Goal: Information Seeking & Learning: Understand process/instructions

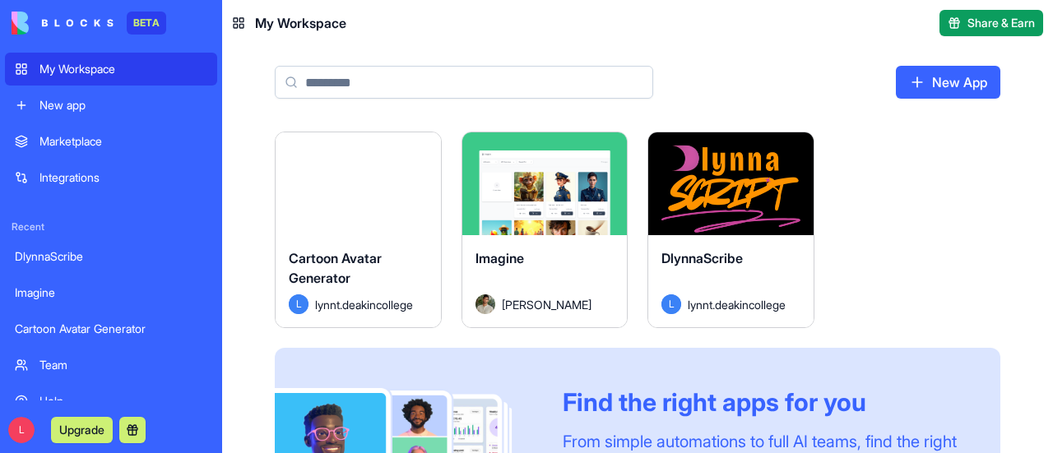
click at [392, 177] on button "Launch" at bounding box center [357, 184] width 123 height 33
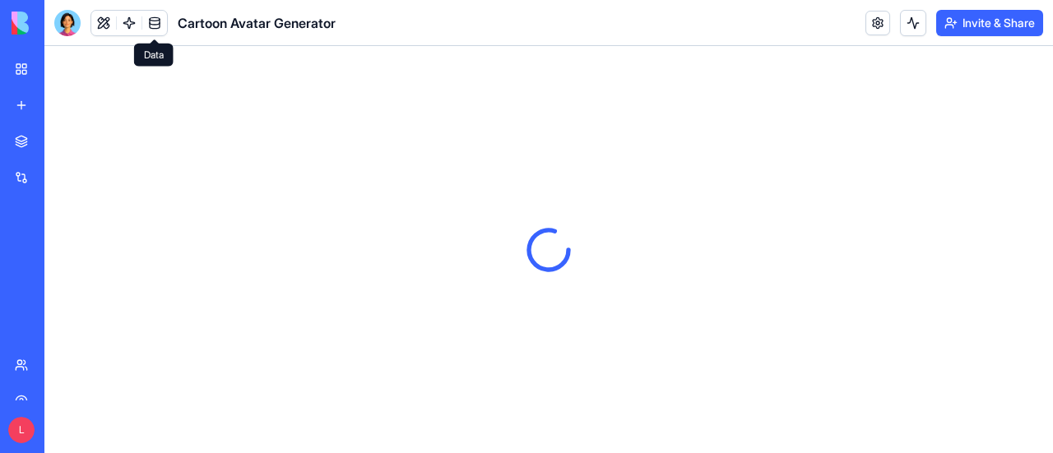
click at [151, 22] on link at bounding box center [154, 23] width 25 height 25
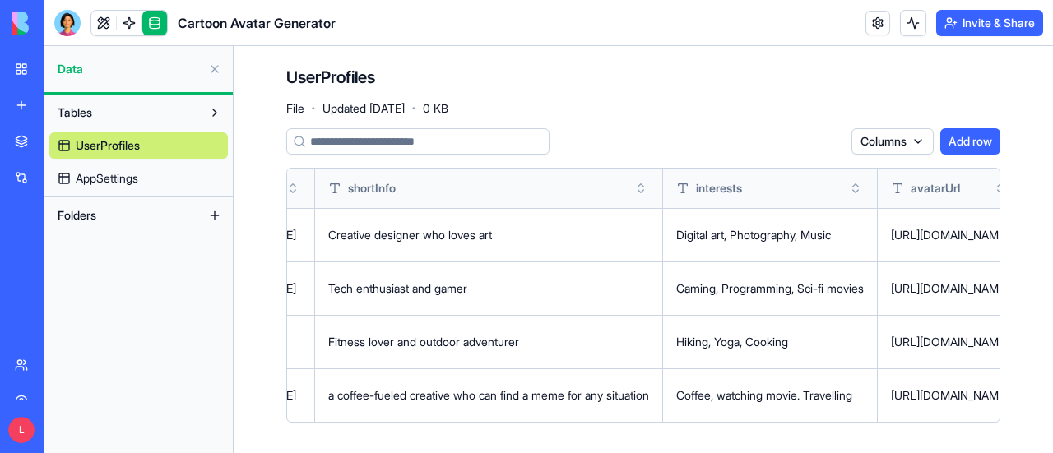
scroll to position [0, 872]
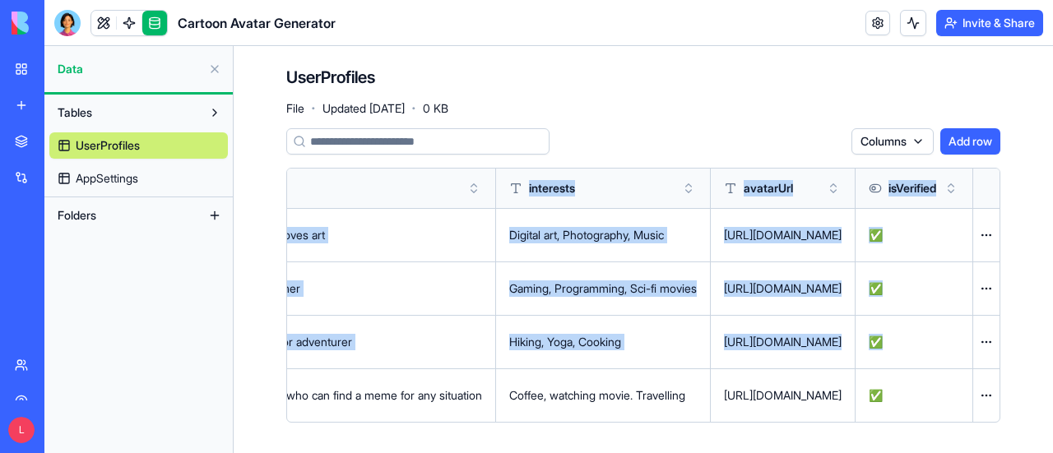
drag, startPoint x: 777, startPoint y: 394, endPoint x: 1052, endPoint y: 419, distance: 275.9
click at [1052, 419] on main "UserProfiles File · Updated Sep 27, 2025 · 0 KB Columns Add row email firstName…" at bounding box center [643, 249] width 819 height 407
click at [122, 174] on span "AppSettings" at bounding box center [107, 178] width 63 height 16
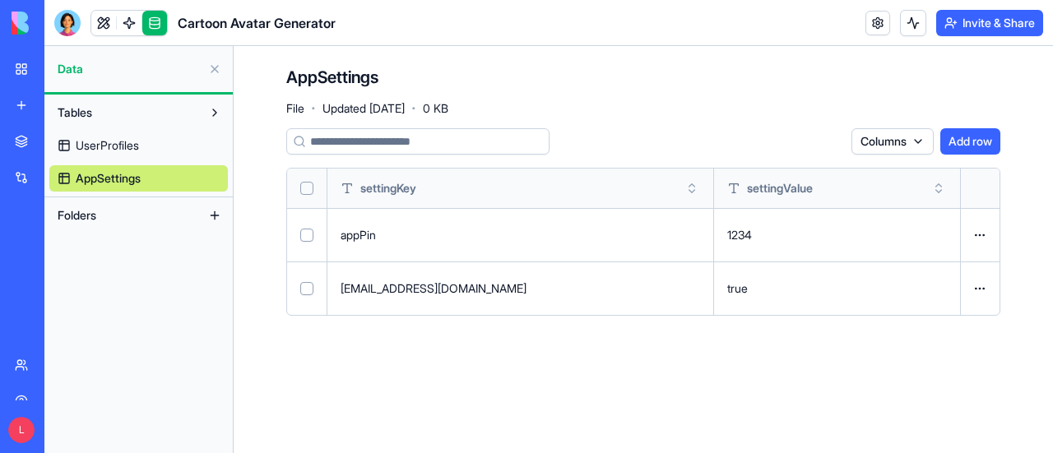
click at [0, 0] on button at bounding box center [0, 0] width 0 height 0
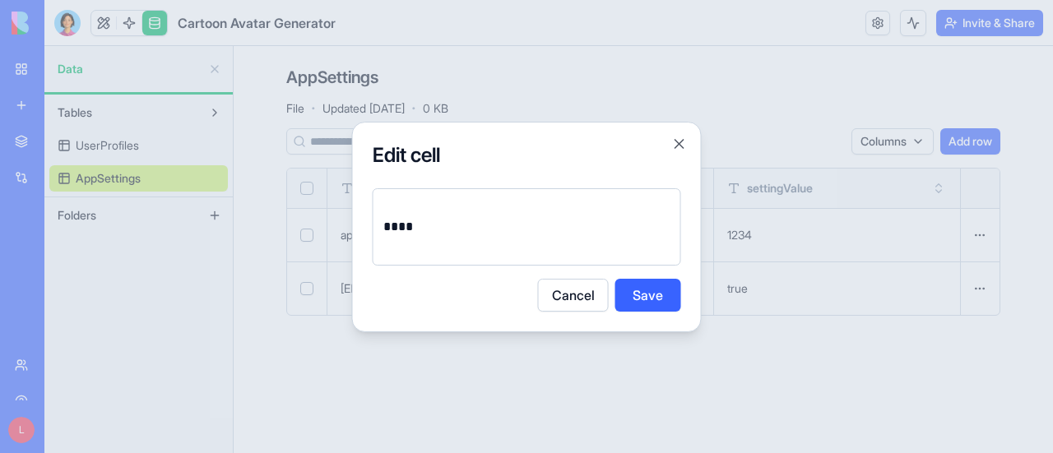
click at [452, 229] on p "****" at bounding box center [527, 227] width 288 height 23
click at [645, 300] on button "Save" at bounding box center [648, 295] width 66 height 33
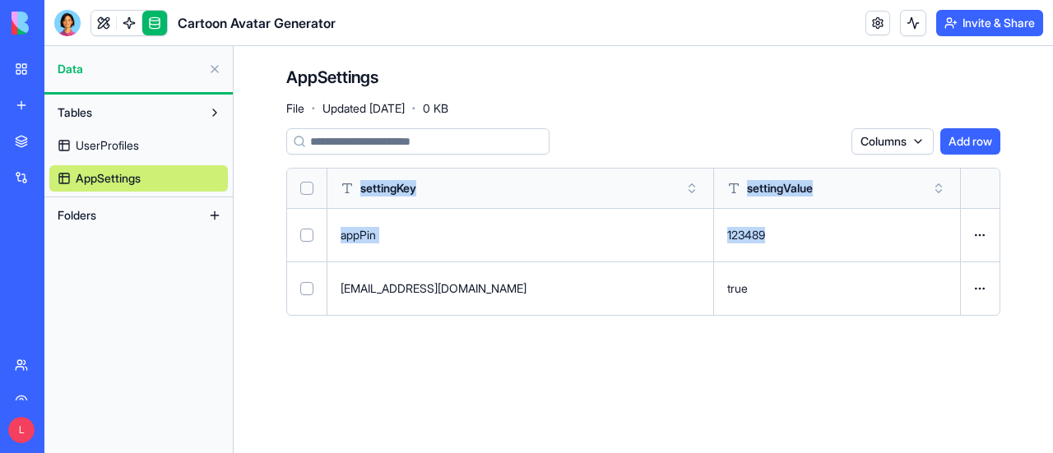
drag, startPoint x: 834, startPoint y: 236, endPoint x: 795, endPoint y: 361, distance: 131.1
click at [795, 361] on main "AppSettings File · Updated Sep 27, 2025 · 0 KB Columns Add row settingKey setti…" at bounding box center [643, 249] width 819 height 407
drag, startPoint x: 136, startPoint y: 148, endPoint x: 162, endPoint y: 160, distance: 29.1
click at [136, 148] on span "UserProfiles" at bounding box center [107, 145] width 63 height 16
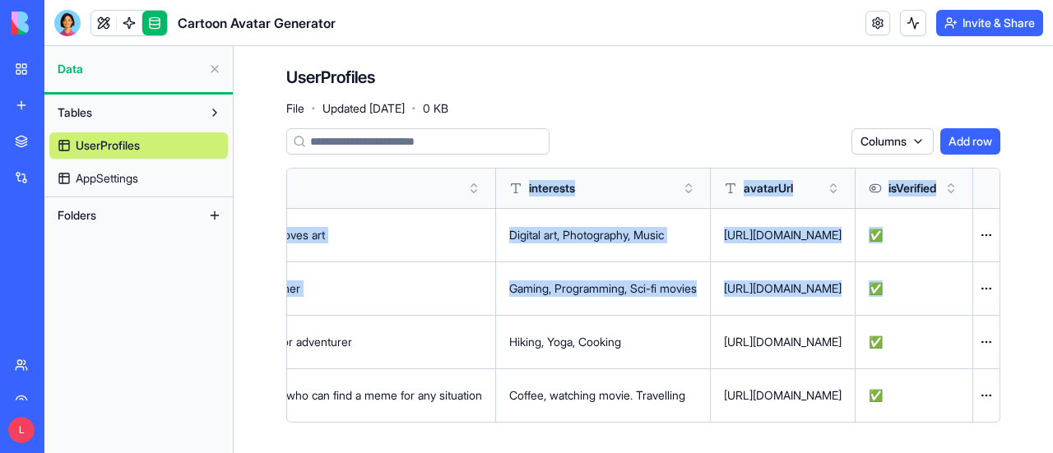
scroll to position [0, 872]
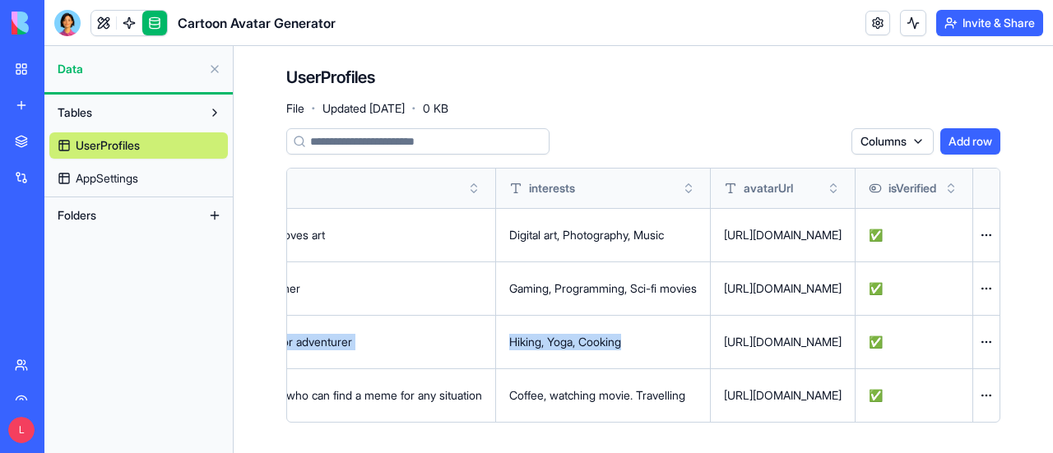
drag, startPoint x: 795, startPoint y: 339, endPoint x: 355, endPoint y: 316, distance: 440.7
click at [355, 316] on tr "jordan.demo@example.com Jordan Fitness lover and outdoor adventurer Hiking, Yog…" at bounding box center [341, 341] width 1316 height 53
click at [671, 137] on div "Columns Add row" at bounding box center [643, 141] width 714 height 26
click at [132, 25] on link at bounding box center [129, 23] width 25 height 25
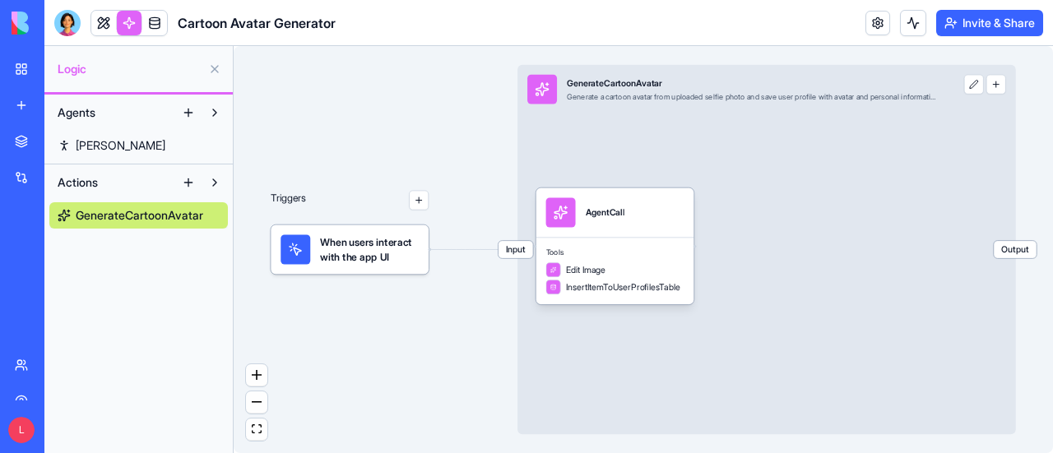
click at [792, 109] on div "Input GenerateCartoonAvatar Generate a cartoon avatar from uploaded selfie phot…" at bounding box center [731, 89] width 429 height 49
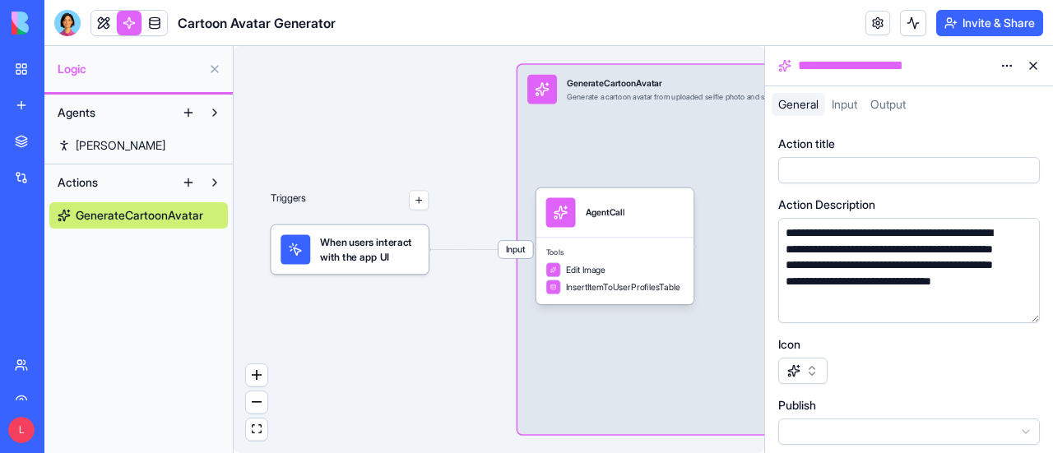
scroll to position [5, 0]
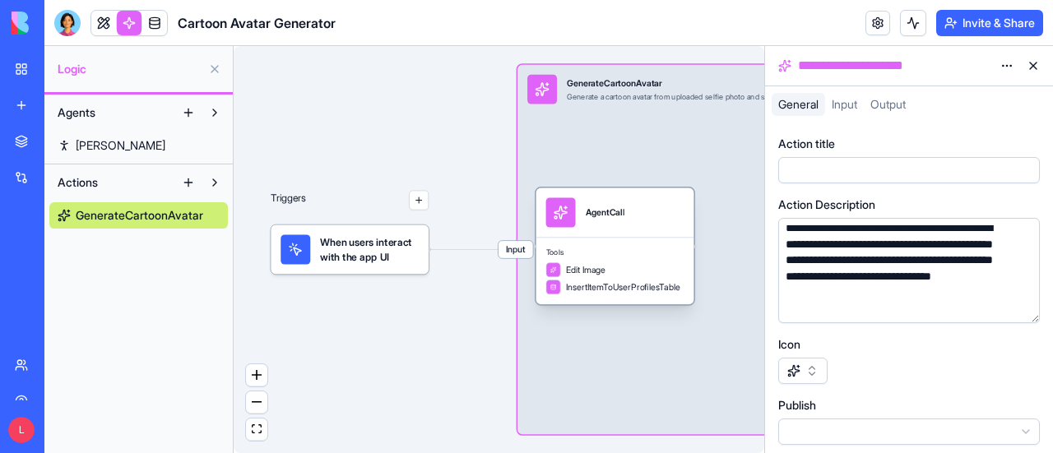
click at [653, 243] on div "Tools Edit Image InsertItemToUserProfilesTable" at bounding box center [615, 271] width 158 height 67
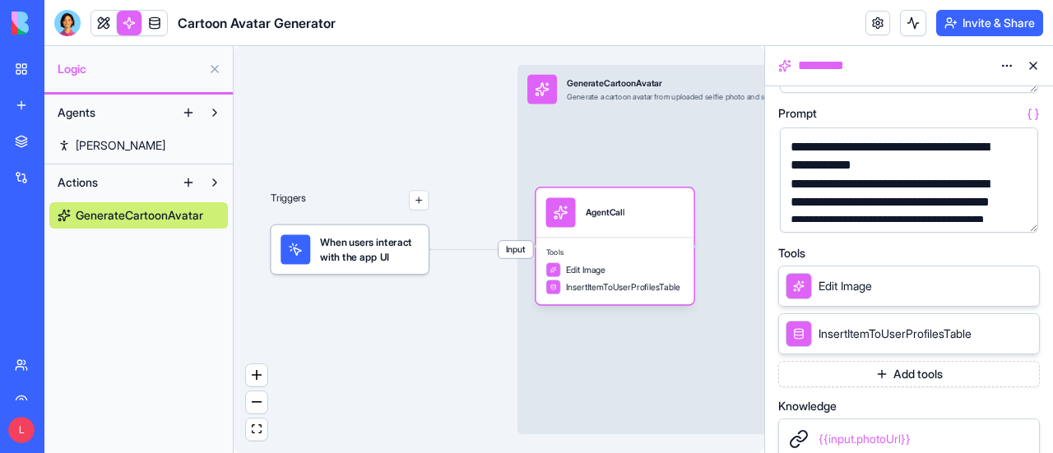
scroll to position [165, 0]
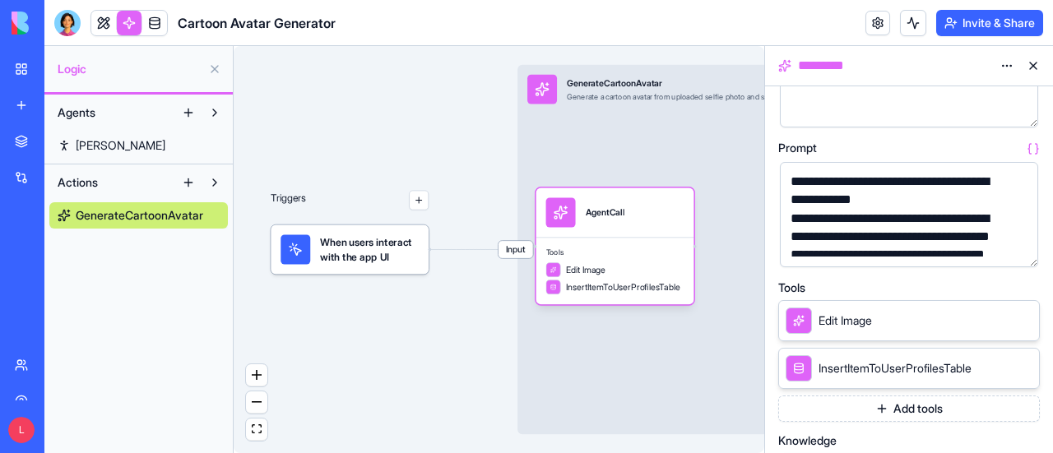
click at [927, 325] on div "Edit Image" at bounding box center [909, 320] width 262 height 41
click at [1002, 319] on icon at bounding box center [1002, 319] width 13 height 13
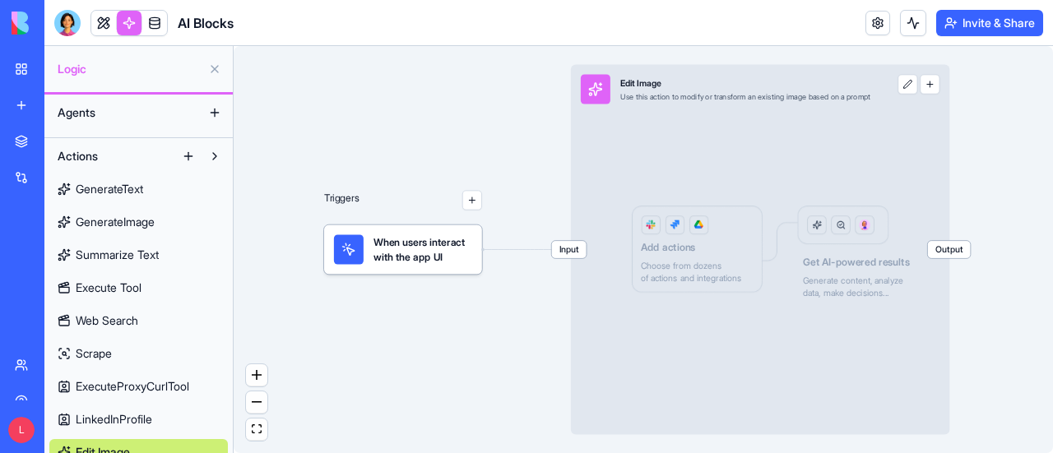
click at [847, 105] on div "Input Edit Image Use this action to modify or transform an existing image based…" at bounding box center [726, 89] width 310 height 49
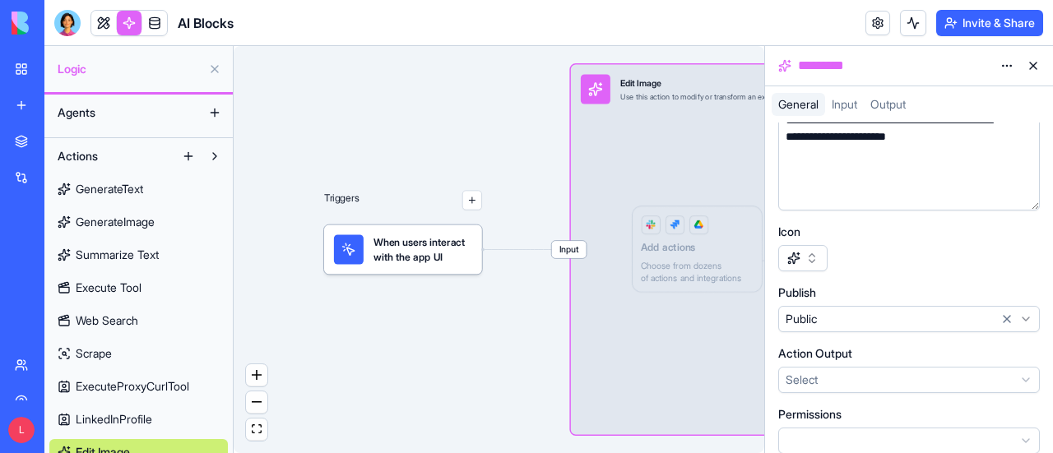
scroll to position [126, 0]
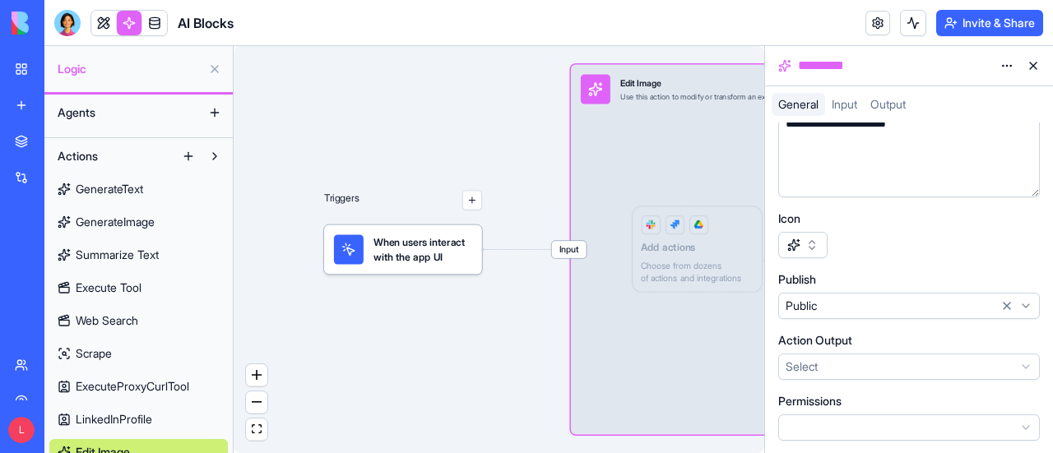
click at [709, 146] on div "Input Edit Image Use this action to modify or transform an existing image based…" at bounding box center [760, 250] width 379 height 370
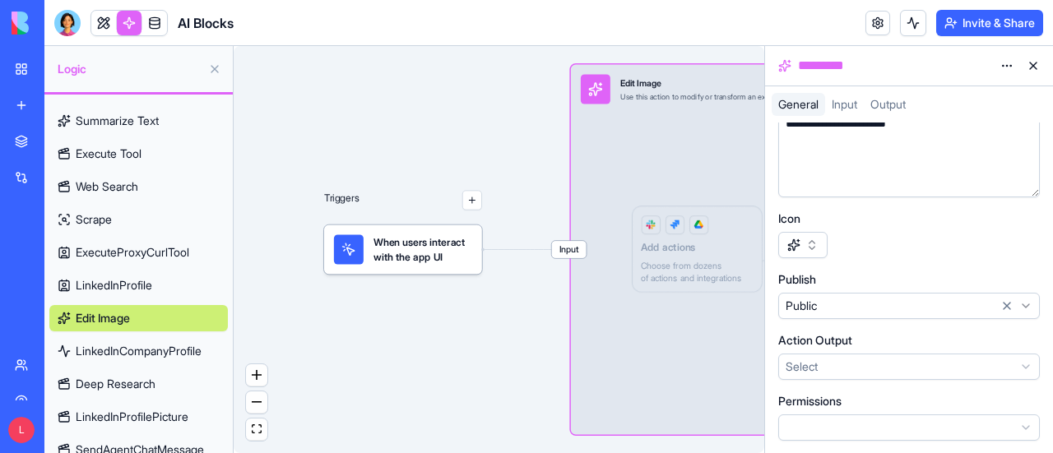
scroll to position [33, 0]
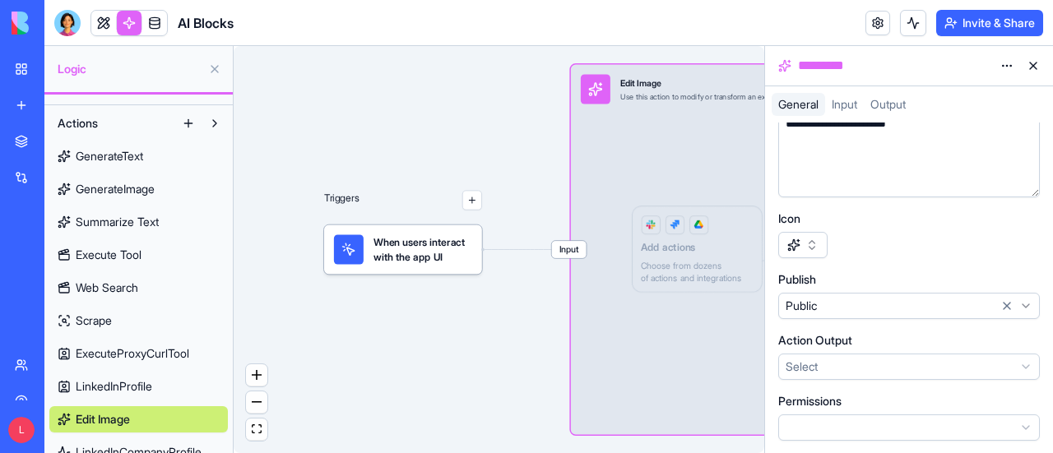
click at [1037, 69] on button at bounding box center [1033, 66] width 26 height 26
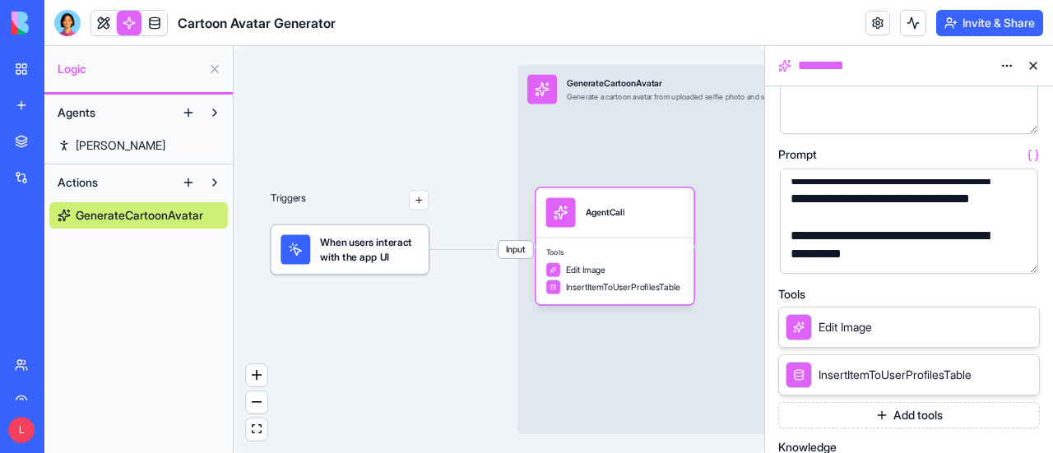
scroll to position [165, 0]
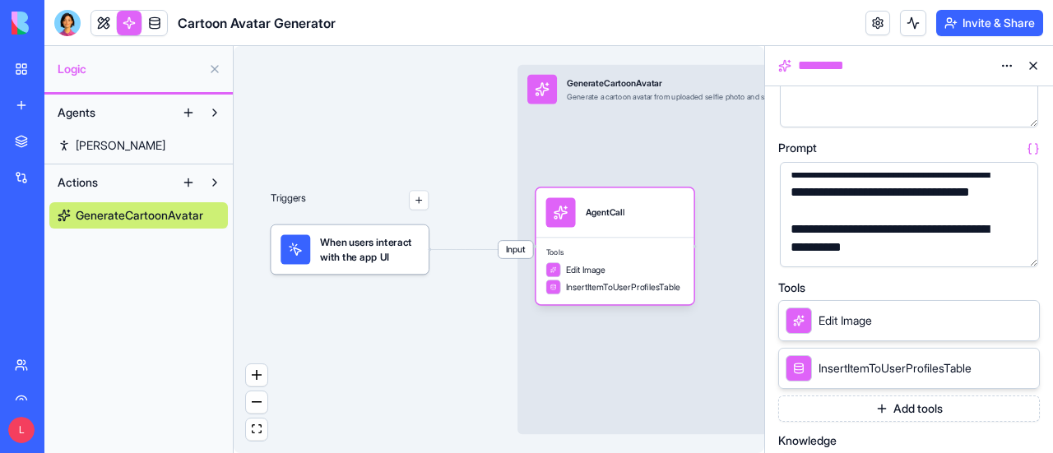
click at [1000, 364] on icon at bounding box center [1002, 367] width 13 height 13
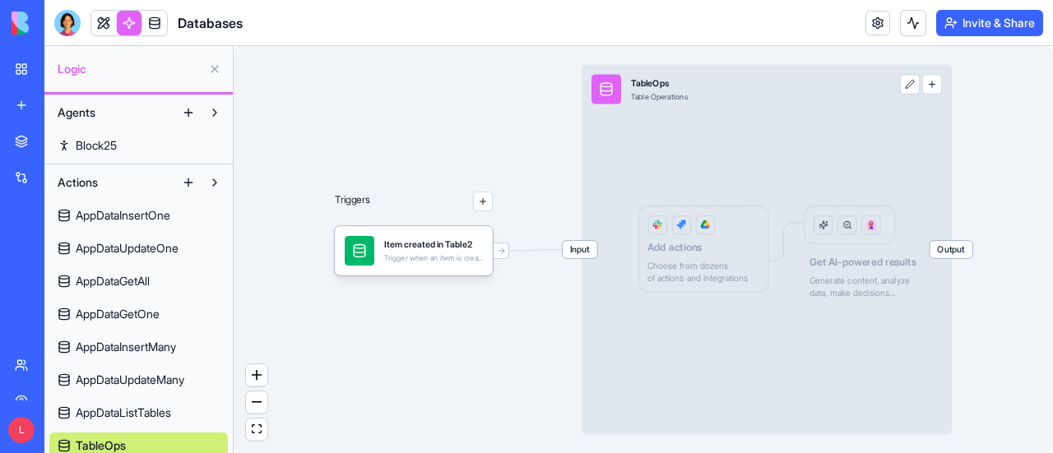
click at [866, 87] on div "TableOps Table Operations" at bounding box center [731, 90] width 281 height 30
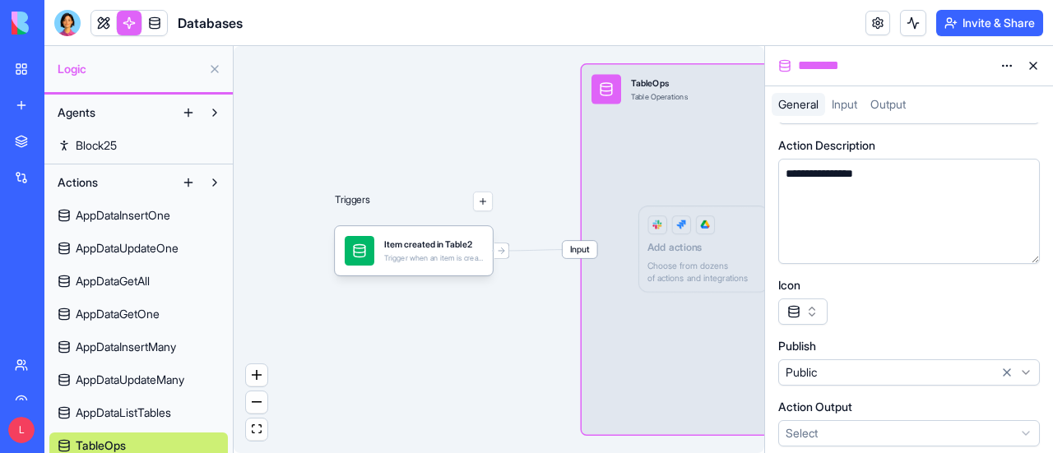
scroll to position [126, 0]
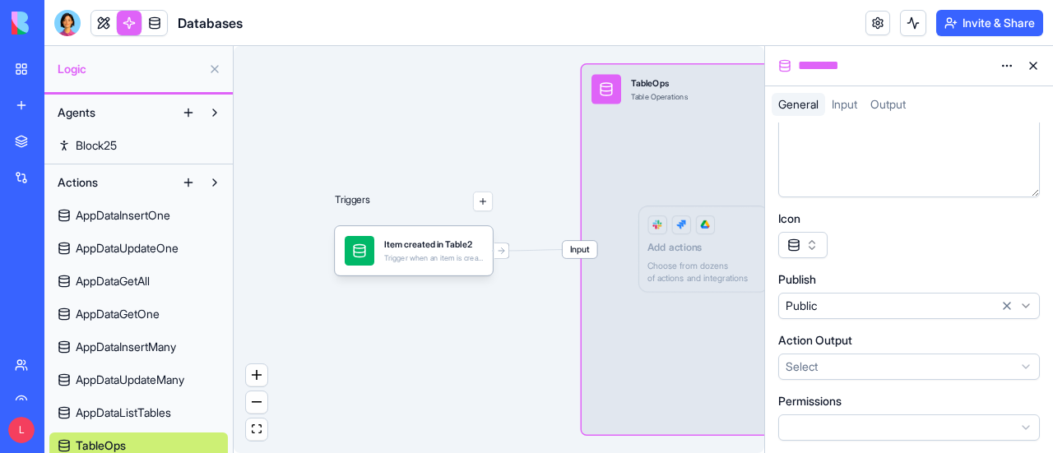
click at [717, 151] on div "Input TableOps Table Operations Output Add actions Choose from dozens of action…" at bounding box center [767, 250] width 370 height 370
click at [1027, 67] on button at bounding box center [1033, 66] width 26 height 26
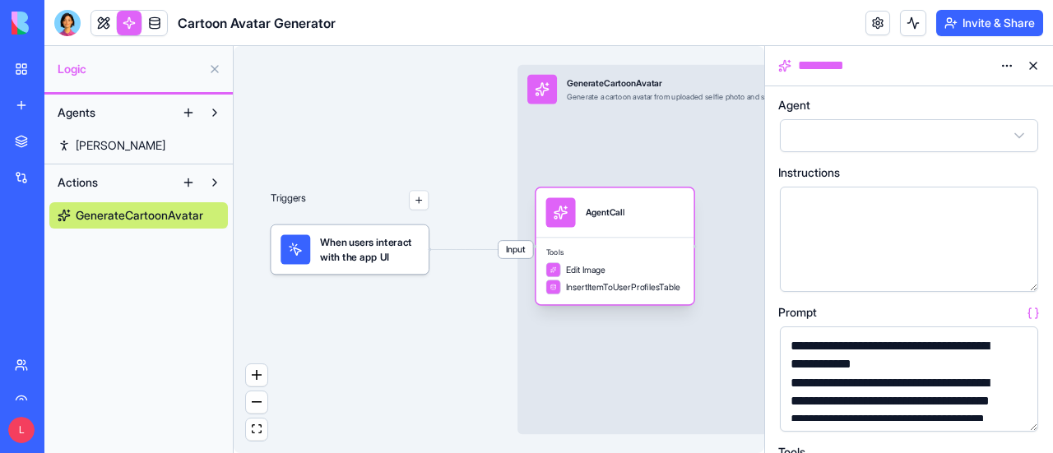
click at [629, 297] on div "Tools Edit Image InsertItemToUserProfilesTable" at bounding box center [615, 271] width 158 height 67
click at [1037, 67] on button at bounding box center [1033, 66] width 26 height 26
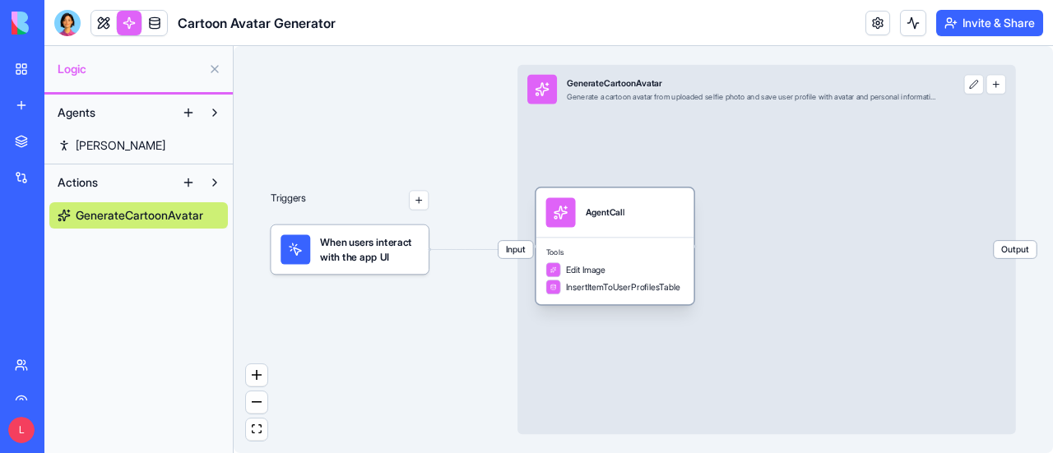
click at [640, 275] on div "Edit Image" at bounding box center [615, 269] width 138 height 15
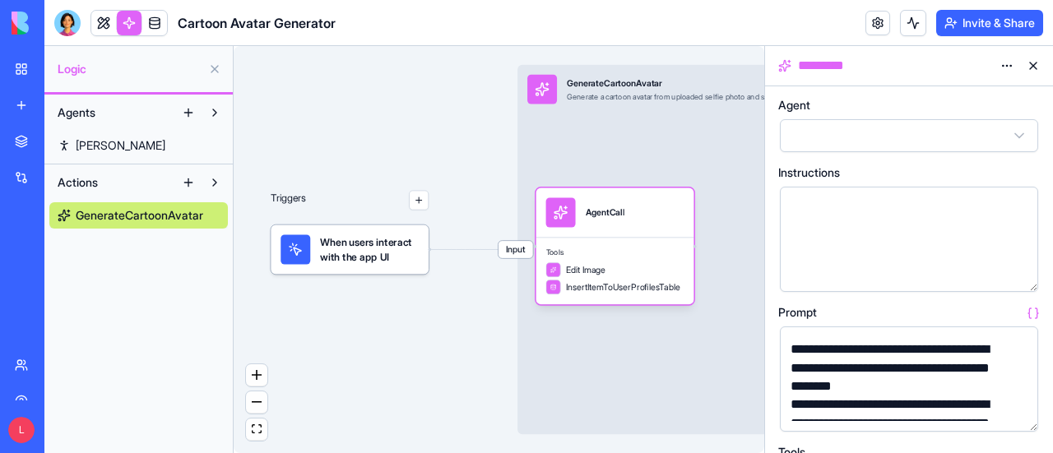
scroll to position [82, 0]
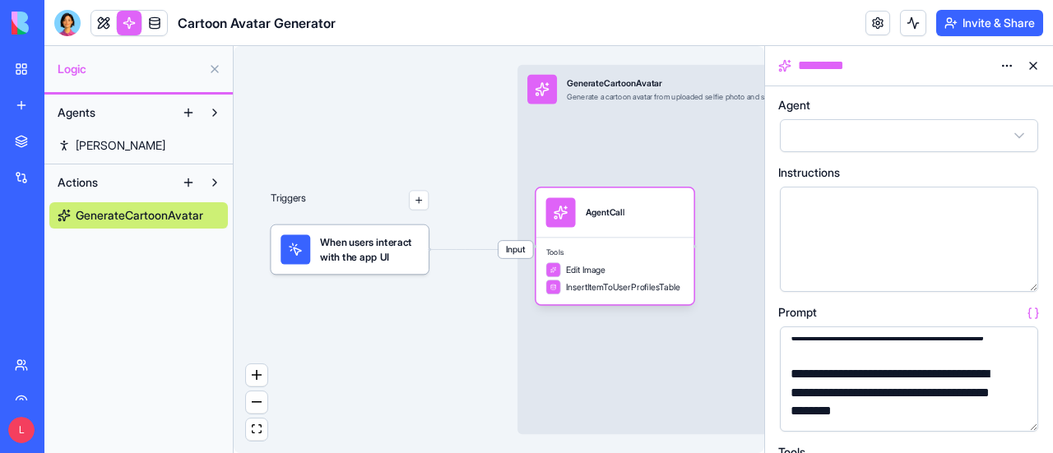
click at [1019, 409] on button "button" at bounding box center [1022, 415] width 26 height 26
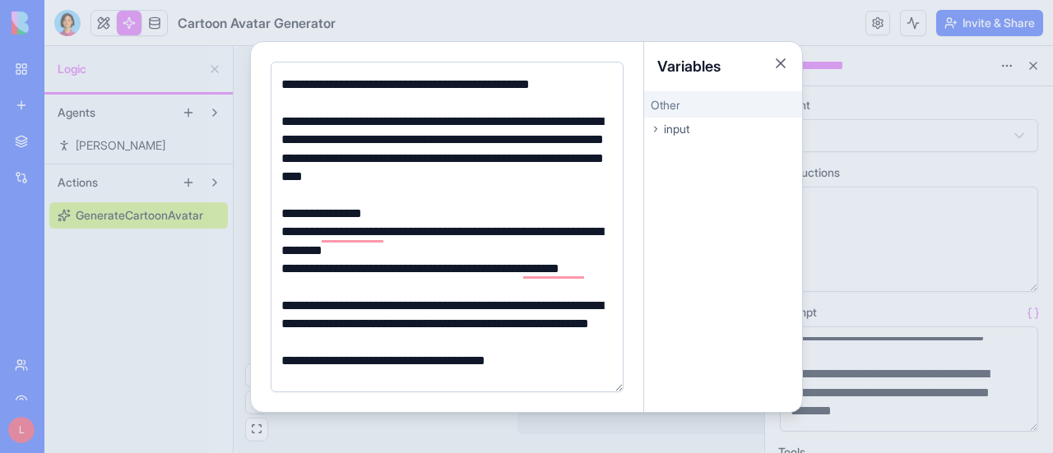
scroll to position [0, 0]
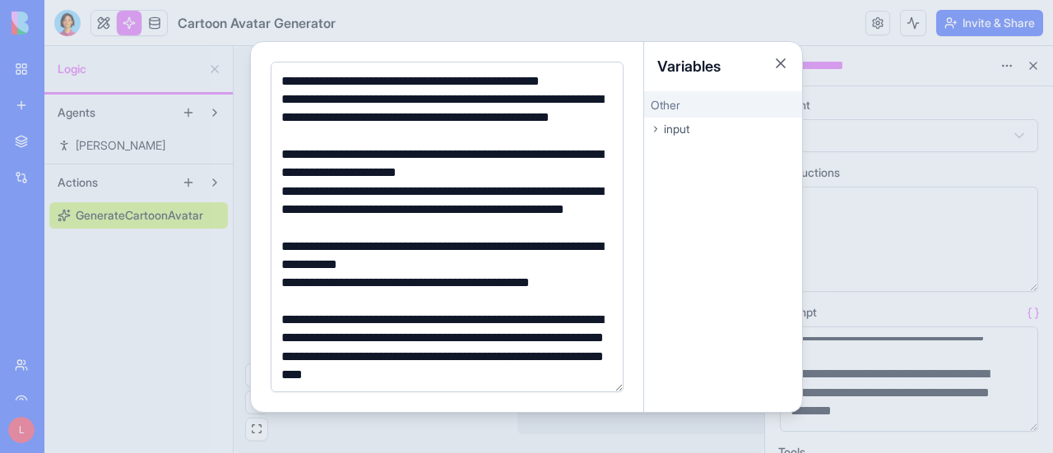
click at [685, 126] on span "input" at bounding box center [677, 129] width 26 height 16
click at [688, 125] on span "input" at bounding box center [677, 129] width 26 height 16
click at [783, 62] on button "Close" at bounding box center [780, 63] width 16 height 16
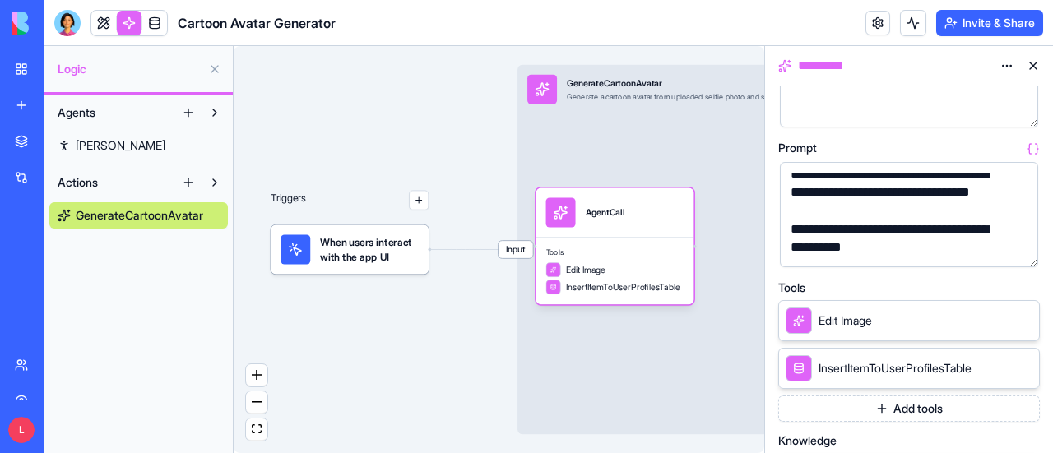
scroll to position [329, 0]
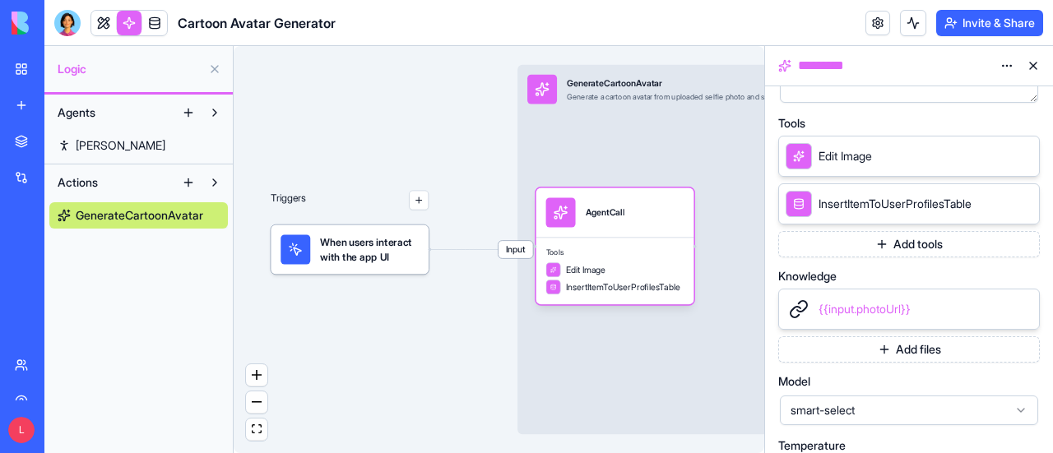
click at [924, 307] on div "{{input.photoUrl}}" at bounding box center [909, 309] width 262 height 41
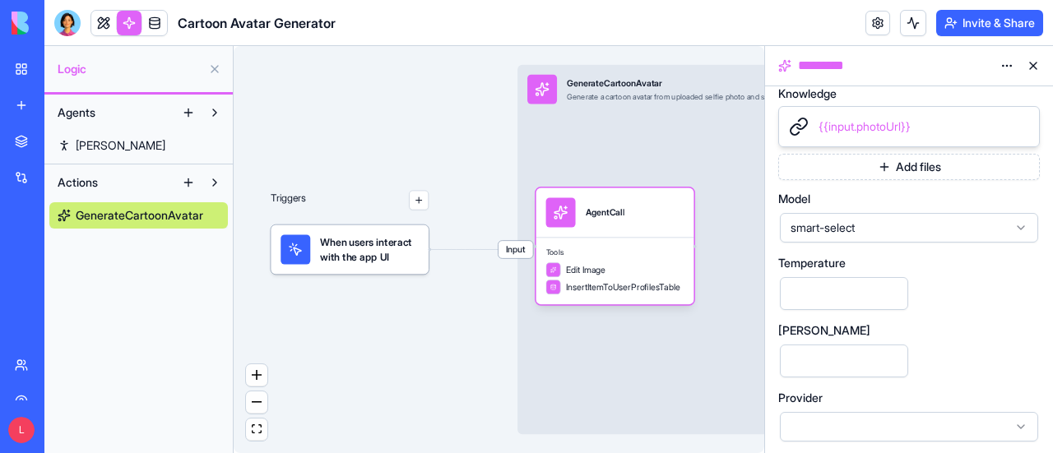
scroll to position [513, 0]
click at [155, 16] on link at bounding box center [154, 23] width 25 height 25
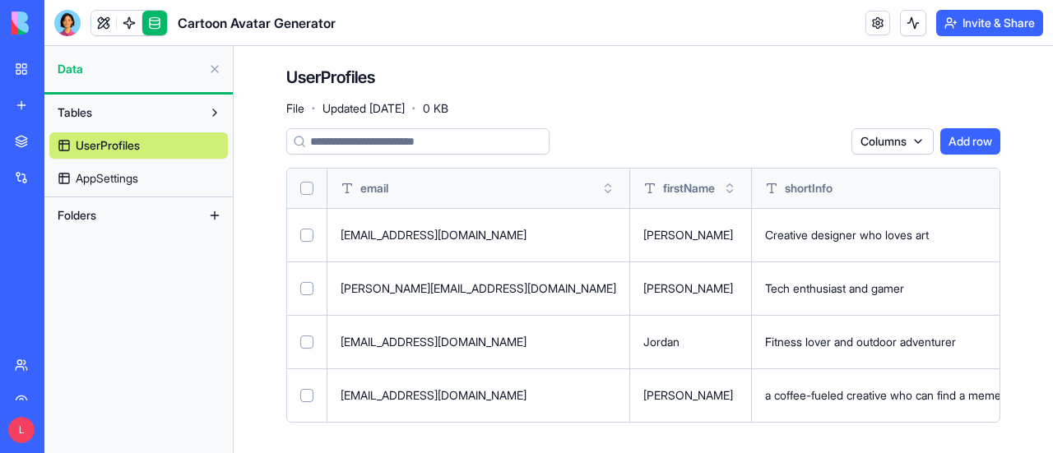
click at [157, 22] on link at bounding box center [154, 23] width 25 height 25
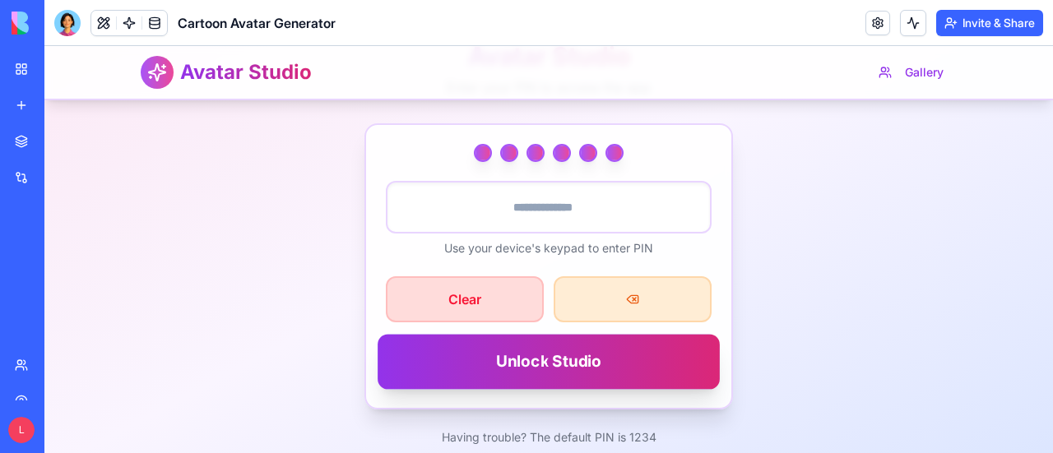
scroll to position [196, 0]
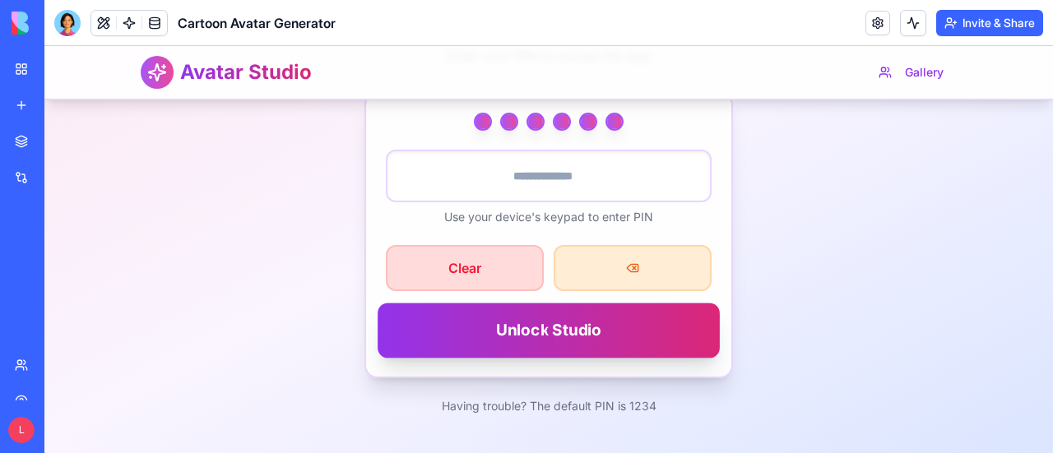
type input "******"
click at [573, 334] on button "Unlock Studio" at bounding box center [549, 330] width 342 height 55
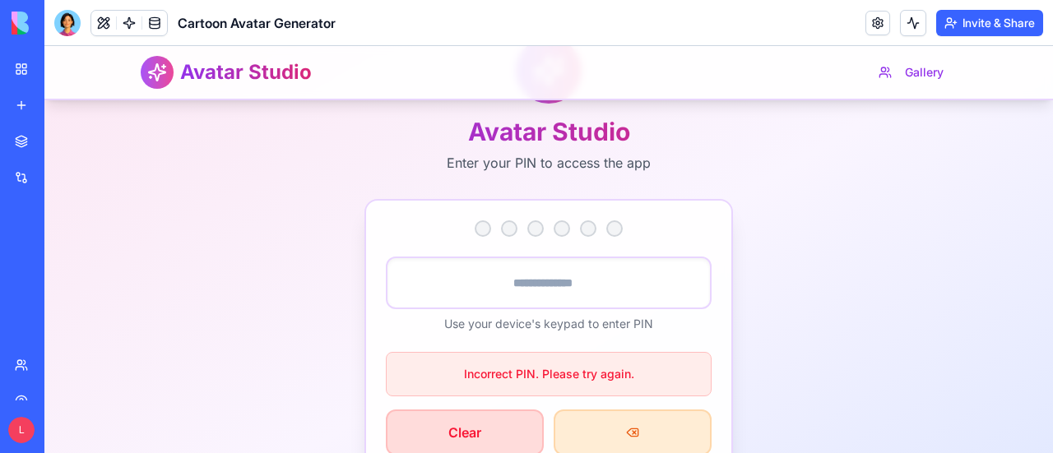
scroll to position [89, 0]
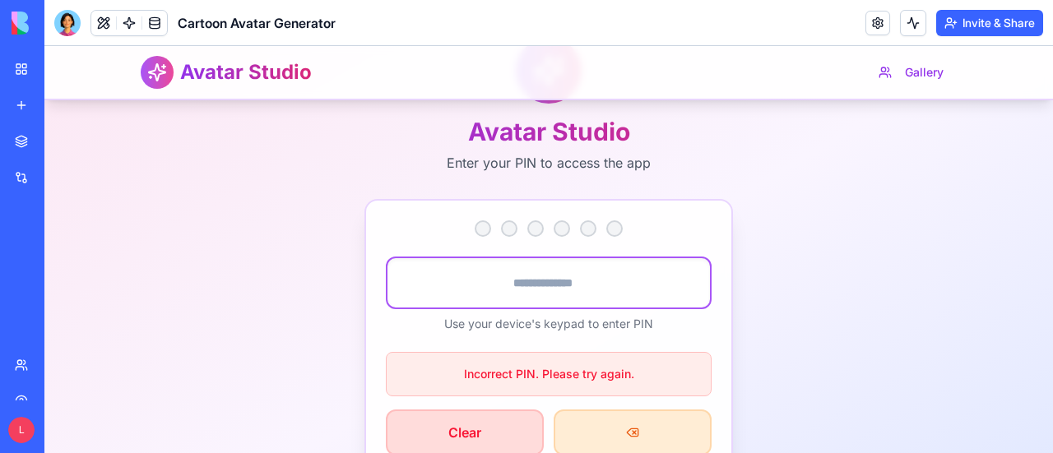
drag, startPoint x: 546, startPoint y: 293, endPoint x: 537, endPoint y: 300, distance: 11.7
click at [541, 296] on input "number" at bounding box center [549, 283] width 326 height 53
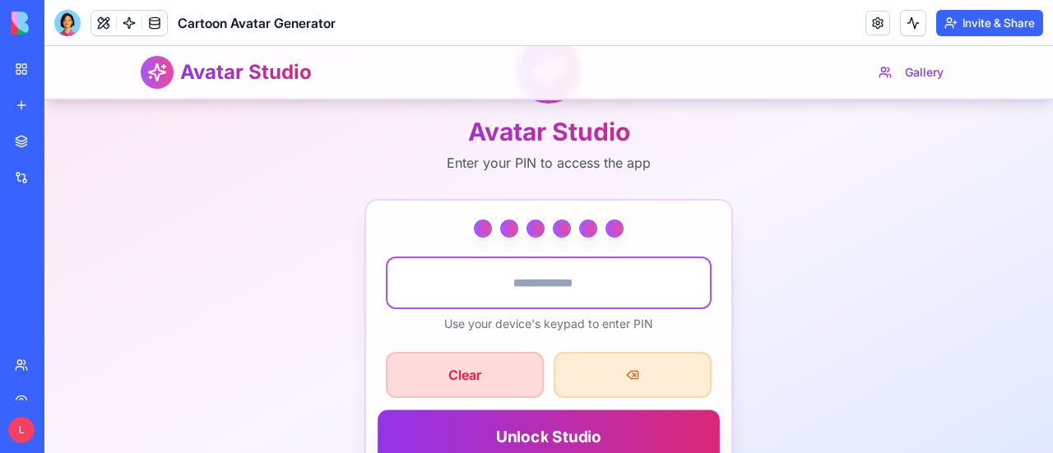
type input "******"
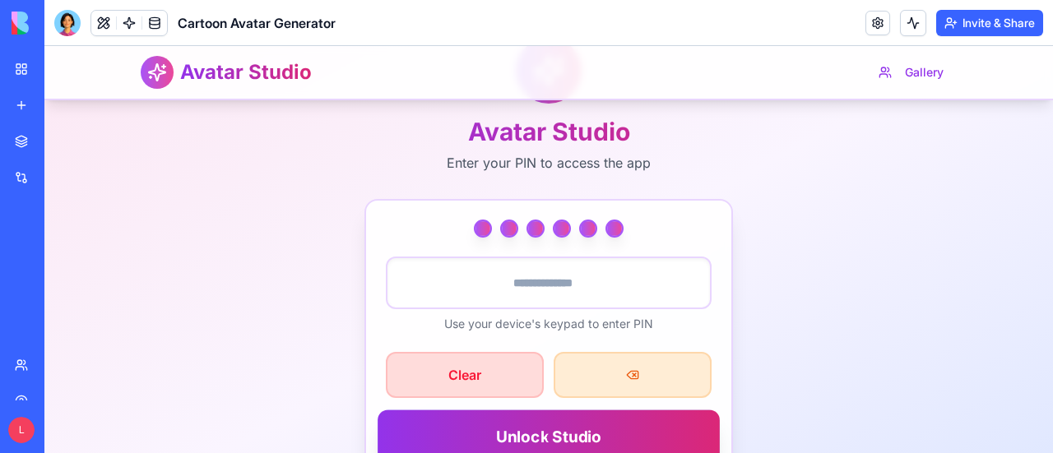
click at [576, 434] on button "Unlock Studio" at bounding box center [549, 437] width 342 height 55
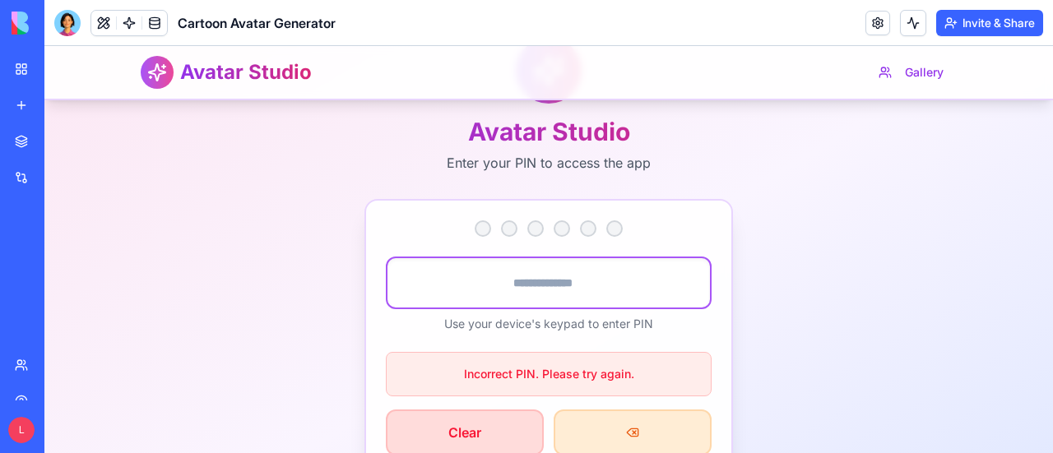
click at [582, 288] on input "number" at bounding box center [549, 283] width 326 height 53
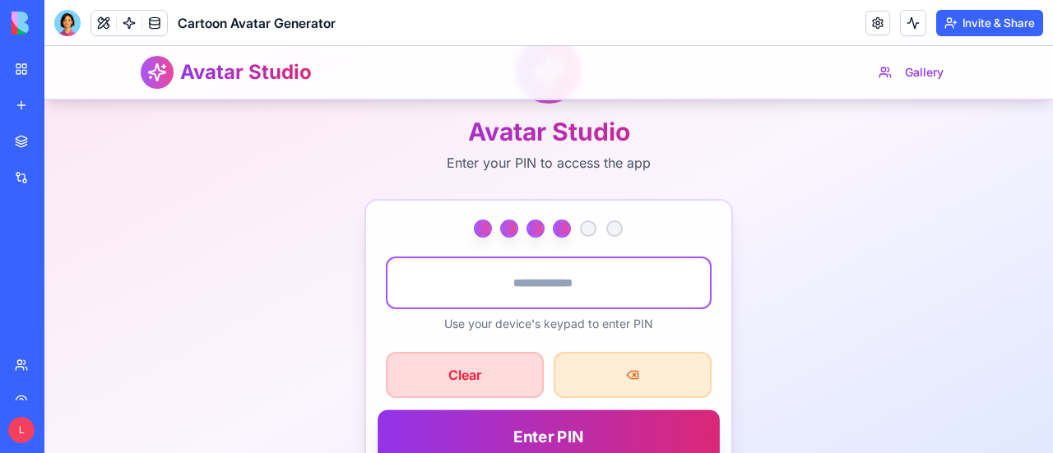
type input "****"
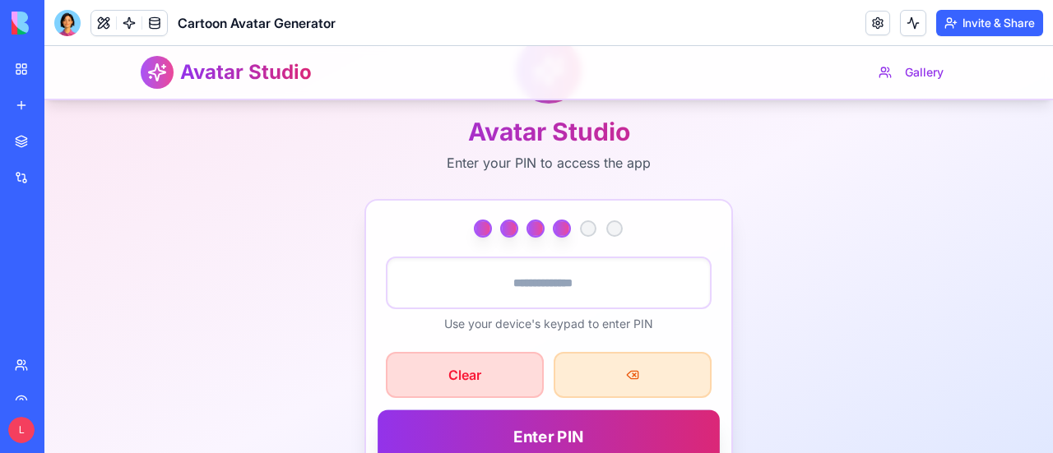
click at [574, 429] on button "Enter PIN" at bounding box center [549, 437] width 342 height 55
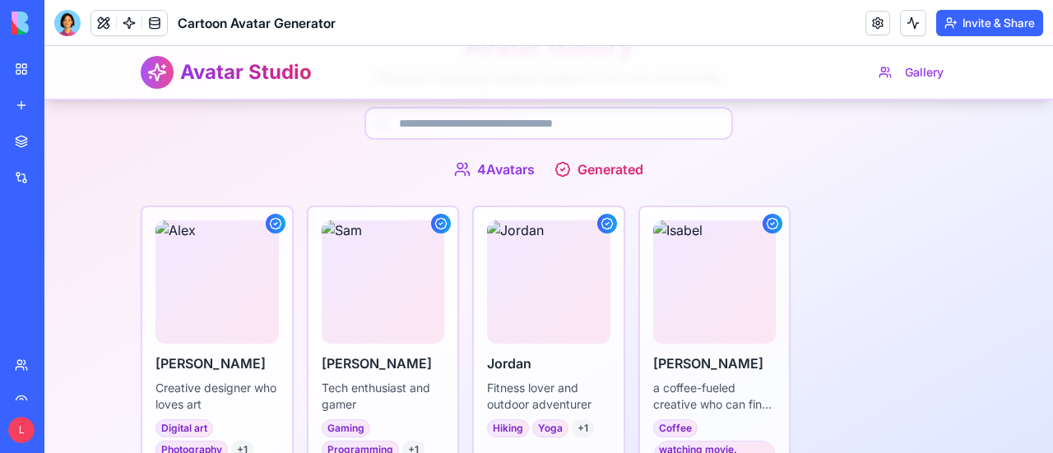
scroll to position [153, 0]
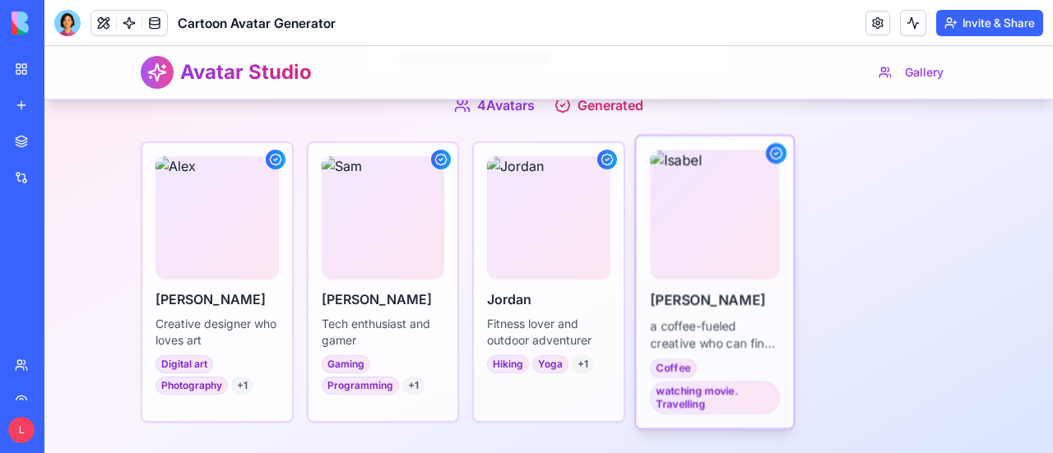
click at [702, 232] on img at bounding box center [714, 214] width 129 height 129
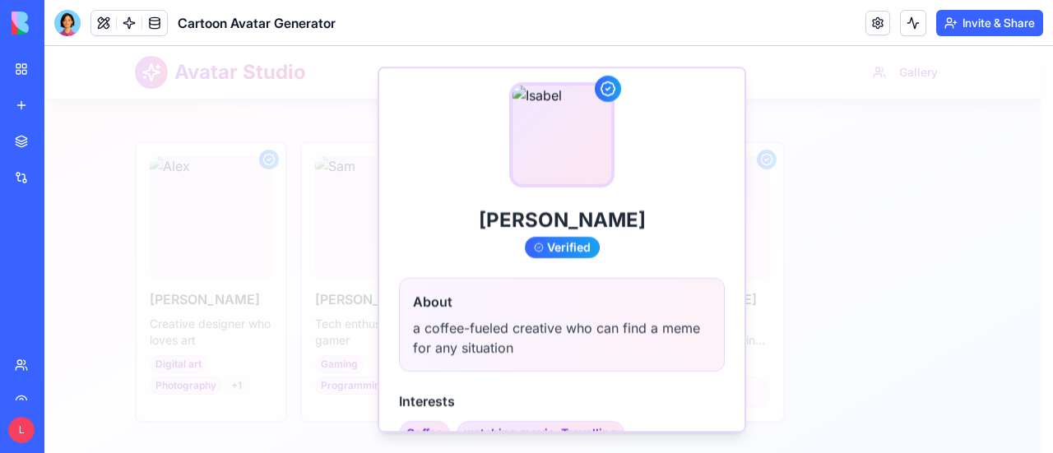
scroll to position [0, 0]
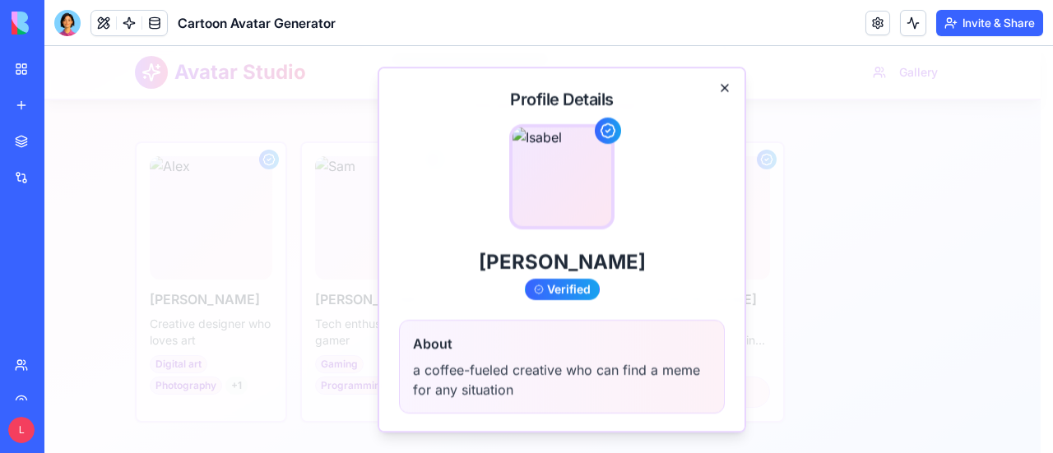
click at [718, 91] on icon "button" at bounding box center [724, 87] width 13 height 13
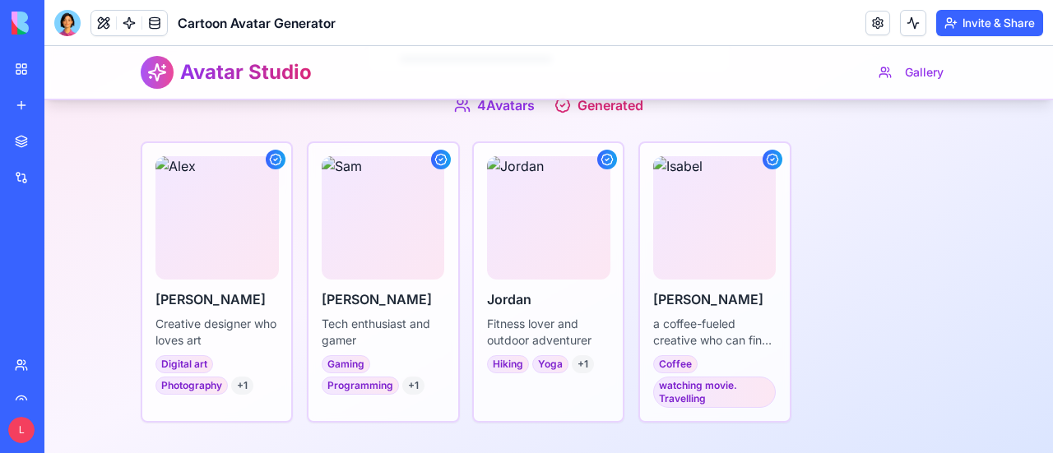
click at [856, 295] on div "Alex Creative designer who loves art Digital art Photography + 1 Sam Tech enthu…" at bounding box center [549, 281] width 816 height 281
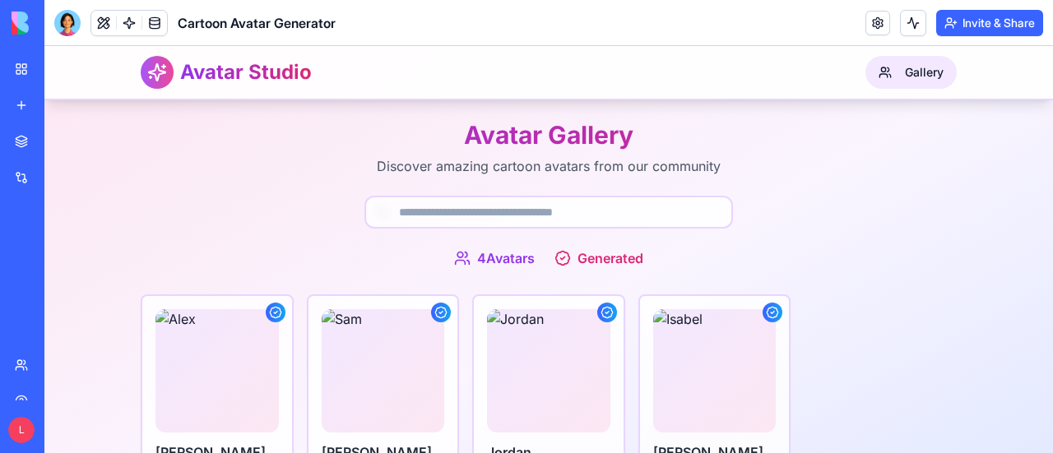
click at [888, 68] on button "Gallery" at bounding box center [910, 72] width 91 height 33
click at [258, 70] on h1 "Avatar Studio" at bounding box center [246, 72] width 132 height 26
click at [128, 24] on link at bounding box center [129, 23] width 25 height 25
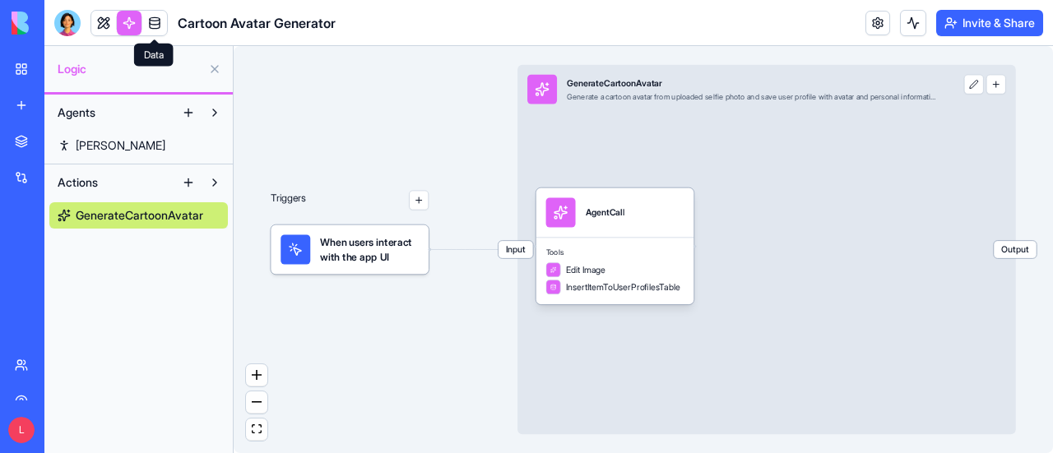
click at [159, 26] on link at bounding box center [154, 23] width 25 height 25
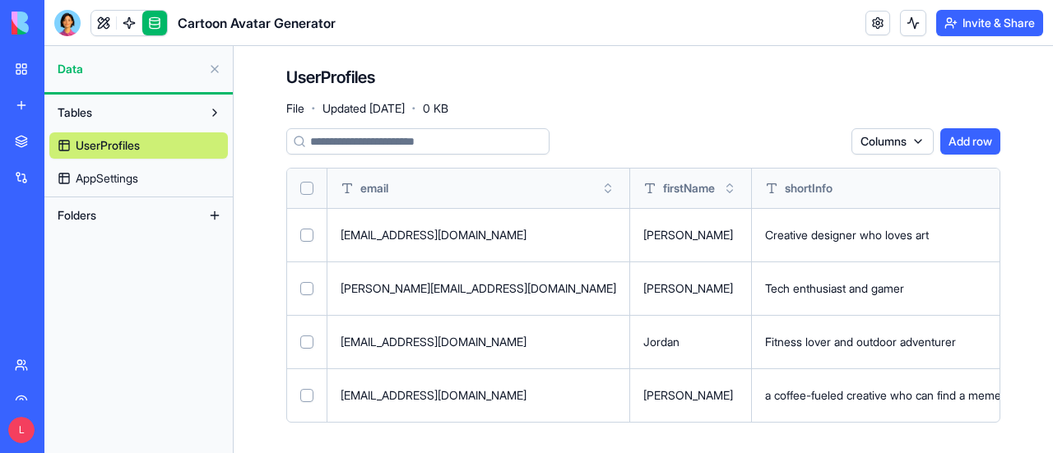
drag, startPoint x: 103, startPoint y: 176, endPoint x: 242, endPoint y: 190, distance: 139.7
click at [102, 177] on span "AppSettings" at bounding box center [107, 178] width 63 height 16
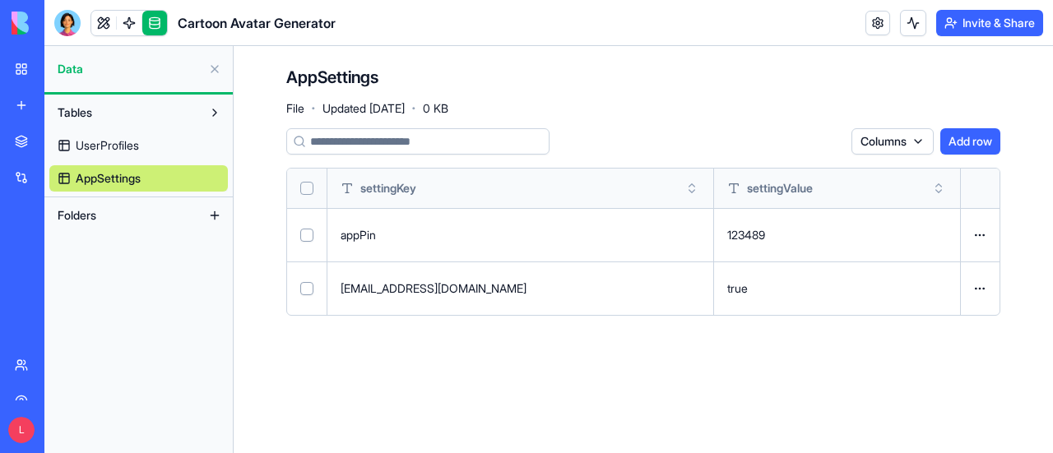
click at [835, 238] on div "123489" at bounding box center [836, 235] width 219 height 16
drag, startPoint x: 840, startPoint y: 233, endPoint x: 768, endPoint y: 225, distance: 72.8
click at [768, 225] on td "123489" at bounding box center [837, 234] width 246 height 53
click at [796, 289] on div "true" at bounding box center [836, 289] width 219 height 16
click at [799, 285] on div "true" at bounding box center [836, 289] width 219 height 16
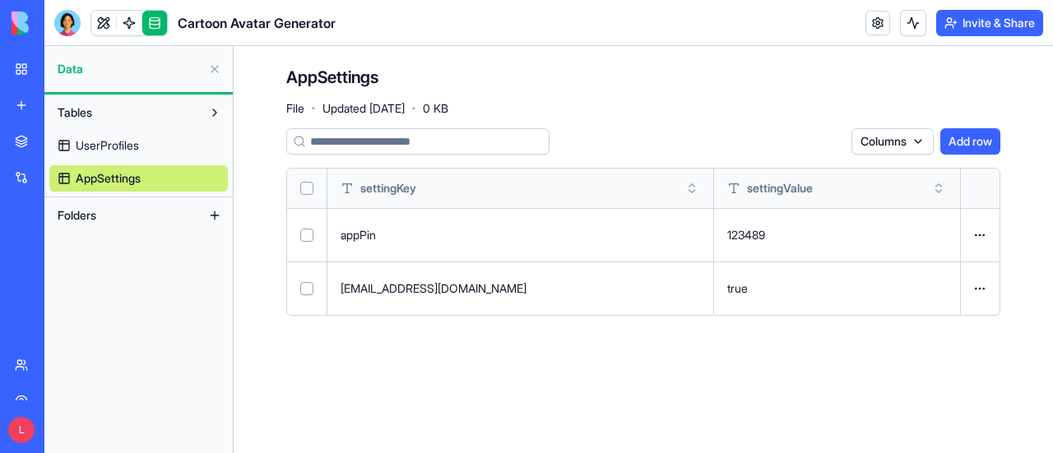
click at [732, 381] on main "AppSettings File · Updated [DATE] · 0 KB Columns Add row settingKey settingValu…" at bounding box center [643, 249] width 819 height 407
click at [980, 234] on html "BETA My Workspace New app Marketplace Integrations Recent DlynnaScribe Imagine …" at bounding box center [526, 226] width 1053 height 453
click at [804, 360] on html "BETA My Workspace New app Marketplace Integrations Recent DlynnaScribe Imagine …" at bounding box center [526, 226] width 1053 height 453
click at [796, 329] on div "AppSettings File · Updated [DATE] · 0 KB Columns Add row settingKey settingValu…" at bounding box center [643, 197] width 819 height 303
click at [810, 232] on div "123489" at bounding box center [836, 235] width 219 height 16
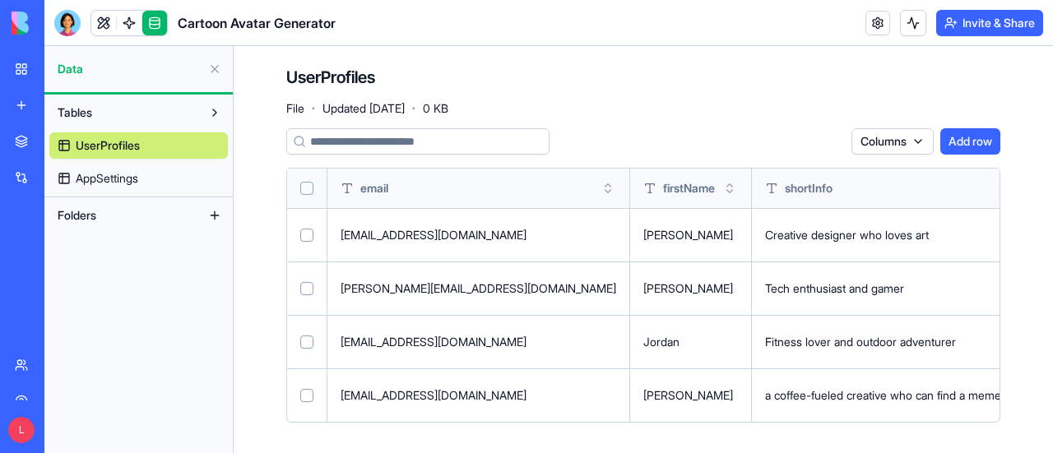
click at [125, 179] on span "AppSettings" at bounding box center [107, 178] width 63 height 16
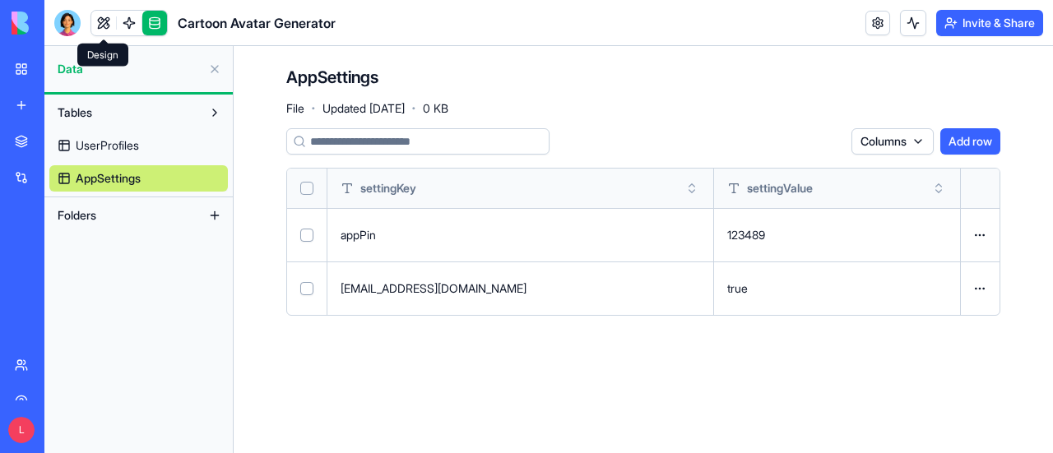
click at [102, 21] on link at bounding box center [103, 23] width 25 height 25
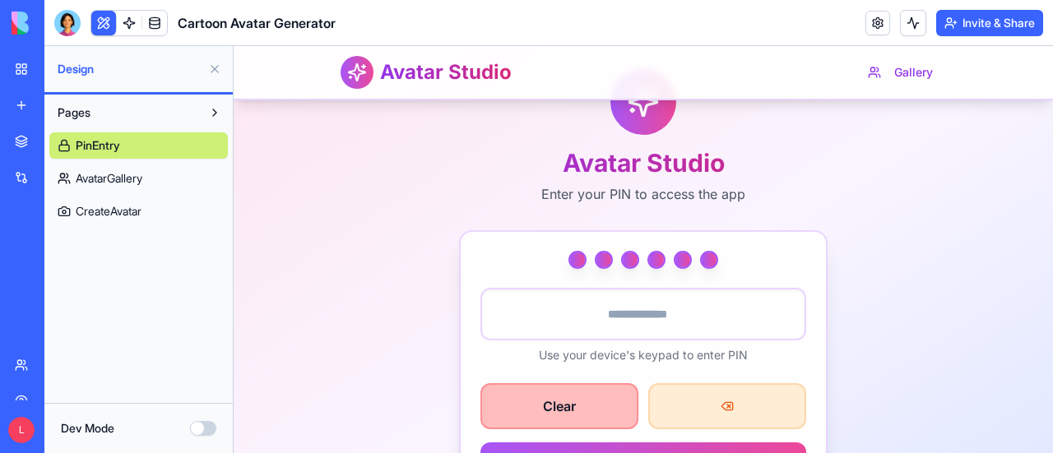
scroll to position [165, 0]
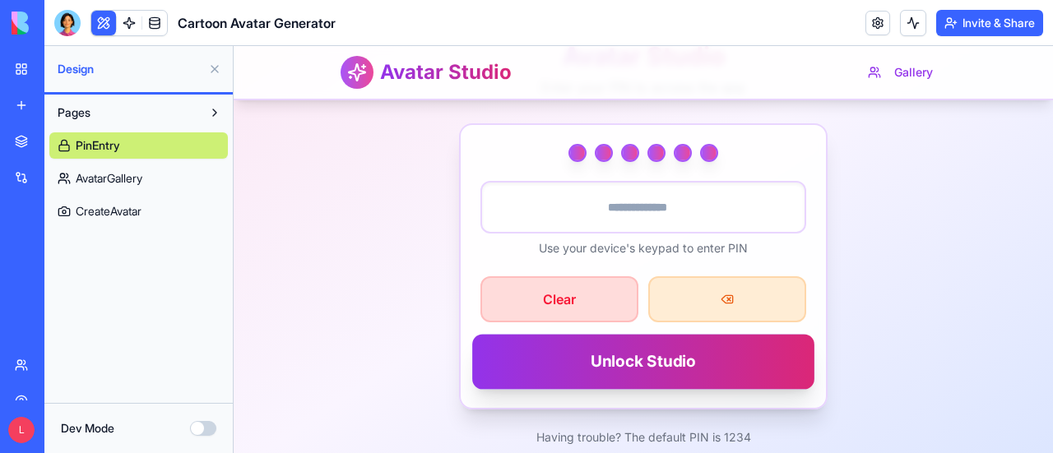
type input "******"
click at [596, 355] on button "Unlock Studio" at bounding box center [643, 361] width 342 height 55
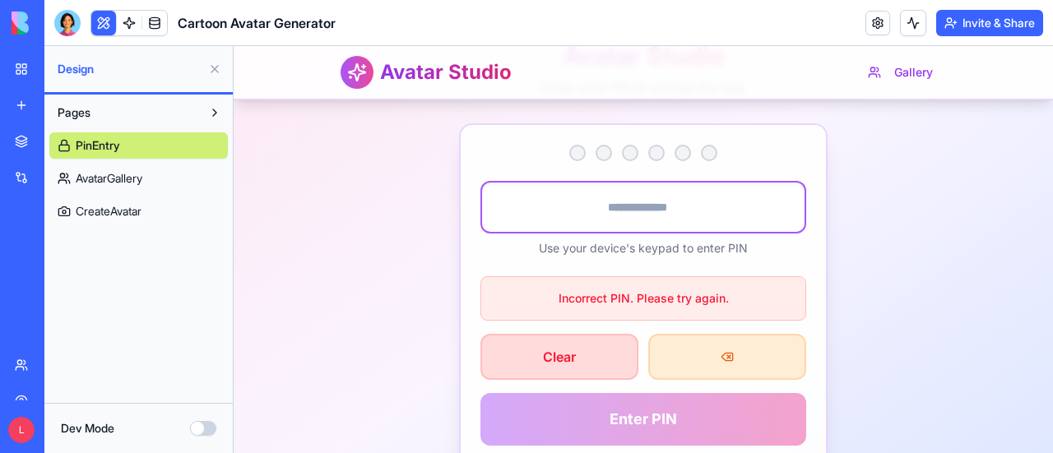
click at [649, 216] on input "number" at bounding box center [643, 207] width 326 height 53
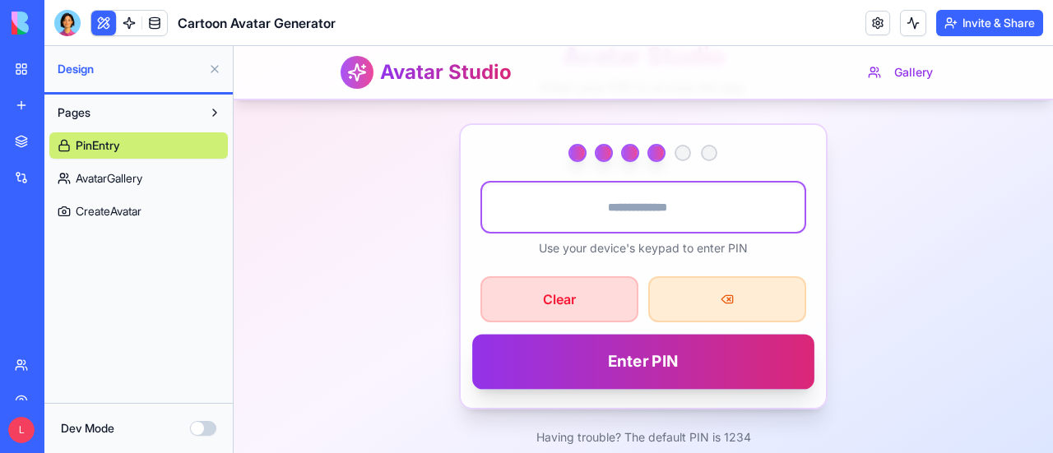
type input "****"
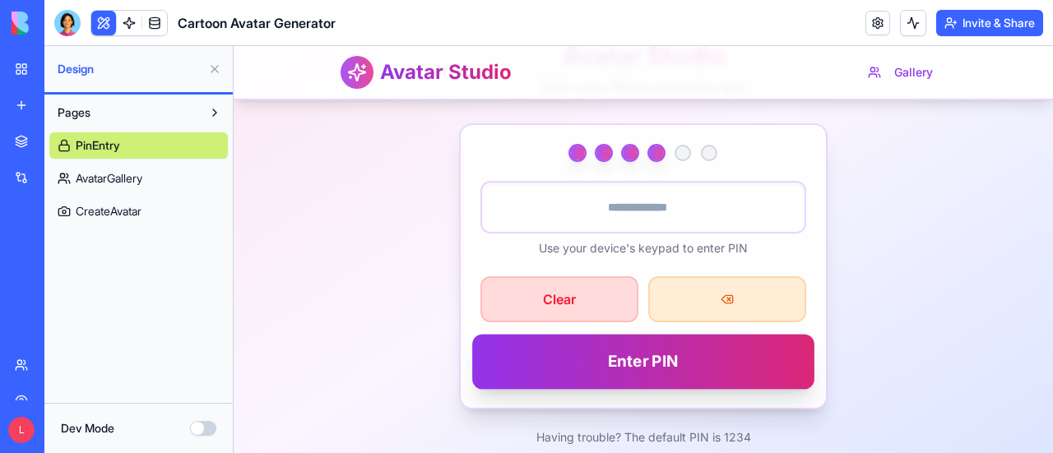
click at [696, 358] on button "Enter PIN" at bounding box center [643, 361] width 342 height 55
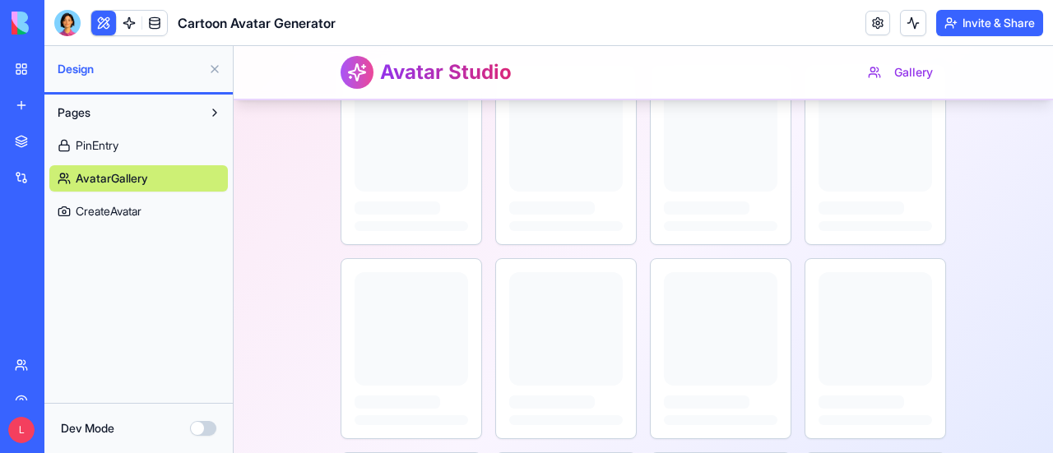
scroll to position [142, 0]
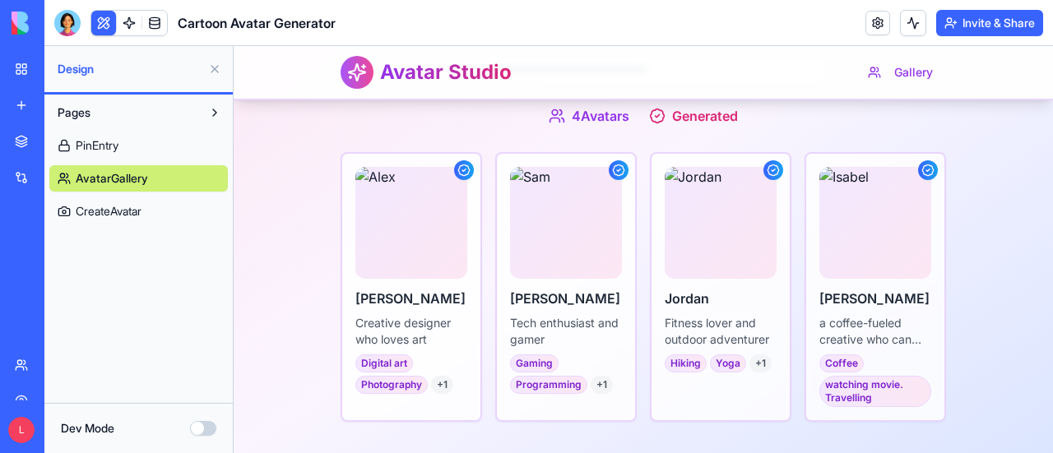
click at [215, 431] on button "Dev Mode" at bounding box center [203, 428] width 26 height 15
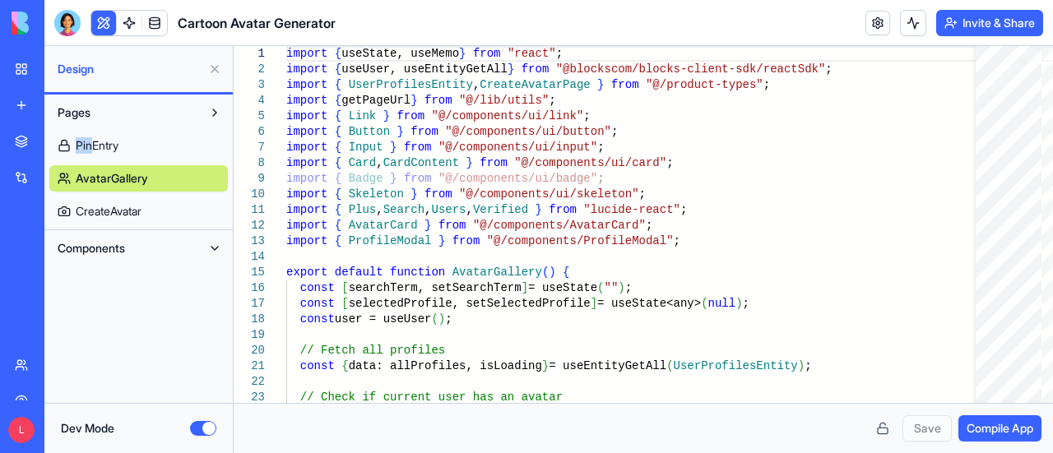
click at [131, 149] on link "PinEntry" at bounding box center [138, 145] width 179 height 26
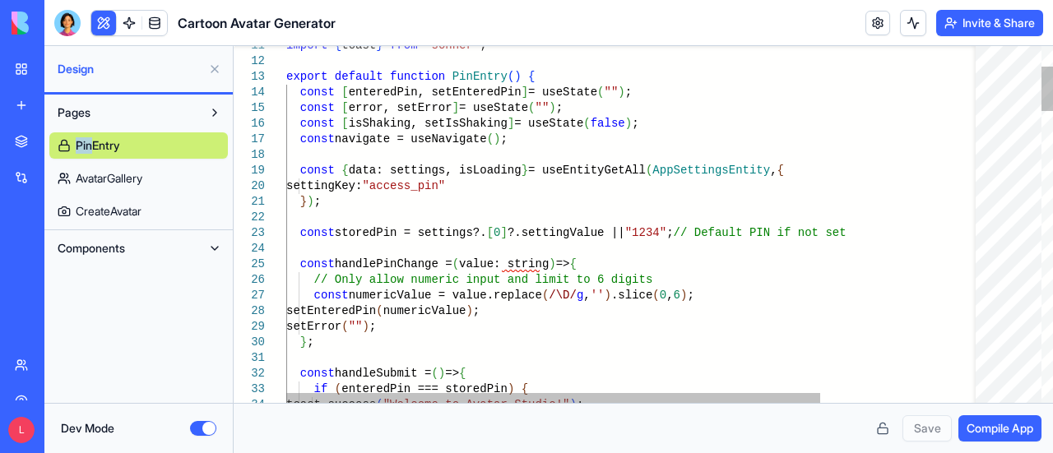
type textarea "**********"
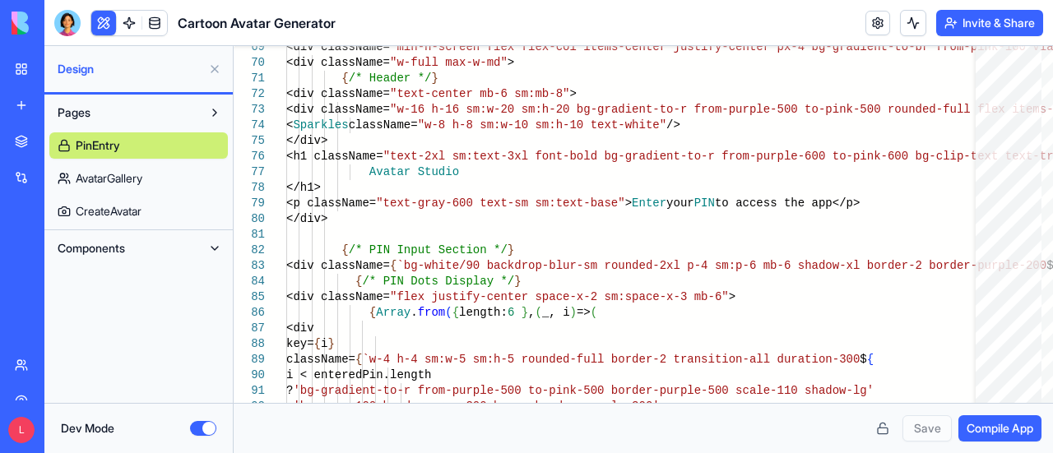
click at [196, 427] on button "Dev Mode" at bounding box center [203, 428] width 26 height 15
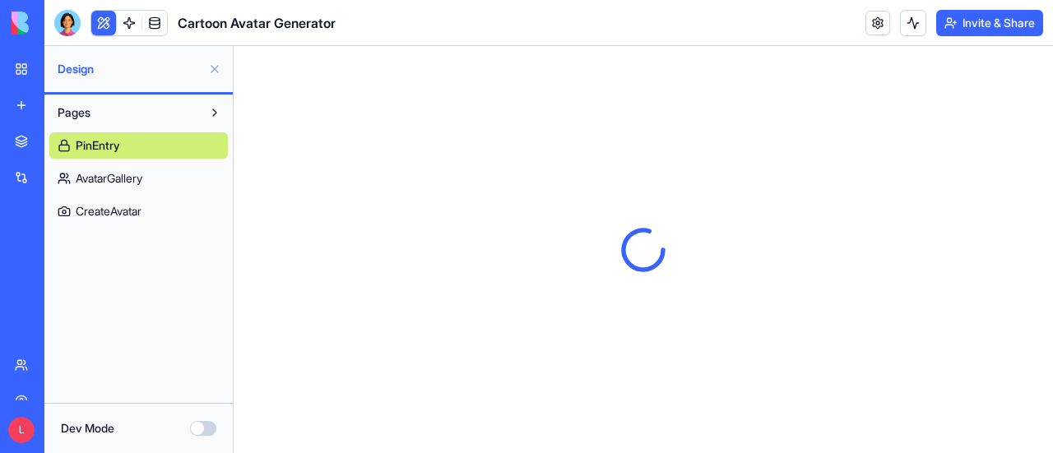
scroll to position [0, 0]
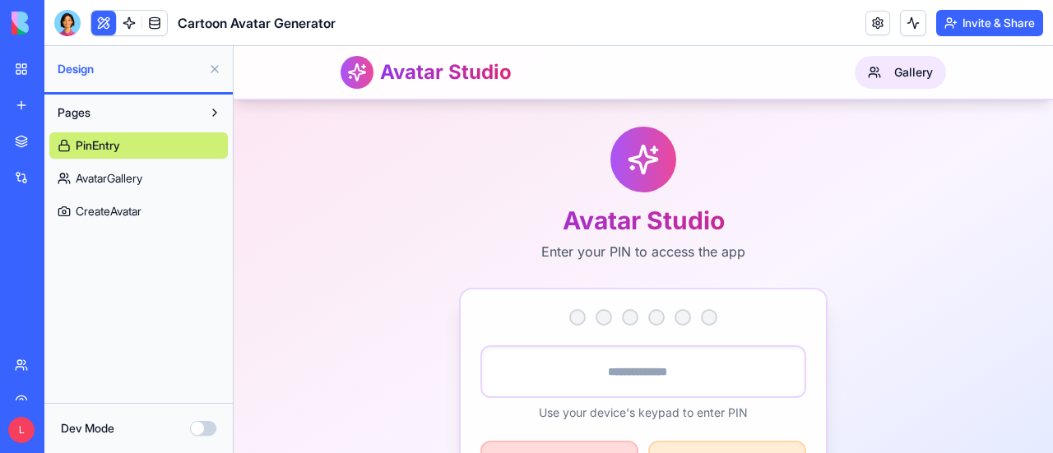
click at [908, 68] on button "Gallery" at bounding box center [900, 72] width 91 height 33
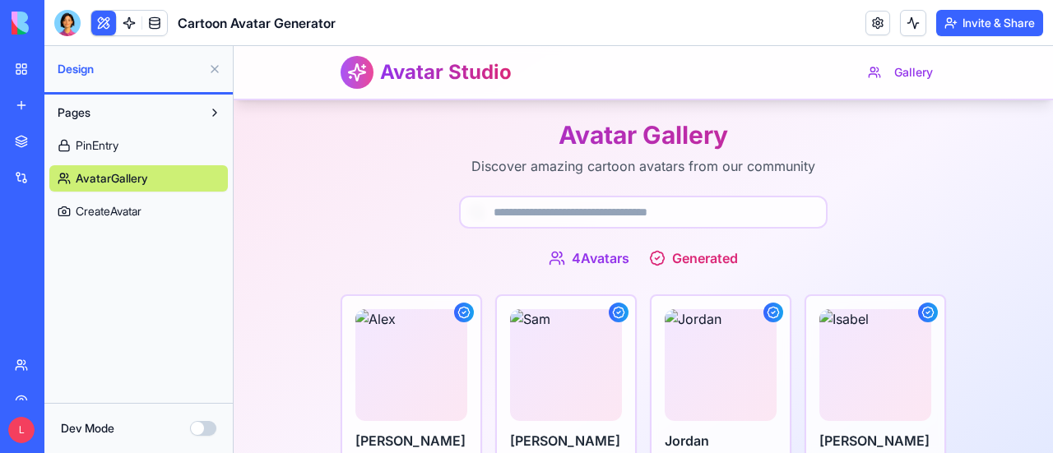
click at [77, 143] on span "PinEntry" at bounding box center [97, 145] width 43 height 16
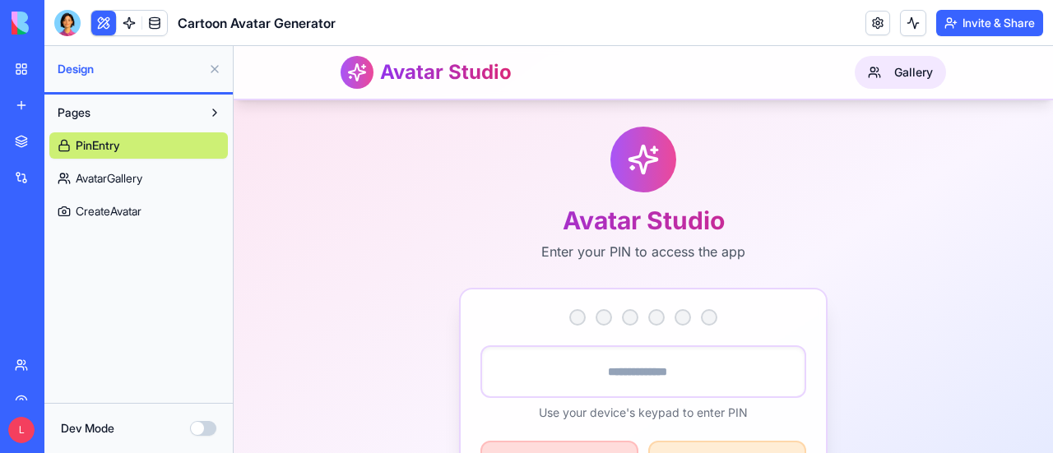
click at [888, 75] on button "Gallery" at bounding box center [900, 72] width 91 height 33
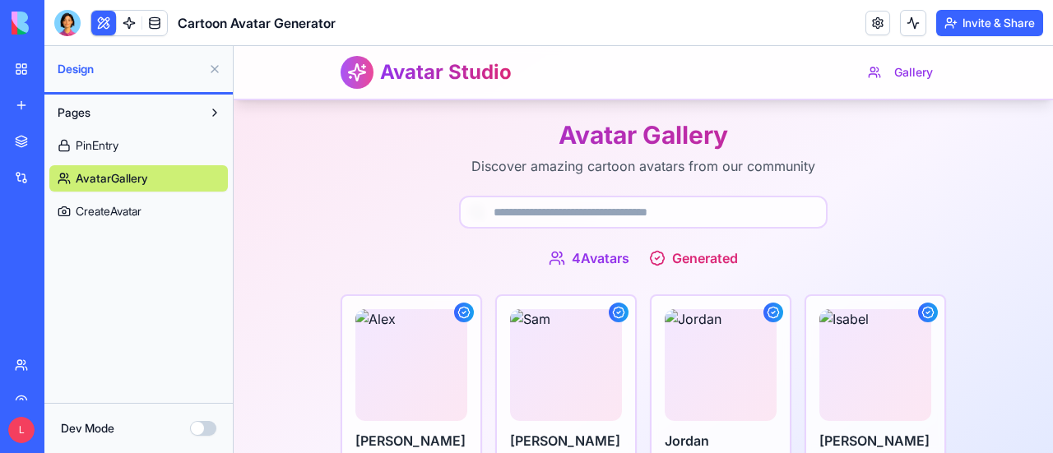
click at [90, 208] on span "CreateAvatar" at bounding box center [109, 211] width 66 height 16
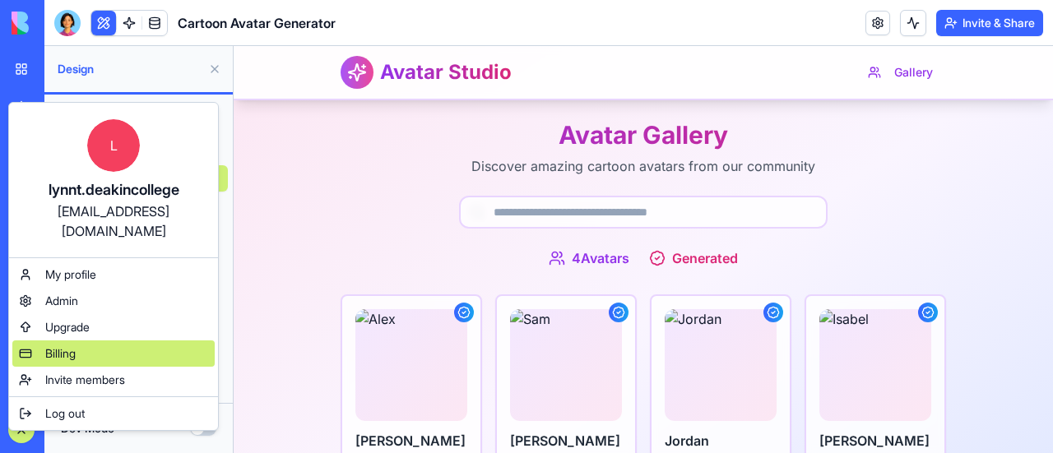
click at [111, 341] on div "Billing" at bounding box center [113, 354] width 202 height 26
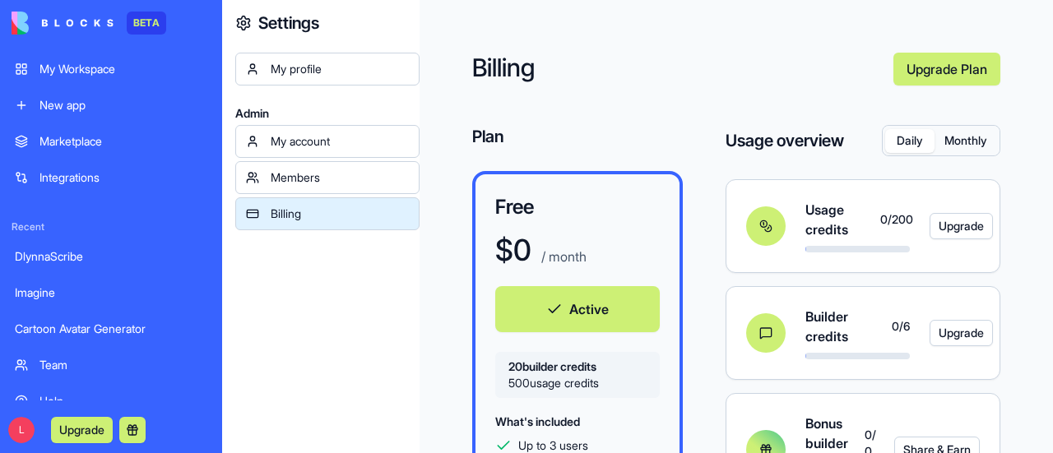
click at [965, 142] on button "Monthly" at bounding box center [966, 141] width 63 height 24
click at [906, 140] on button "Daily" at bounding box center [909, 141] width 49 height 24
click at [961, 137] on button "Monthly" at bounding box center [966, 141] width 63 height 24
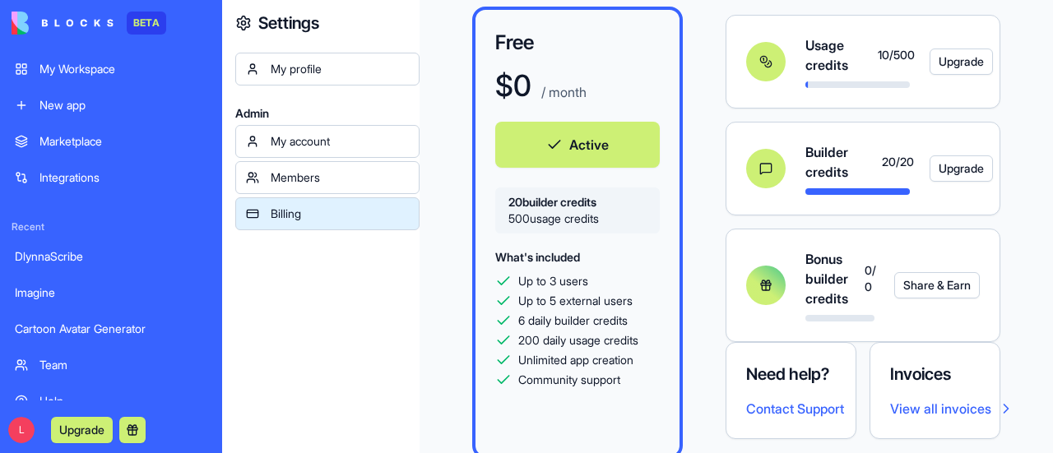
scroll to position [200, 0]
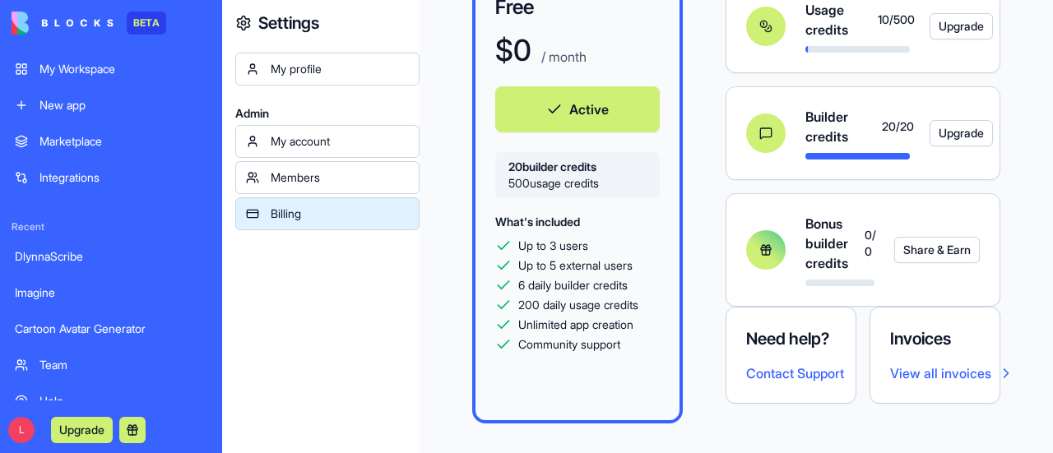
click at [110, 68] on div "My Workspace" at bounding box center [123, 69] width 168 height 16
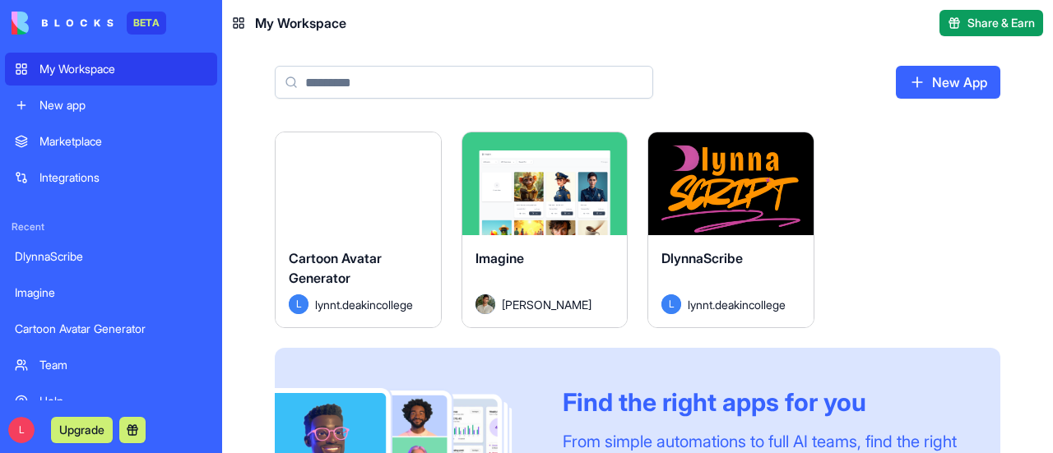
click at [556, 182] on button "Launch" at bounding box center [544, 184] width 123 height 33
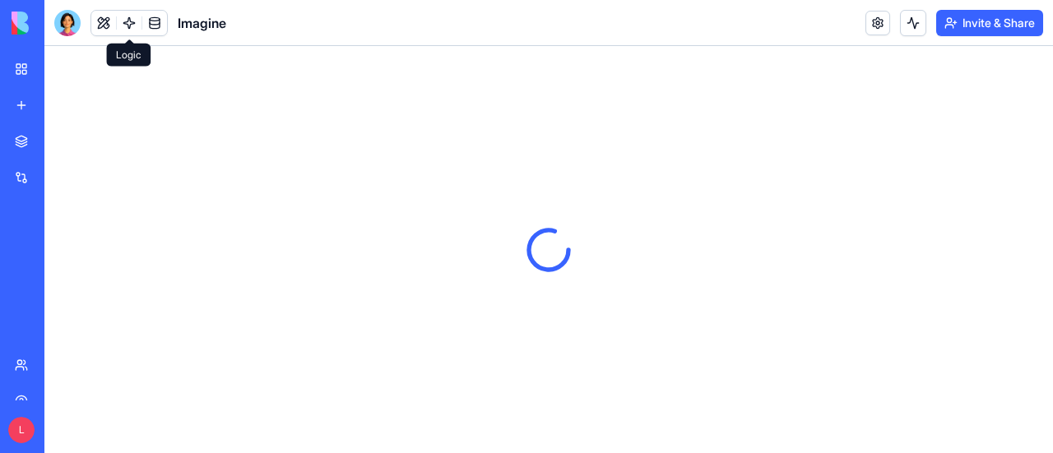
click at [128, 26] on link at bounding box center [129, 23] width 25 height 25
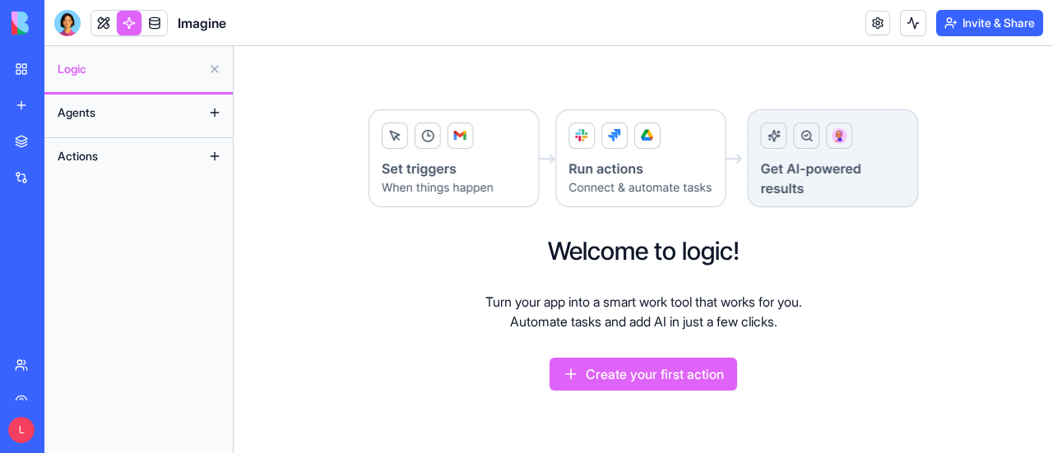
click at [102, 107] on button "Agents" at bounding box center [125, 113] width 152 height 26
click at [77, 150] on span "Actions" at bounding box center [78, 156] width 40 height 16
click at [26, 68] on link "My Workspace" at bounding box center [38, 69] width 66 height 33
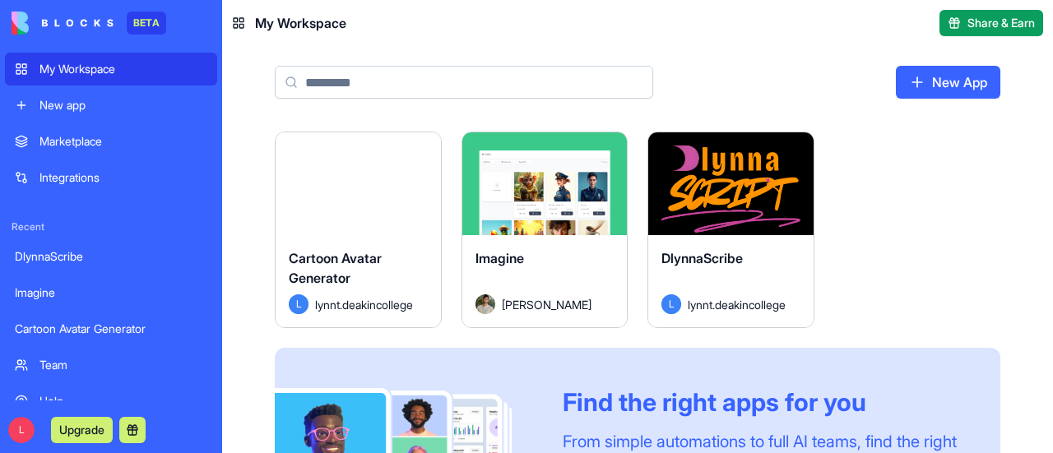
click at [722, 176] on button "Launch" at bounding box center [730, 184] width 123 height 33
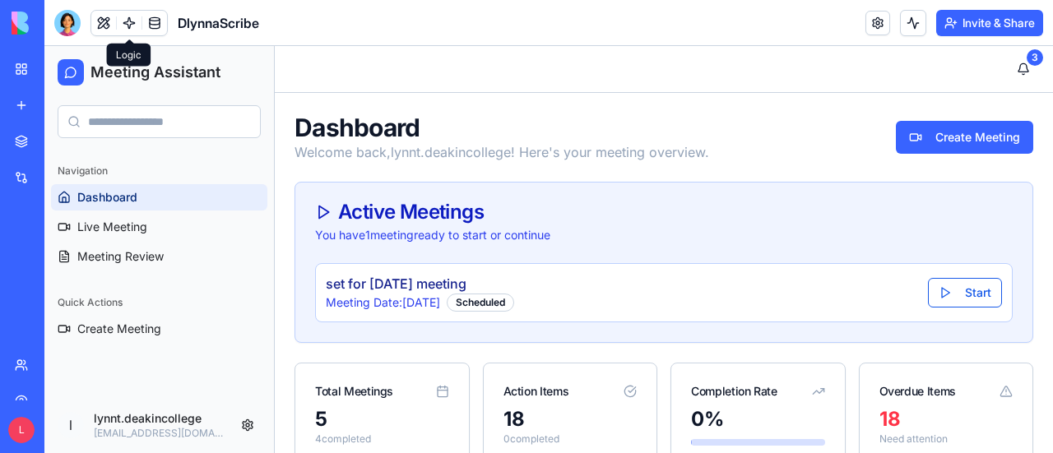
click at [130, 17] on link at bounding box center [129, 23] width 25 height 25
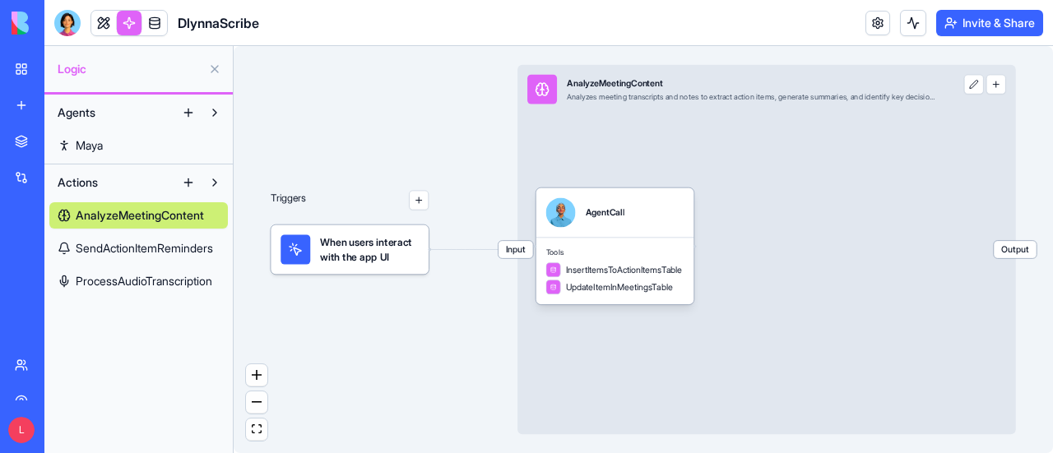
click at [165, 247] on span "SendActionItemReminders" at bounding box center [144, 248] width 137 height 16
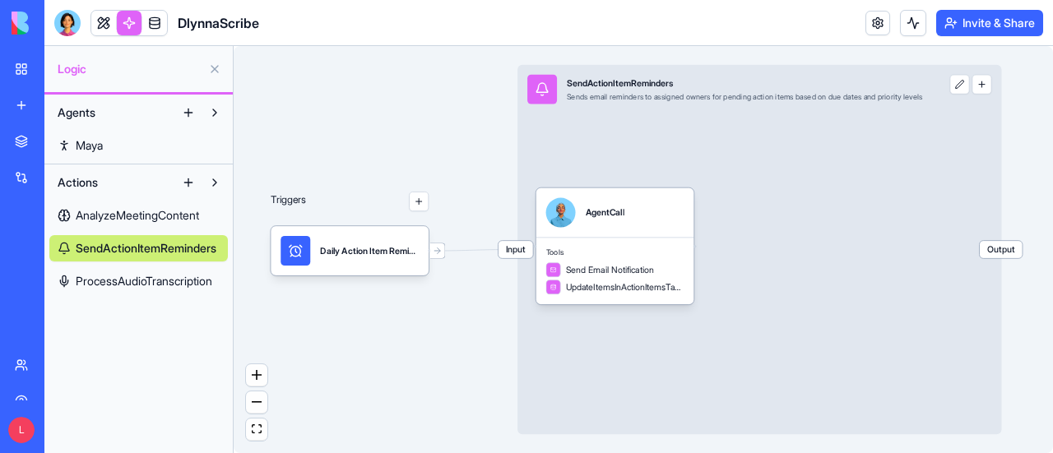
click at [156, 215] on span "AnalyzeMeetingContent" at bounding box center [137, 215] width 123 height 16
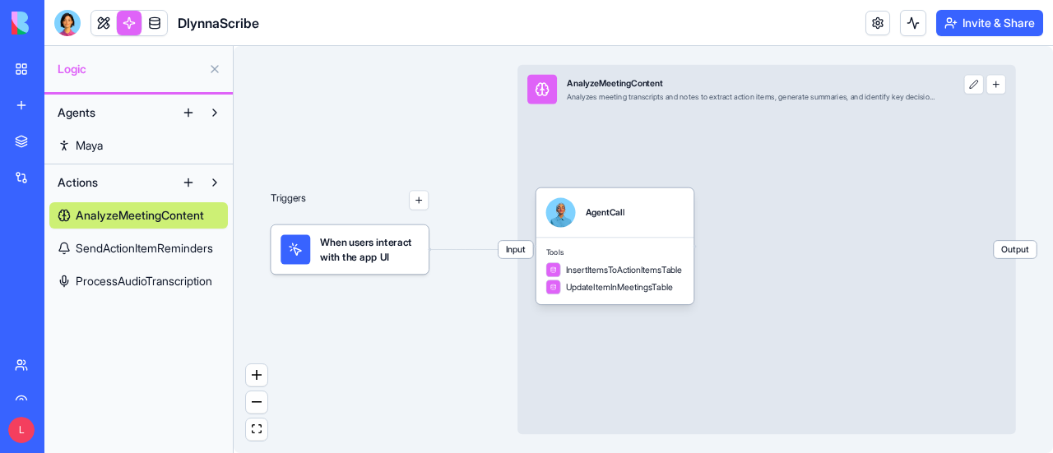
click at [884, 103] on div "AnalyzeMeetingContent Analyzes meeting transcripts and notes to extract action …" at bounding box center [752, 90] width 370 height 30
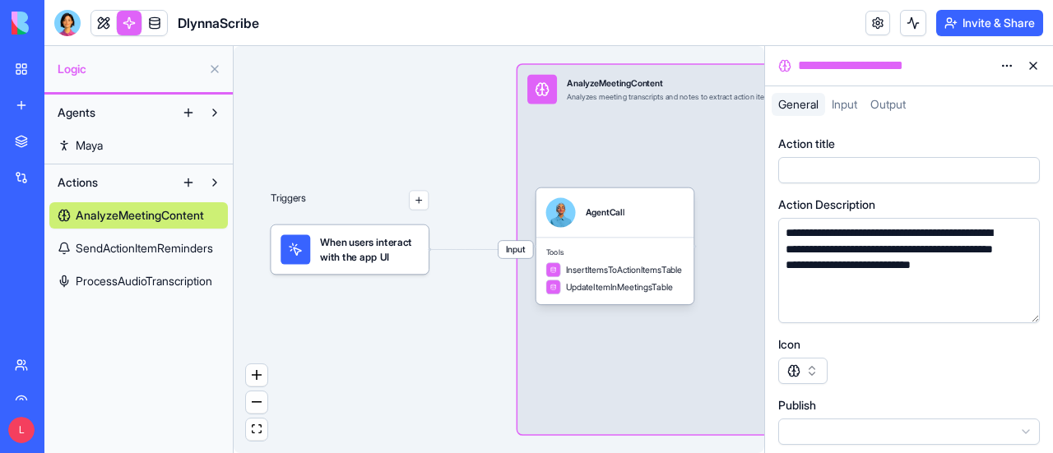
click at [167, 248] on span "SendActionItemReminders" at bounding box center [144, 248] width 137 height 16
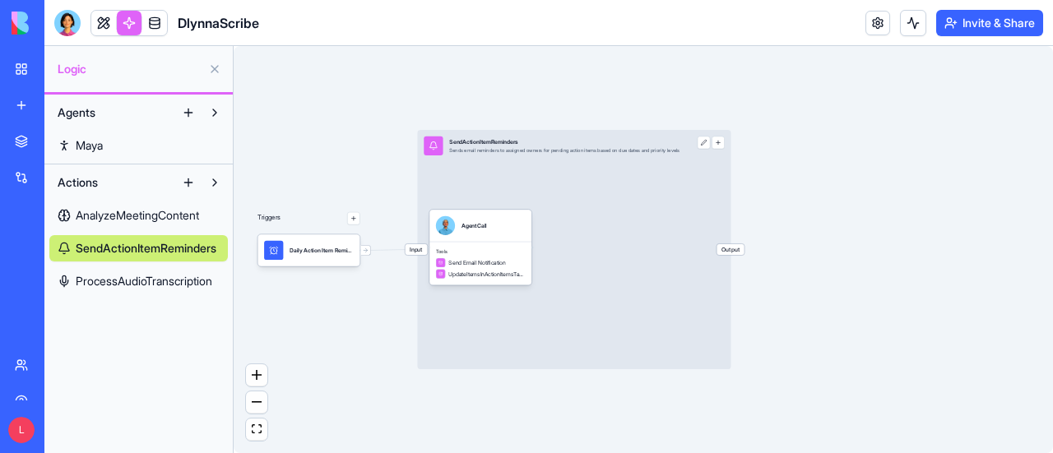
click at [648, 180] on div "Input SendActionItemReminders Sends email reminders to assigned owners for pend…" at bounding box center [573, 249] width 313 height 239
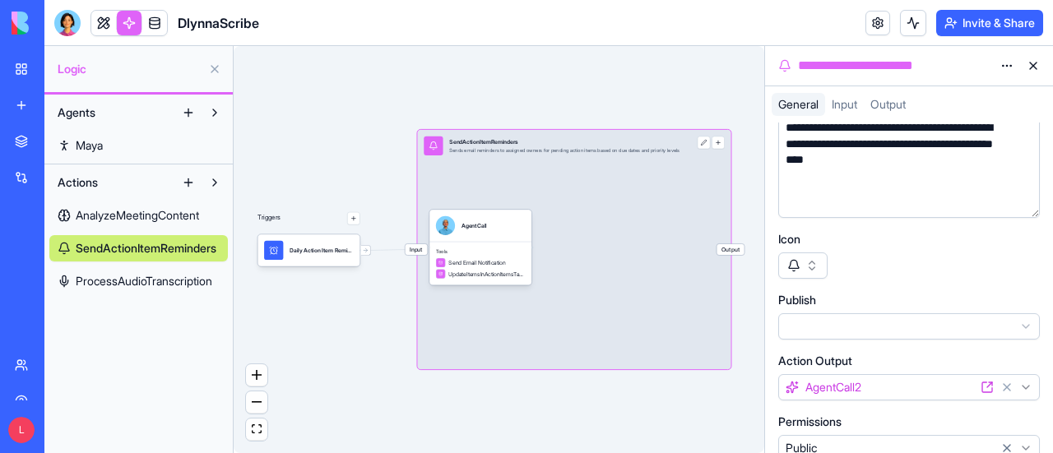
scroll to position [126, 0]
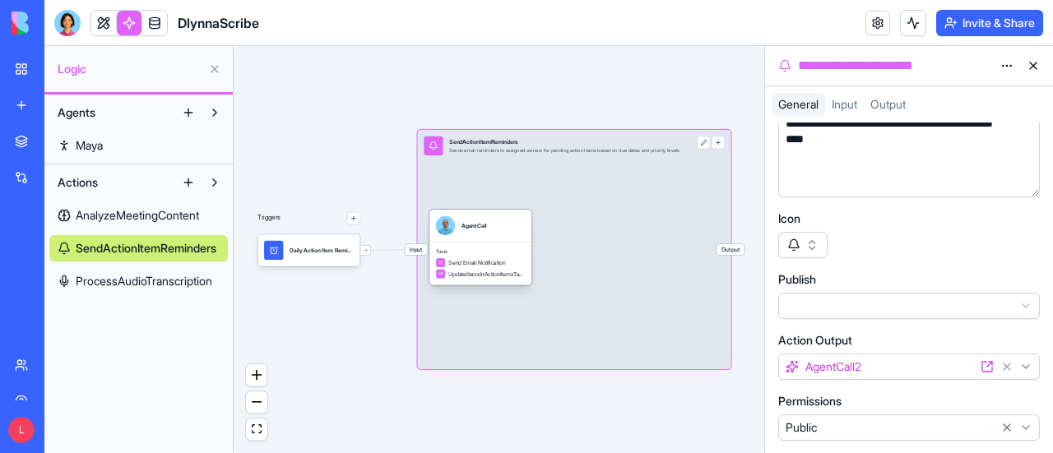
click at [484, 243] on div "Tools Send Email Notification UpdateItemsInActionItemsTable" at bounding box center [480, 264] width 102 height 44
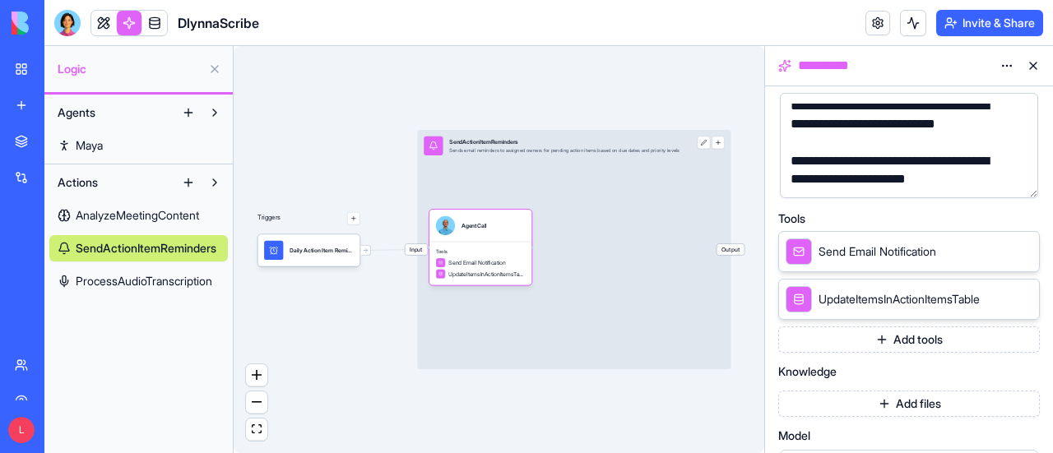
scroll to position [329, 0]
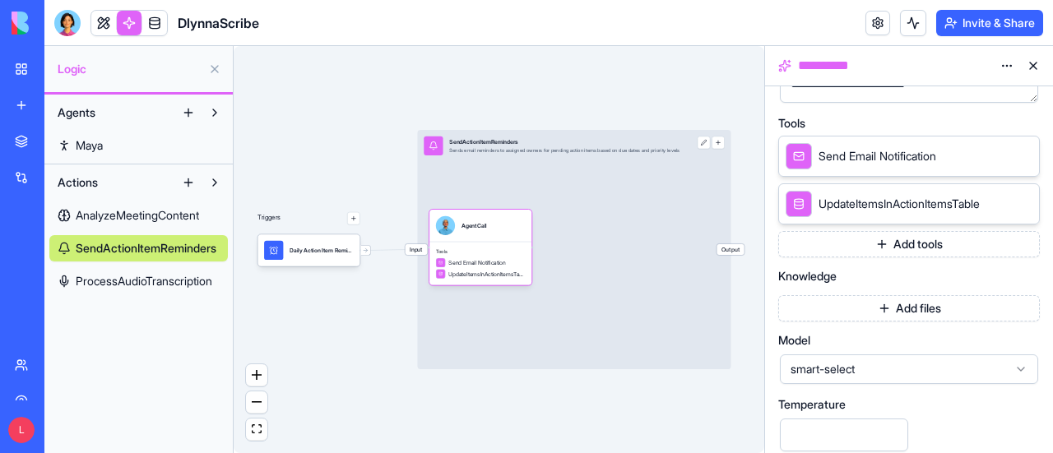
click at [1000, 154] on icon at bounding box center [1002, 155] width 13 height 13
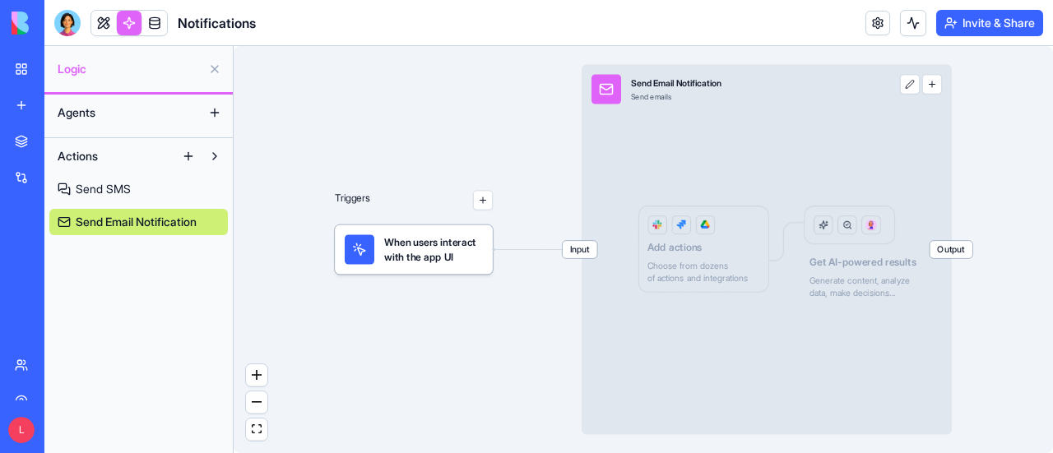
click at [856, 137] on div "Input Send Email Notification Send emails Output Add actions Choose from dozens…" at bounding box center [767, 250] width 370 height 370
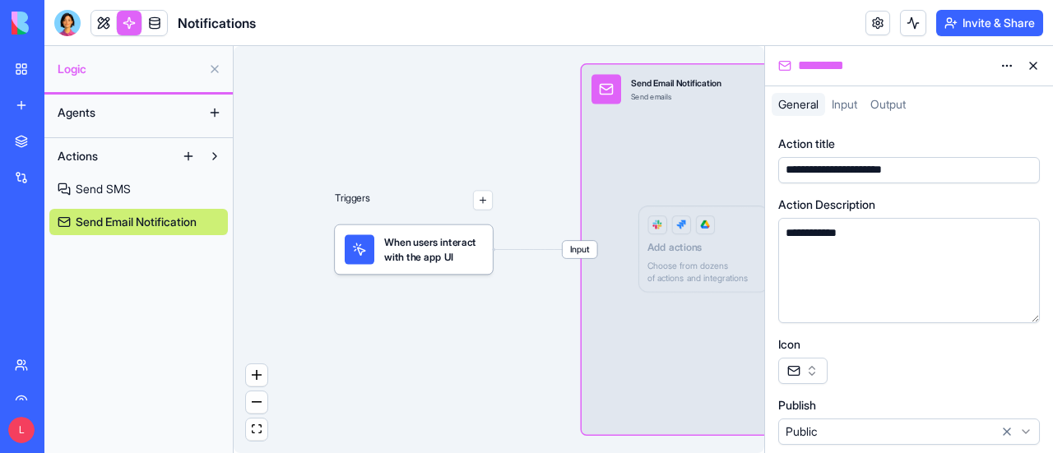
scroll to position [126, 0]
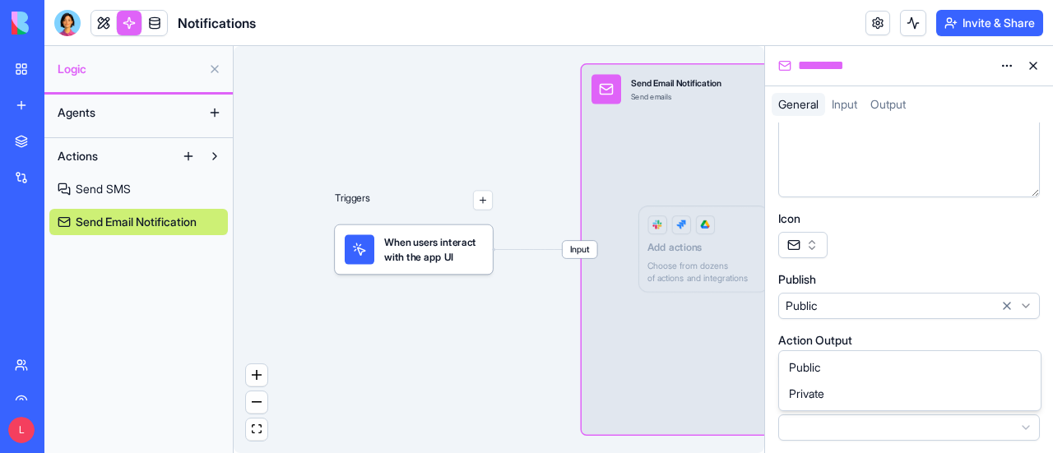
click at [1023, 426] on html "**********" at bounding box center [526, 226] width 1053 height 453
click at [978, 333] on html "**********" at bounding box center [526, 226] width 1053 height 453
click at [1028, 304] on html "**********" at bounding box center [526, 226] width 1053 height 453
click at [917, 250] on div at bounding box center [909, 245] width 262 height 26
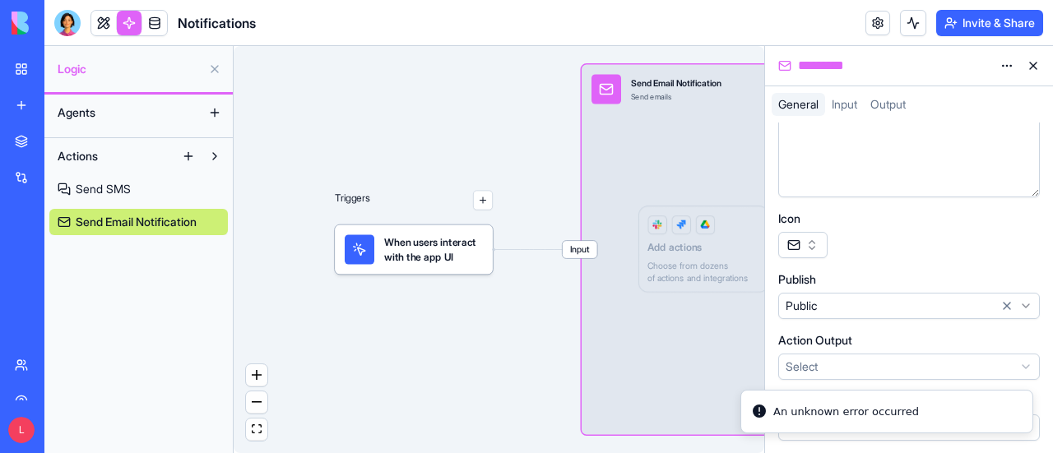
click at [941, 344] on div "Action Output" at bounding box center [909, 340] width 262 height 16
click at [1025, 363] on html "**********" at bounding box center [526, 226] width 1053 height 453
click at [489, 379] on html "**********" at bounding box center [526, 226] width 1053 height 453
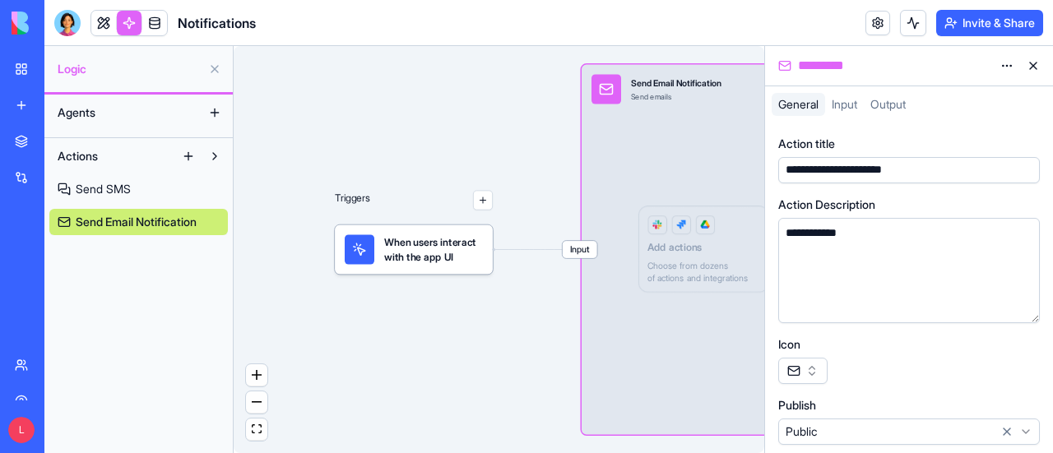
scroll to position [82, 0]
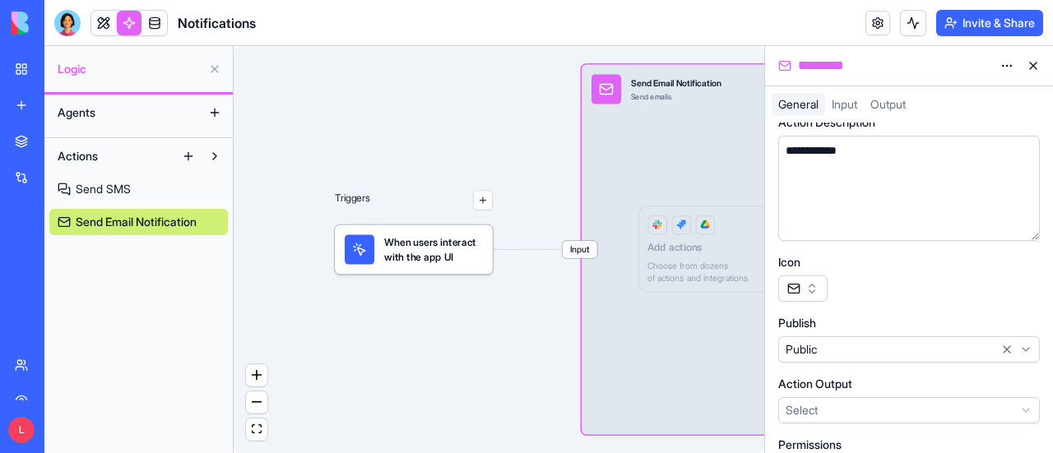
click at [128, 25] on link at bounding box center [129, 23] width 25 height 25
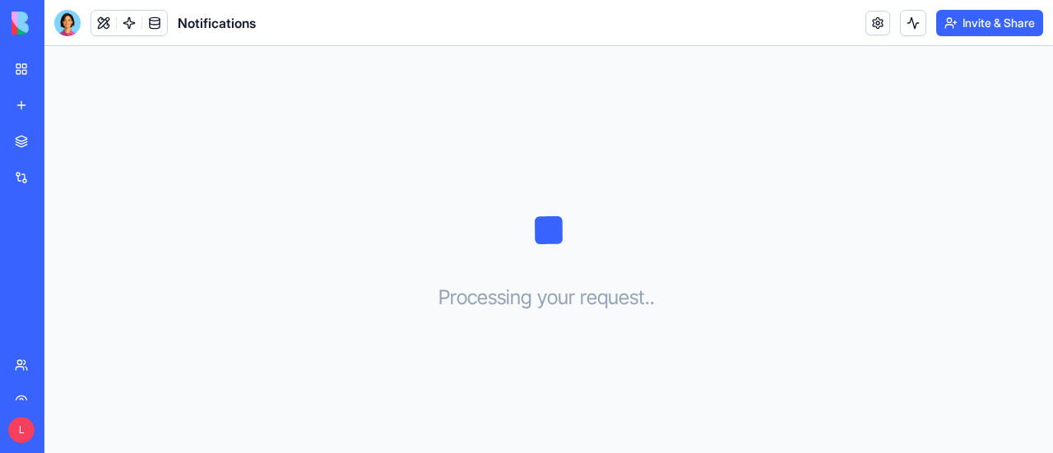
click at [25, 68] on link "My Workspace" at bounding box center [38, 69] width 66 height 33
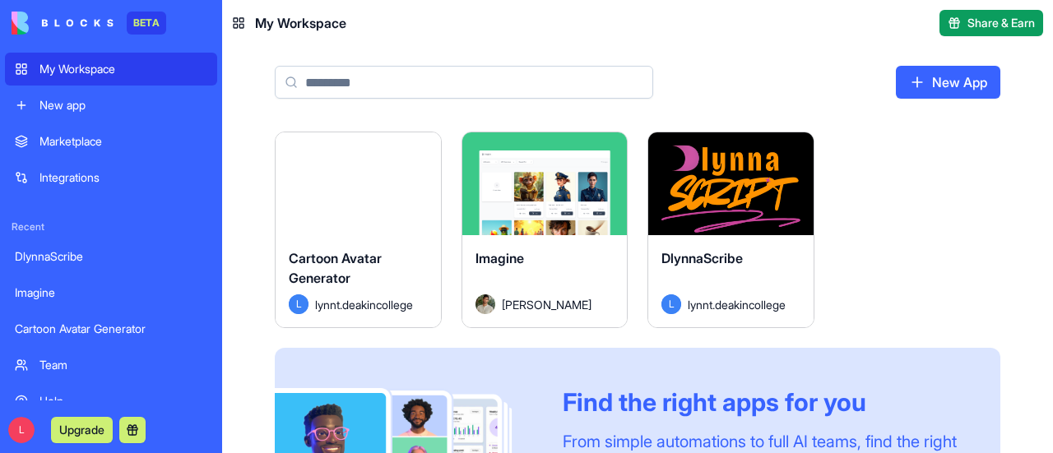
click at [553, 179] on button "Launch" at bounding box center [544, 184] width 123 height 33
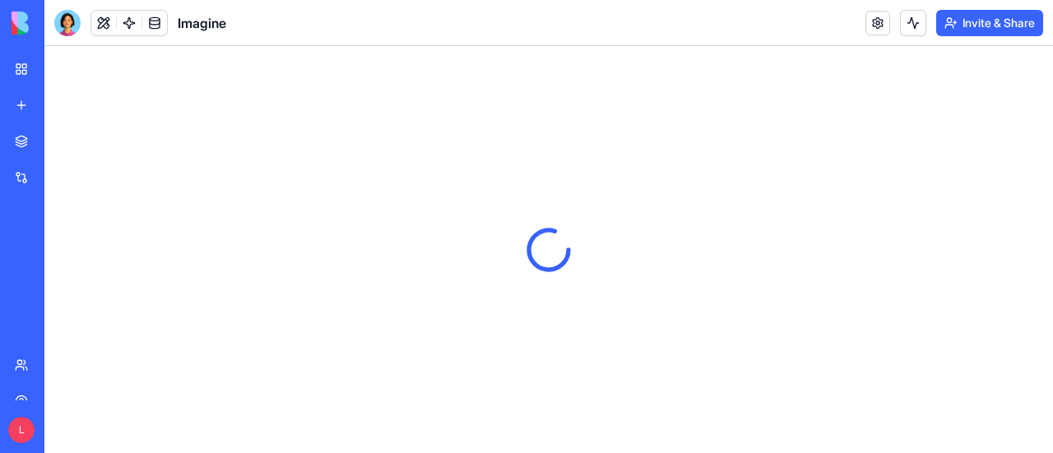
click at [26, 70] on link "My Workspace" at bounding box center [38, 69] width 66 height 33
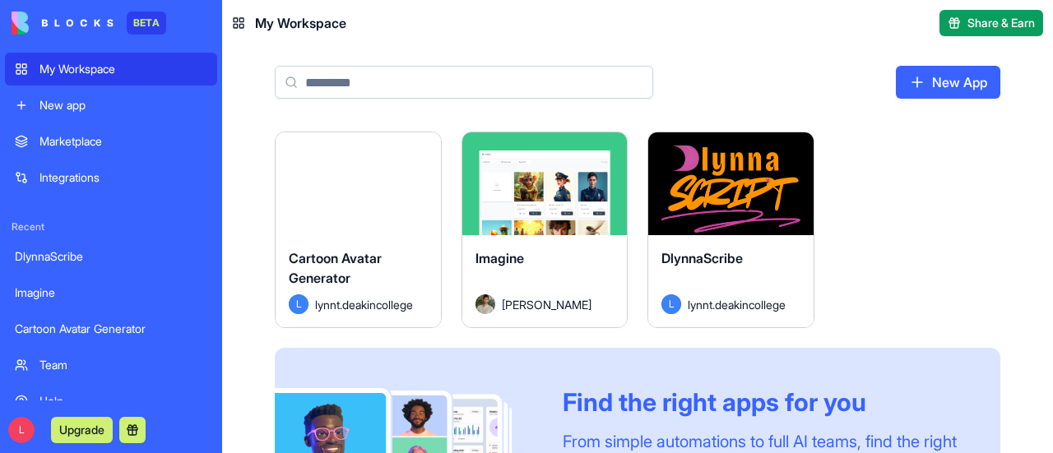
click at [373, 187] on button "Launch" at bounding box center [357, 184] width 123 height 33
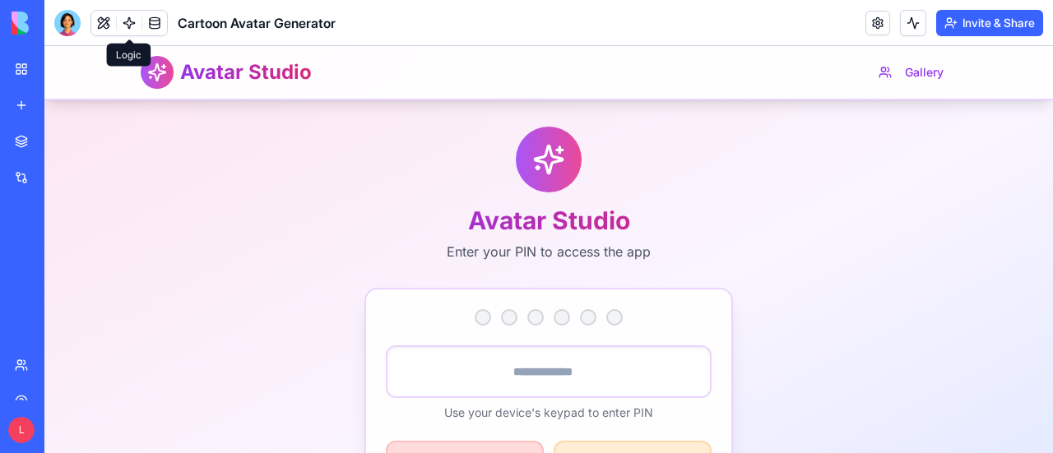
click at [136, 24] on link at bounding box center [129, 23] width 25 height 25
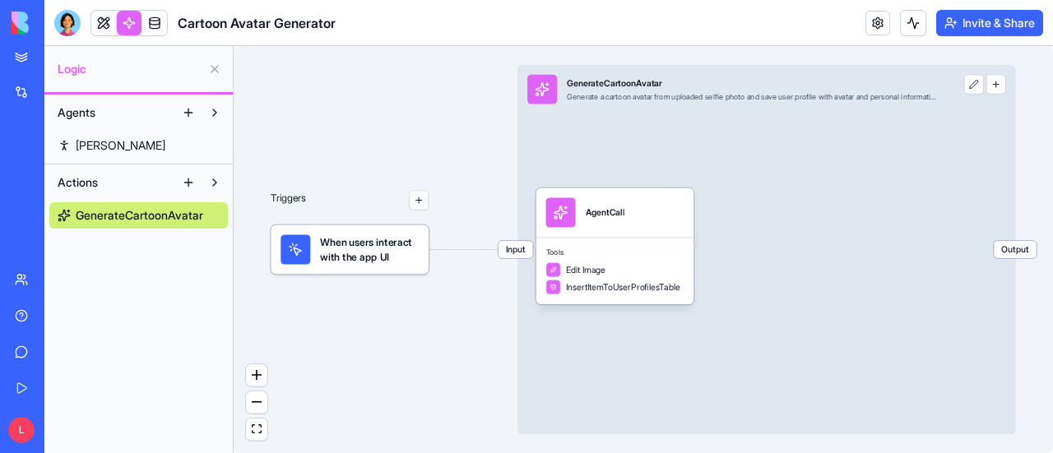
scroll to position [89, 0]
click at [61, 310] on div "Help" at bounding box center [49, 312] width 21 height 16
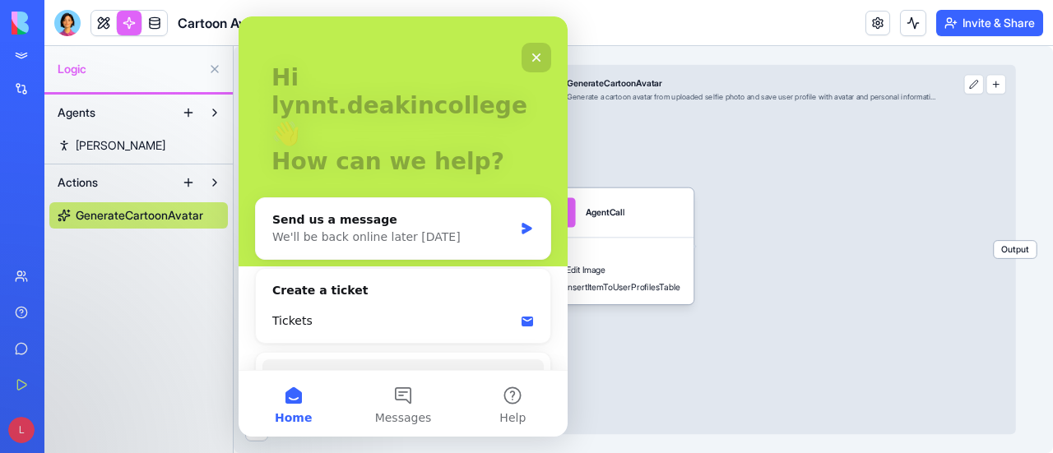
scroll to position [114, 0]
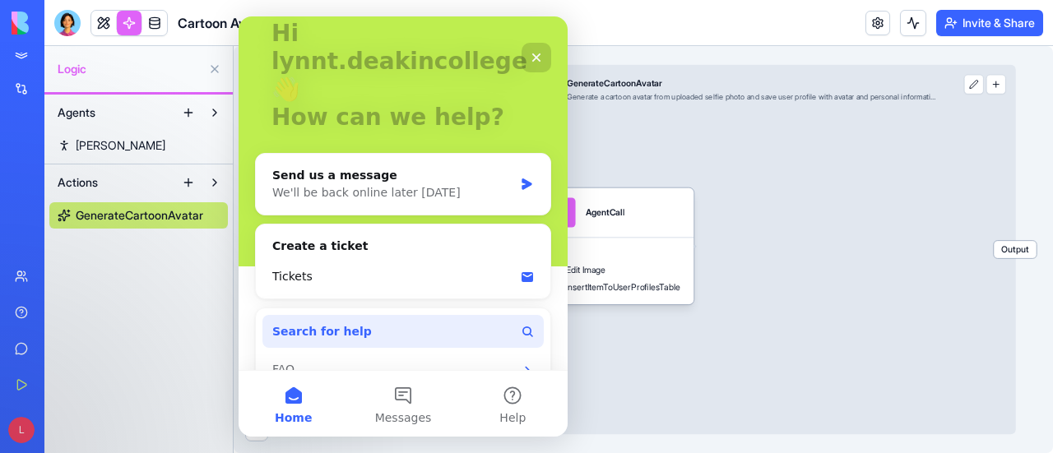
click at [377, 315] on button "Search for help" at bounding box center [402, 331] width 281 height 33
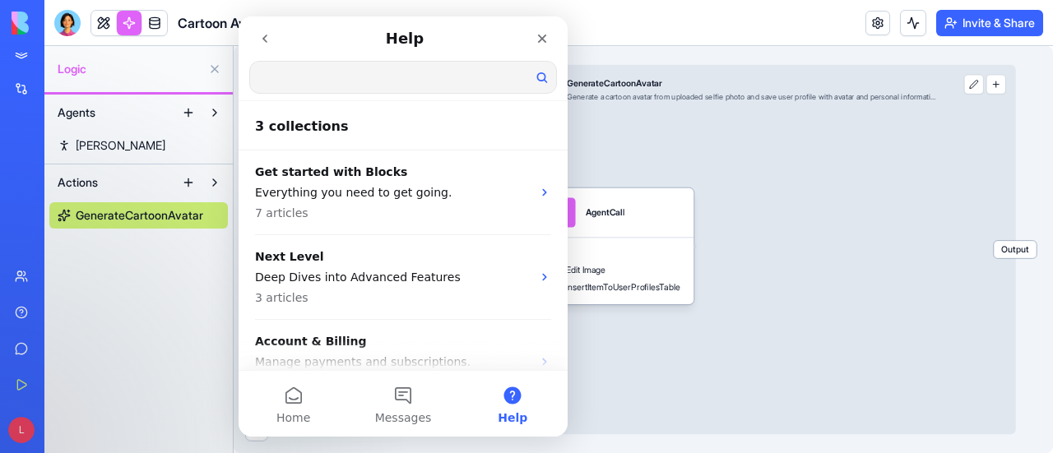
scroll to position [0, 0]
click at [378, 78] on input "Search for help" at bounding box center [403, 77] width 306 height 31
type input "*****"
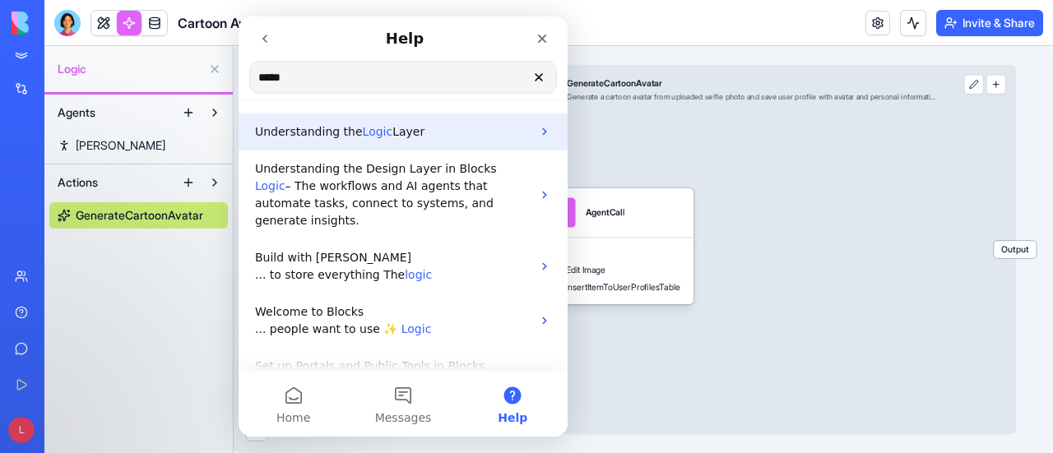
click at [418, 124] on p "Understanding the Logic Layer" at bounding box center [393, 131] width 276 height 17
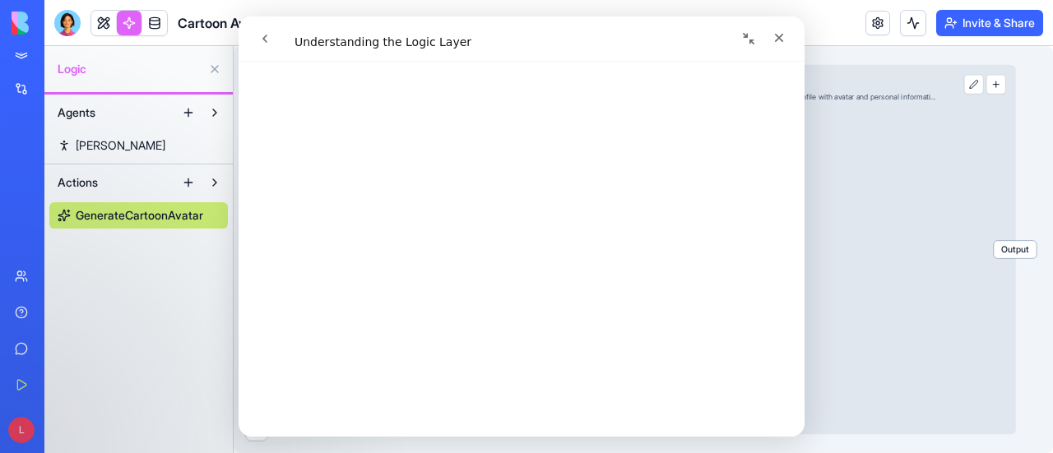
scroll to position [82, 0]
click at [786, 30] on div "Close" at bounding box center [779, 38] width 30 height 30
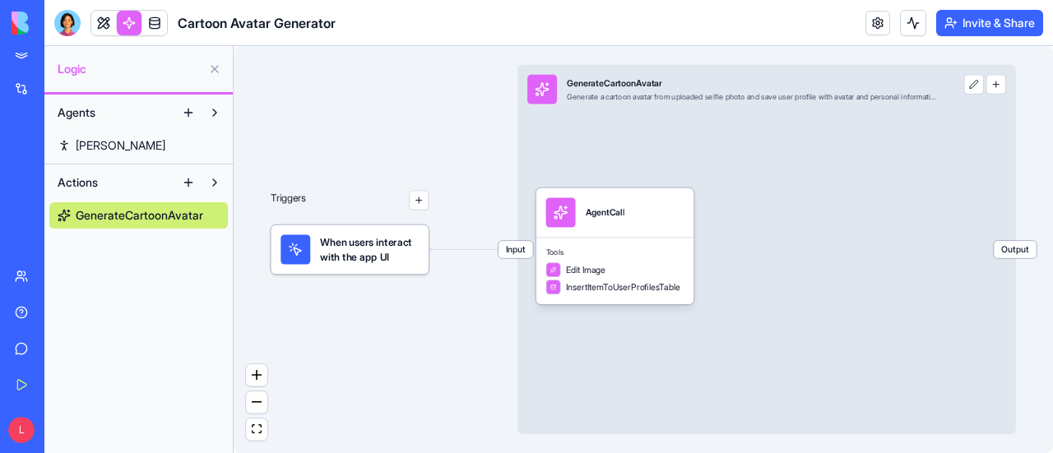
scroll to position [0, 0]
click at [642, 221] on div "AgentCall" at bounding box center [615, 213] width 138 height 30
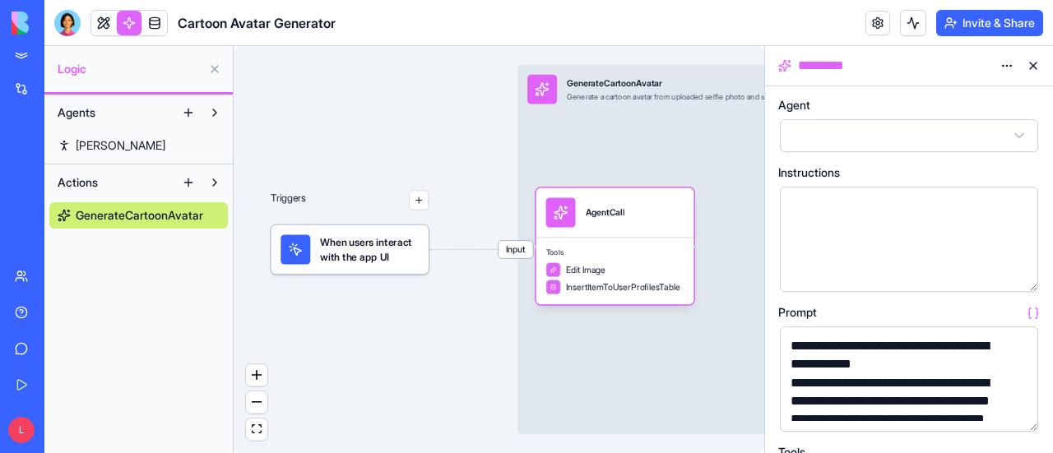
click at [1021, 414] on button "button" at bounding box center [1022, 415] width 26 height 26
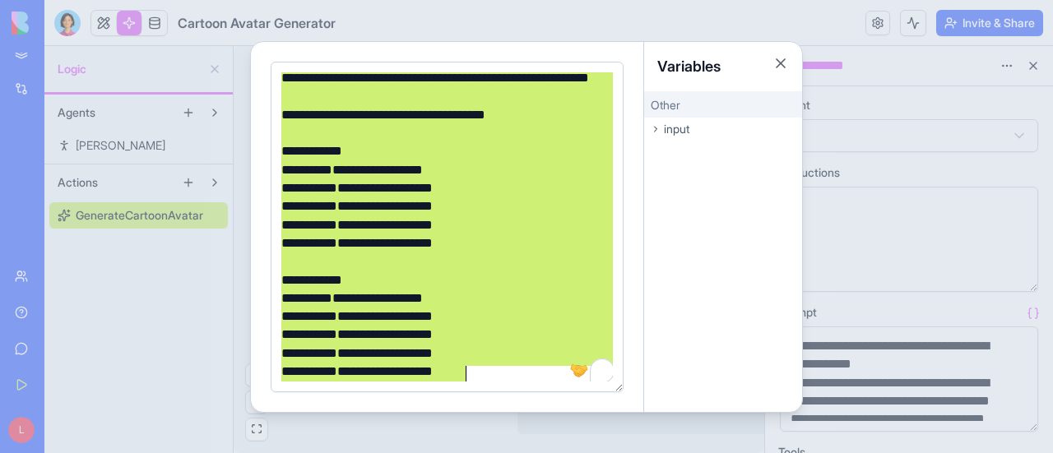
scroll to position [445, 0]
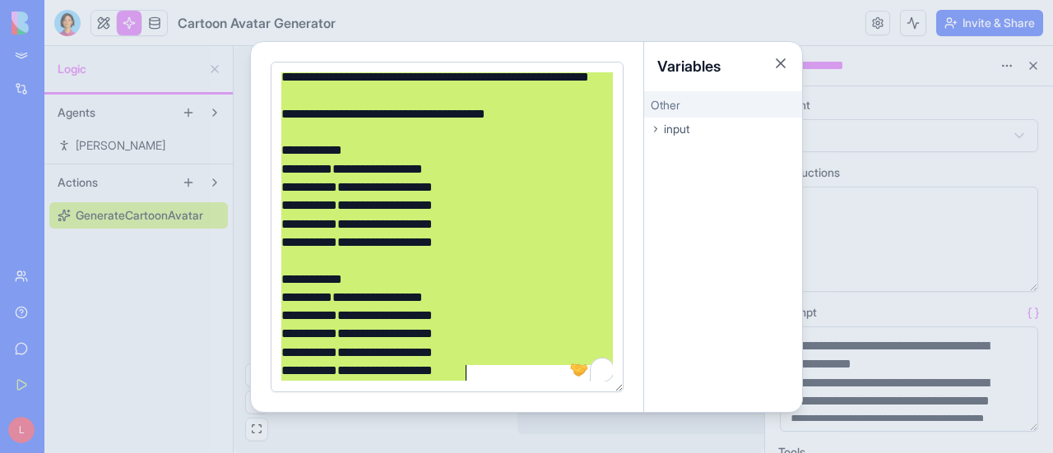
drag, startPoint x: 283, startPoint y: 83, endPoint x: 489, endPoint y: 397, distance: 374.9
click at [489, 397] on div "**********" at bounding box center [447, 227] width 393 height 370
copy div "**********"
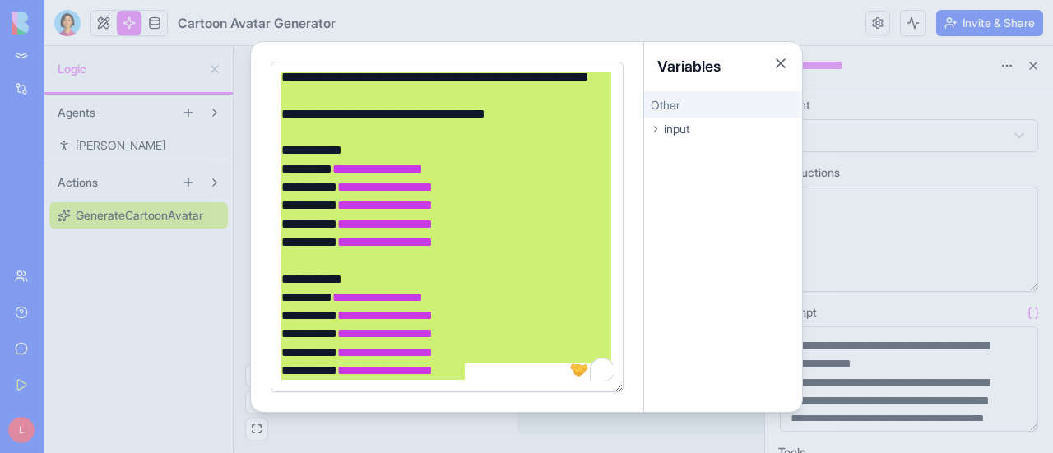
click at [187, 306] on div at bounding box center [526, 226] width 1053 height 453
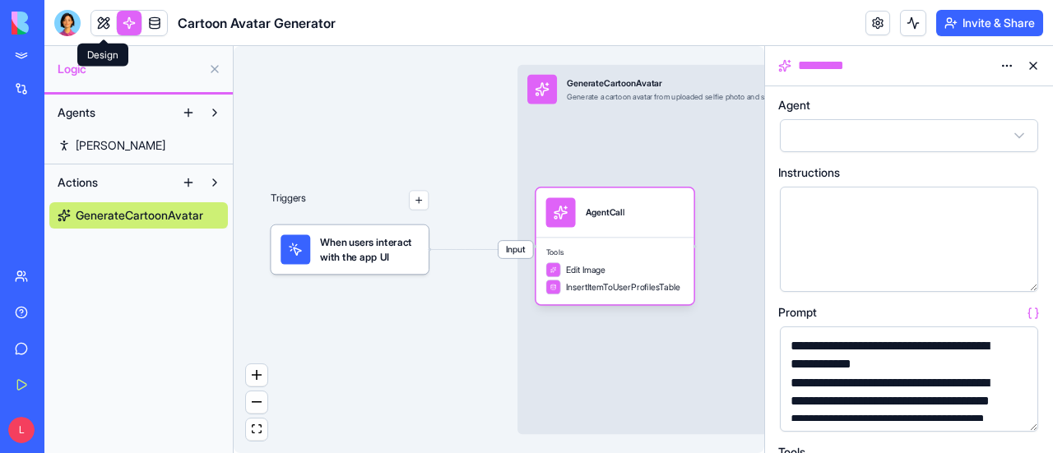
click at [102, 24] on link at bounding box center [103, 23] width 25 height 25
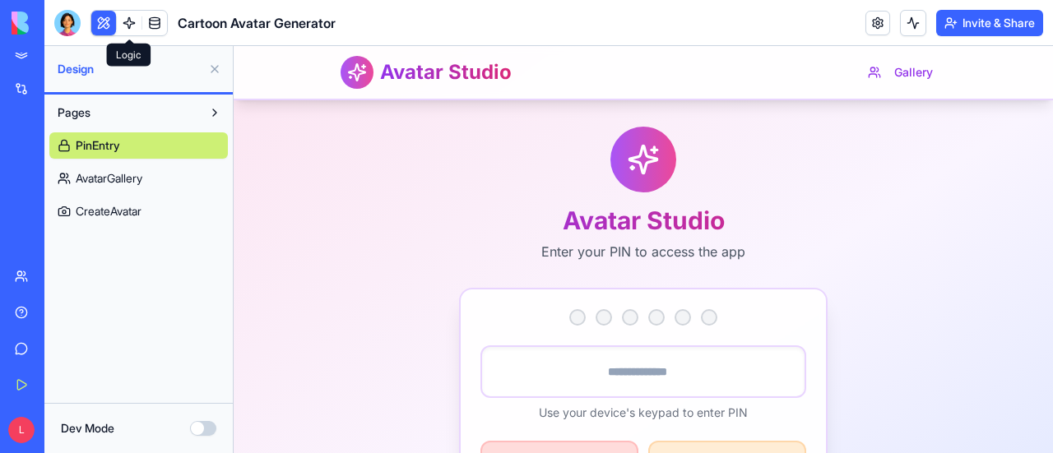
click at [125, 21] on link at bounding box center [129, 23] width 25 height 25
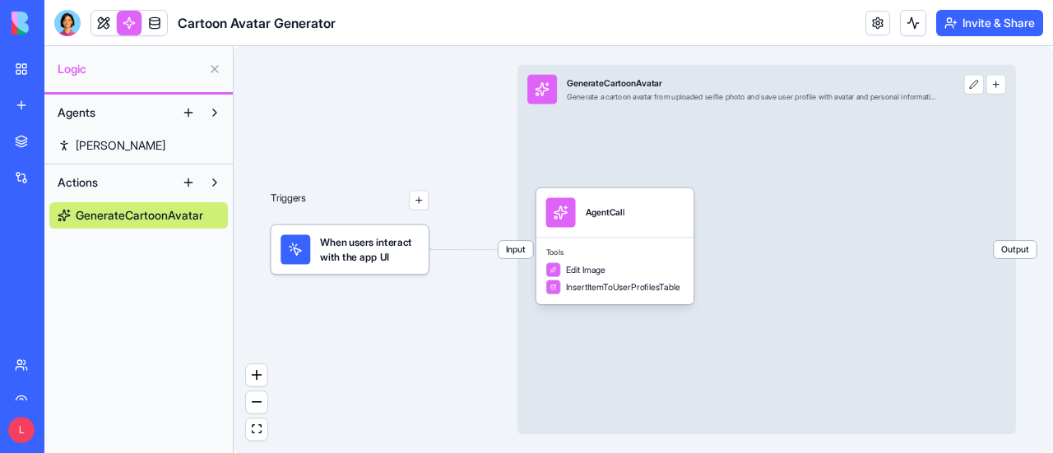
click at [104, 116] on button "Agents" at bounding box center [112, 113] width 126 height 26
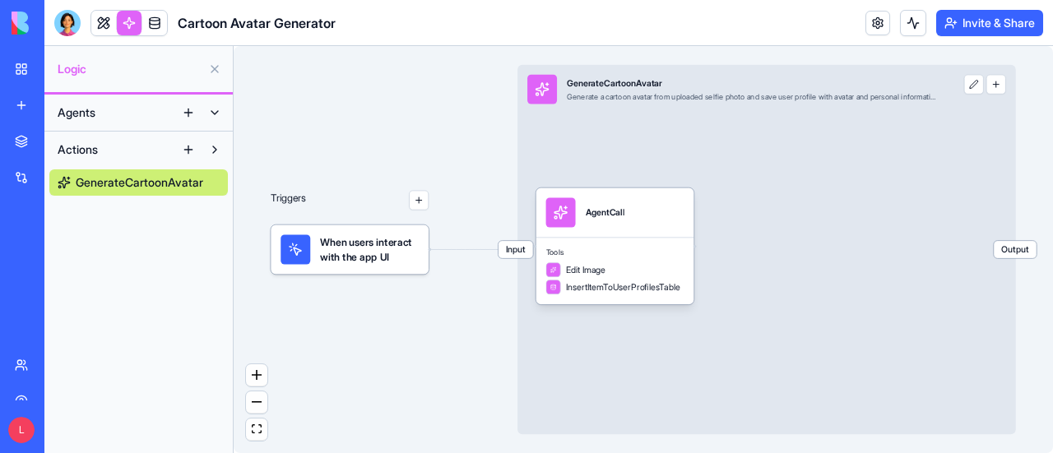
click at [89, 108] on span "Agents" at bounding box center [77, 112] width 38 height 16
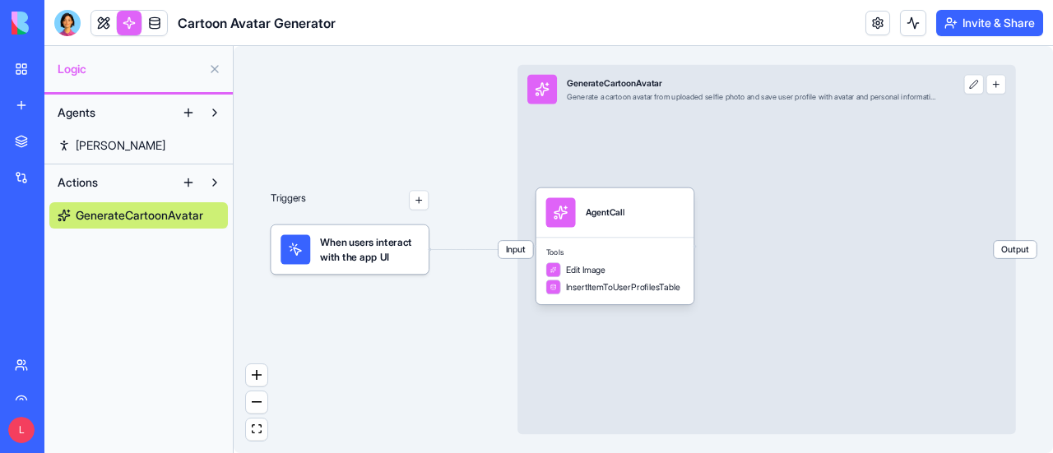
click at [86, 145] on span "[PERSON_NAME]" at bounding box center [121, 145] width 90 height 16
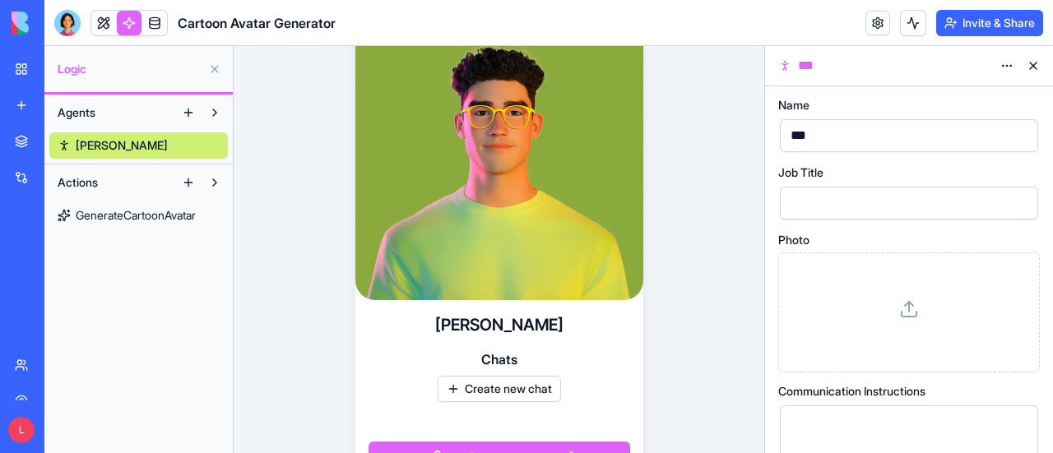
click at [22, 63] on link "My Workspace" at bounding box center [38, 69] width 66 height 33
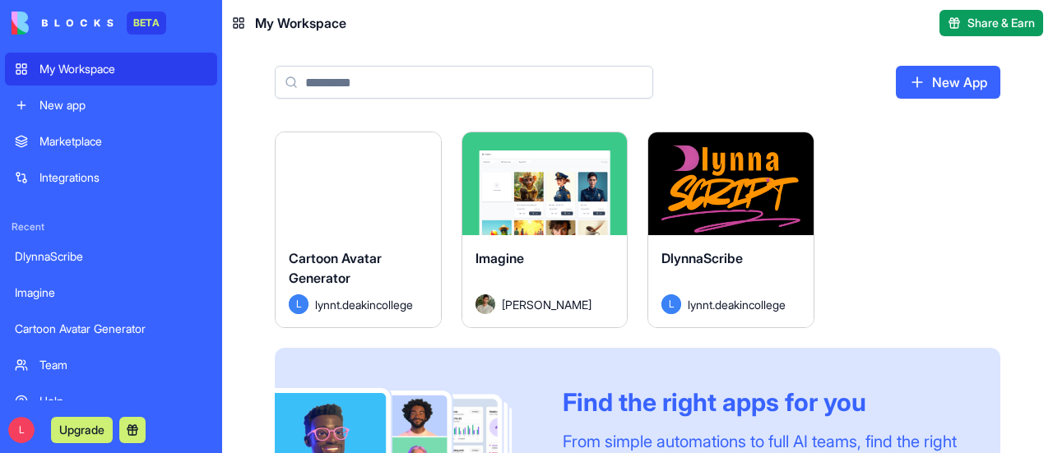
click at [772, 183] on button "Launch" at bounding box center [730, 184] width 123 height 33
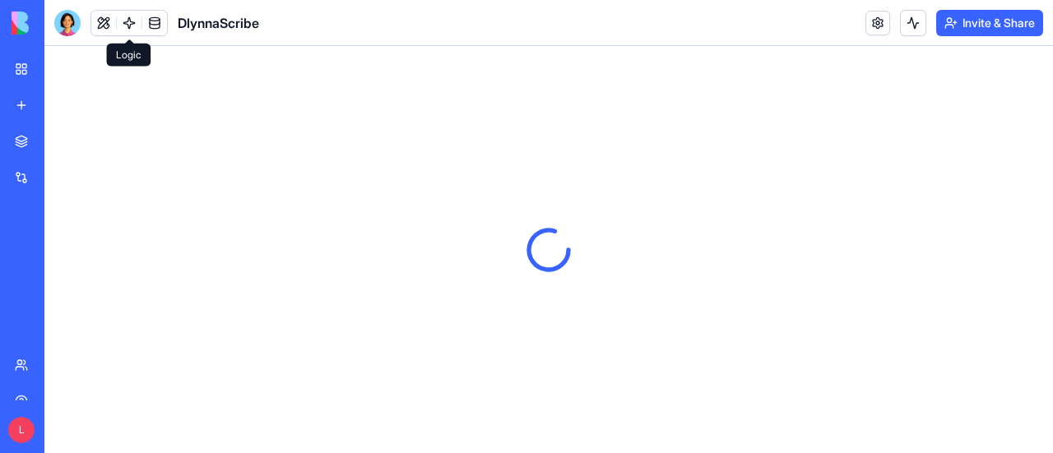
click at [128, 23] on link at bounding box center [129, 23] width 25 height 25
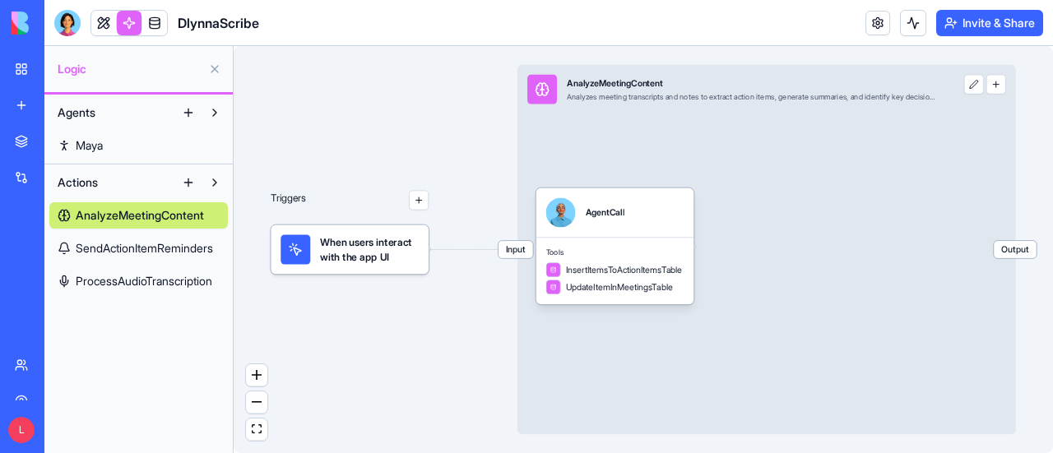
click at [130, 246] on span "SendActionItemReminders" at bounding box center [144, 248] width 137 height 16
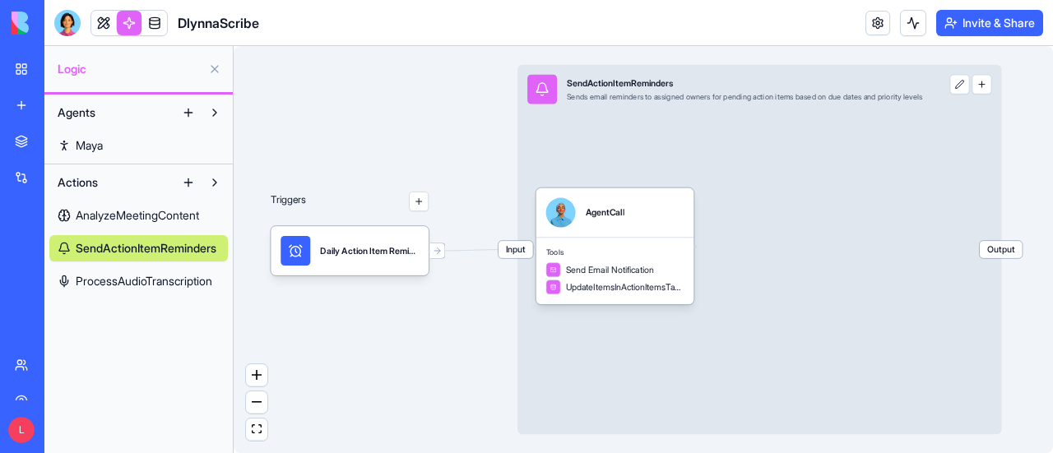
click at [110, 281] on span "ProcessAudioTranscription" at bounding box center [144, 281] width 137 height 16
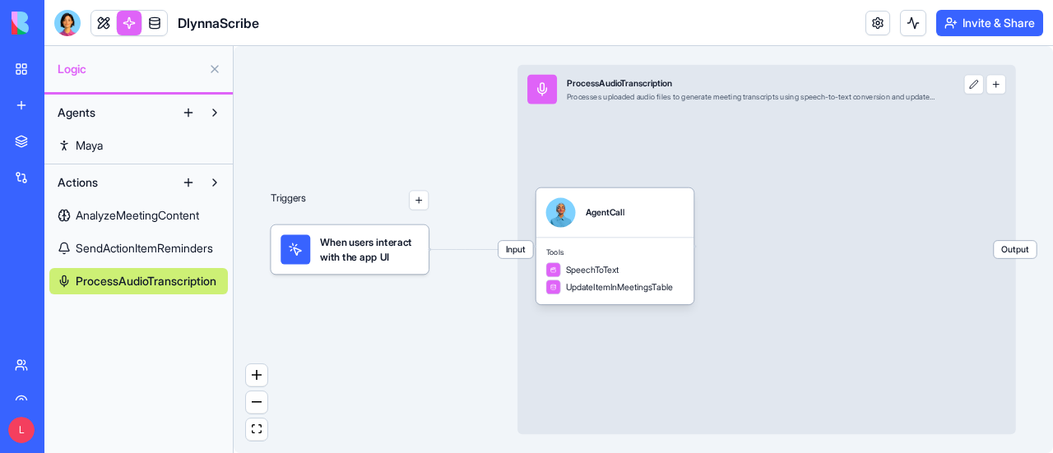
click at [133, 216] on span "AnalyzeMeetingContent" at bounding box center [137, 215] width 123 height 16
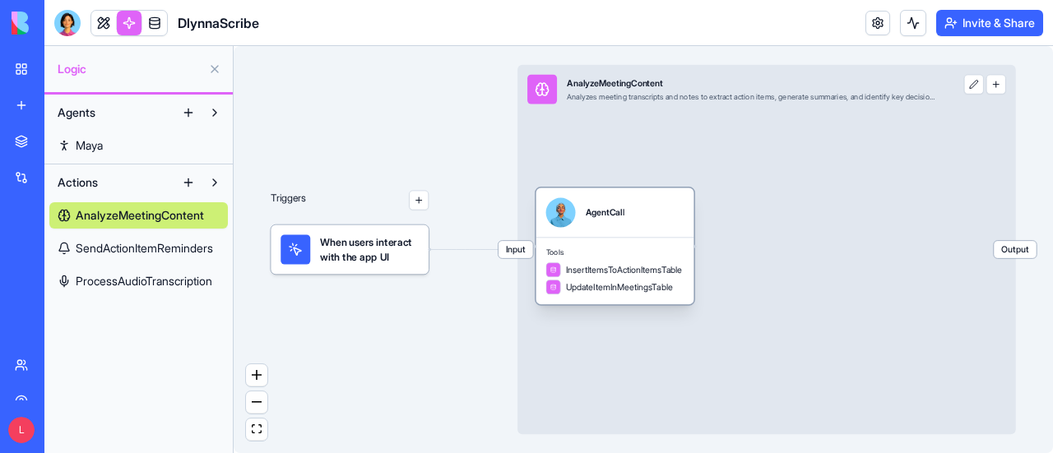
click at [650, 247] on div "Tools InsertItemsToActionItemsTable UpdateItemInMeetingsTable" at bounding box center [615, 271] width 158 height 67
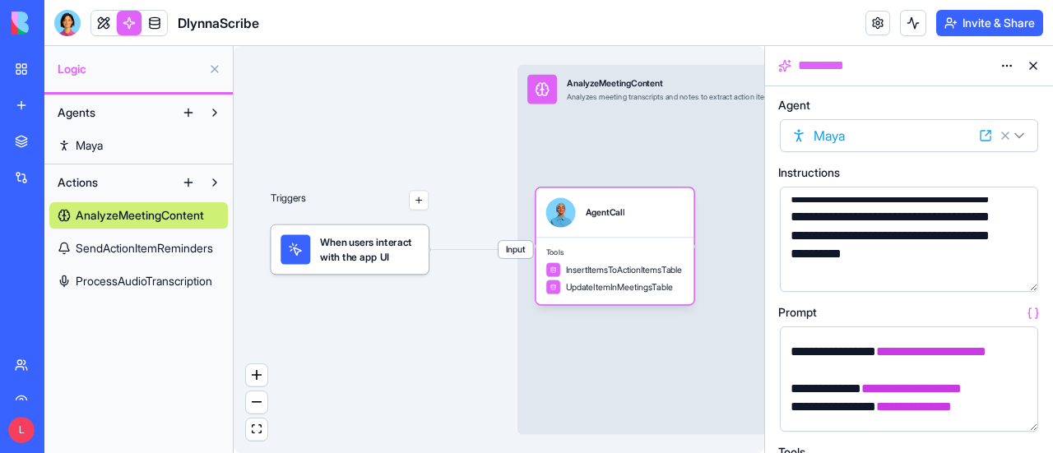
click at [1024, 411] on button "button" at bounding box center [1022, 415] width 26 height 26
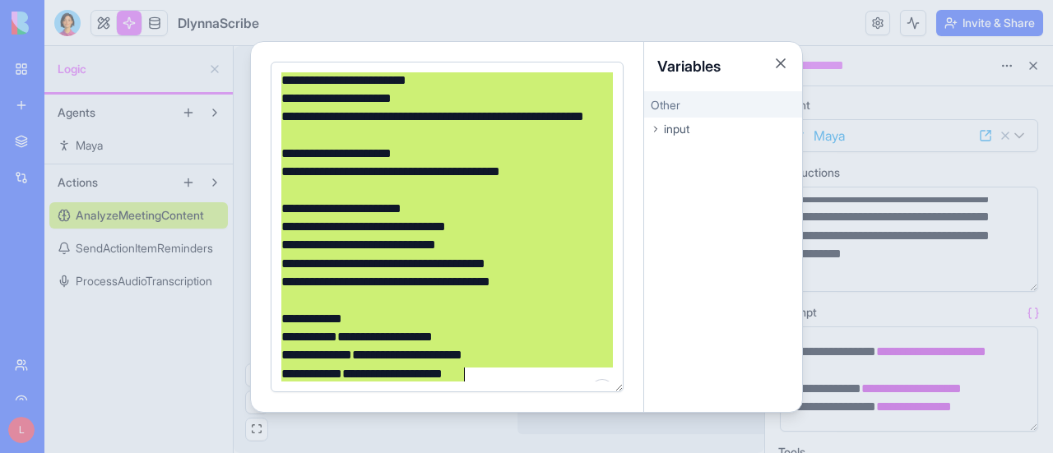
scroll to position [408, 0]
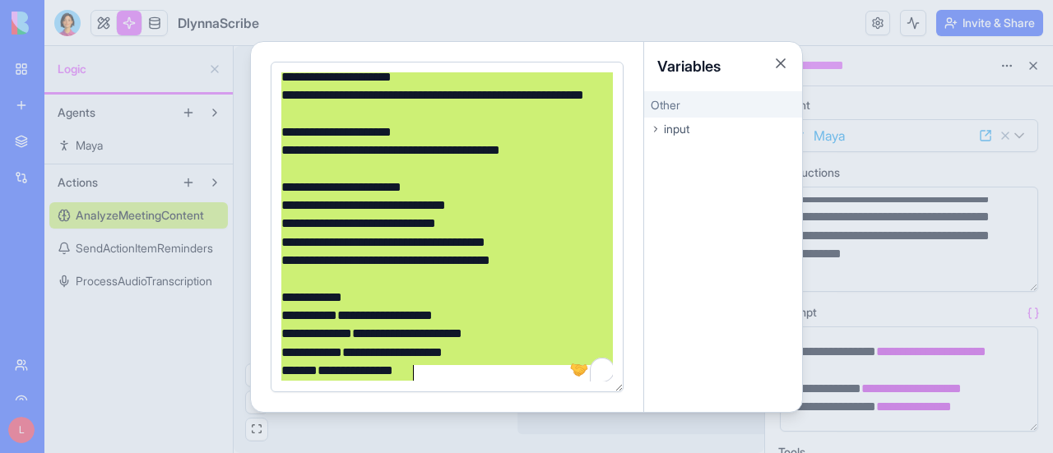
drag, startPoint x: 280, startPoint y: 83, endPoint x: 505, endPoint y: 391, distance: 381.4
click at [505, 391] on div "**********" at bounding box center [447, 227] width 353 height 331
copy div "**********"
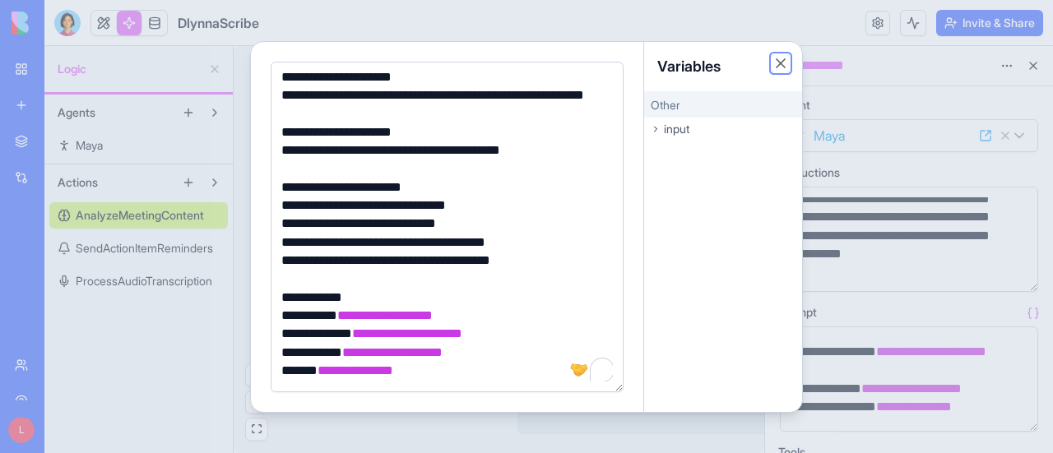
click at [782, 63] on button "Close" at bounding box center [780, 63] width 16 height 16
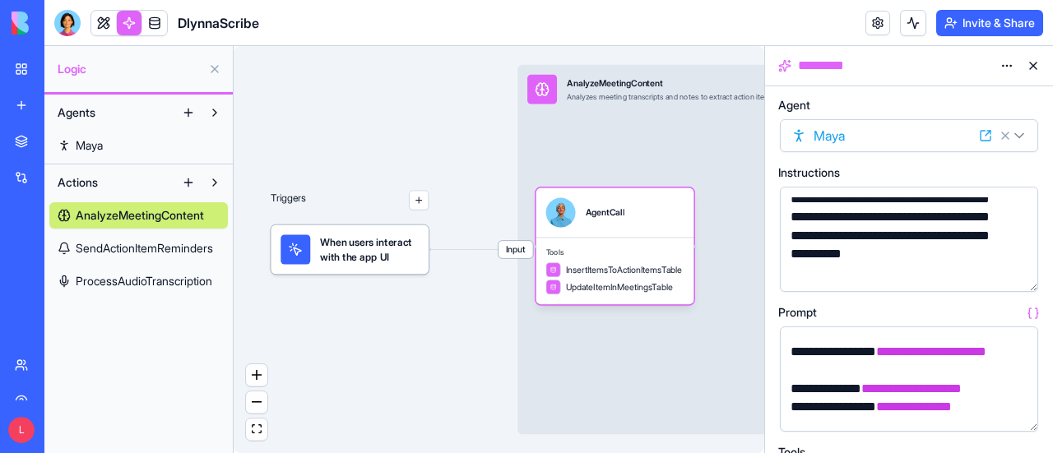
click at [432, 383] on div "Triggers When users interact with the app UI Input AnalyzeMeetingContent Analyz…" at bounding box center [499, 249] width 531 height 407
click at [174, 248] on span "SendActionItemReminders" at bounding box center [144, 248] width 137 height 16
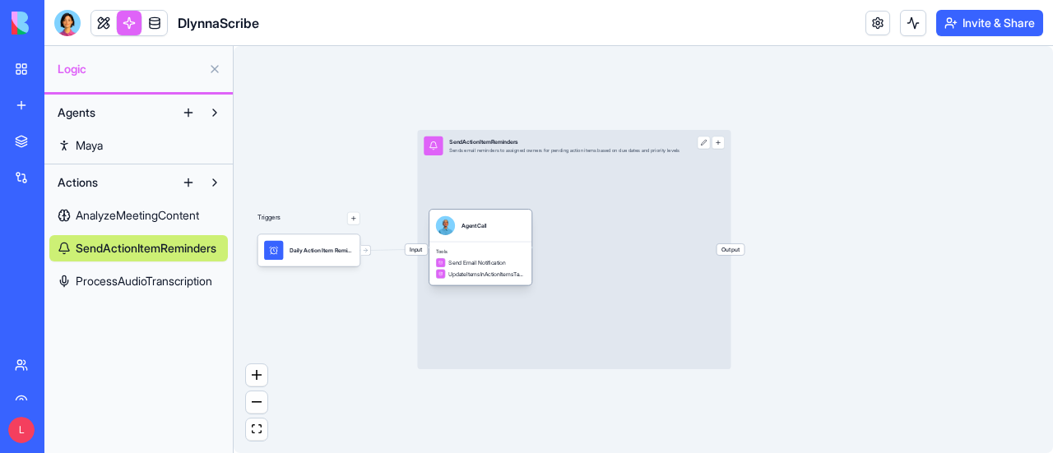
click at [499, 244] on div "Tools Send Email Notification UpdateItemsInActionItemsTable" at bounding box center [480, 264] width 102 height 44
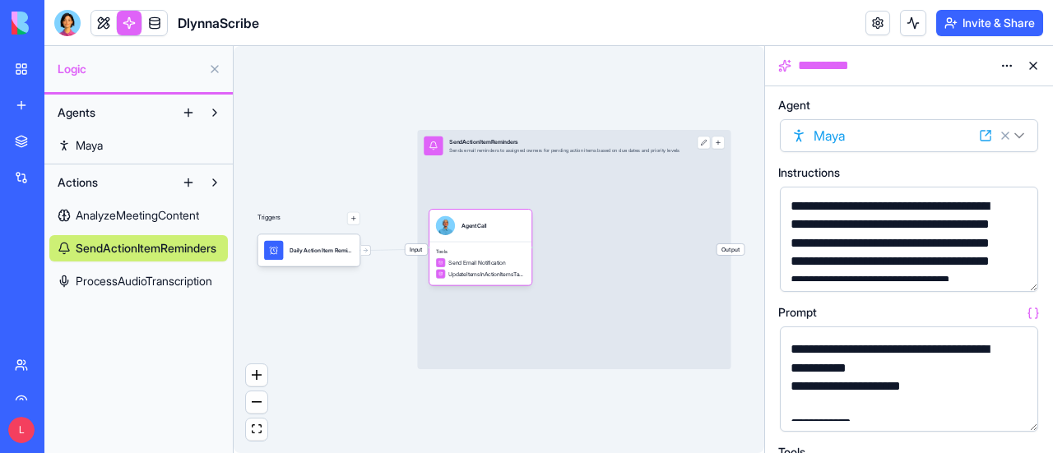
scroll to position [689, 0]
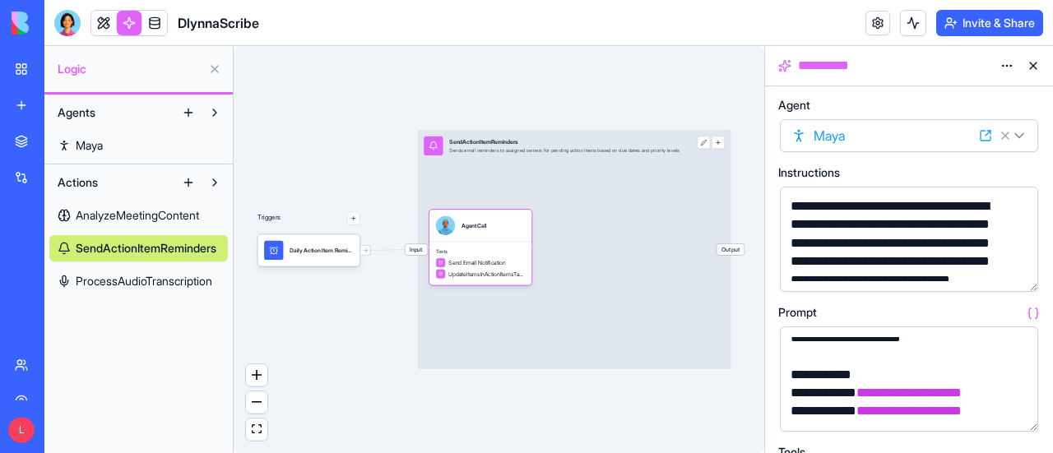
click at [152, 284] on span "ProcessAudioTranscription" at bounding box center [144, 281] width 137 height 16
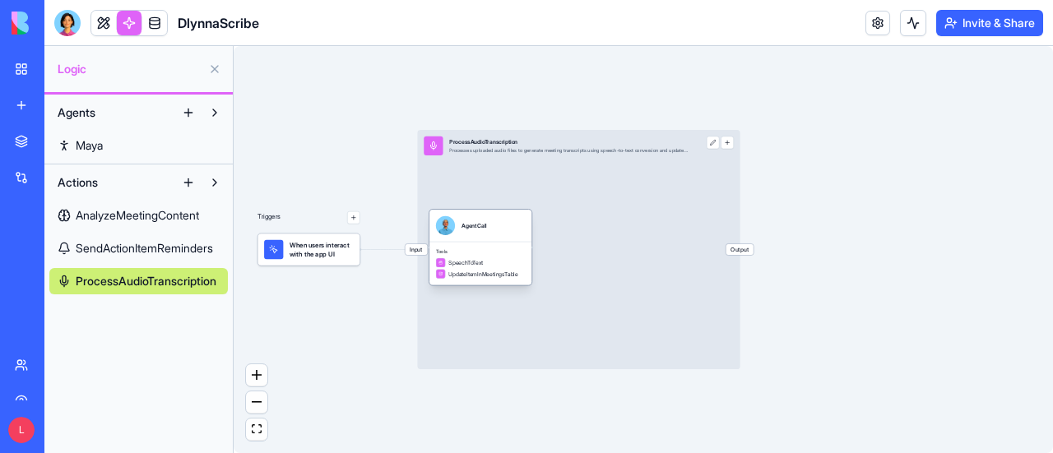
click at [505, 230] on div "AgentCall" at bounding box center [481, 225] width 90 height 19
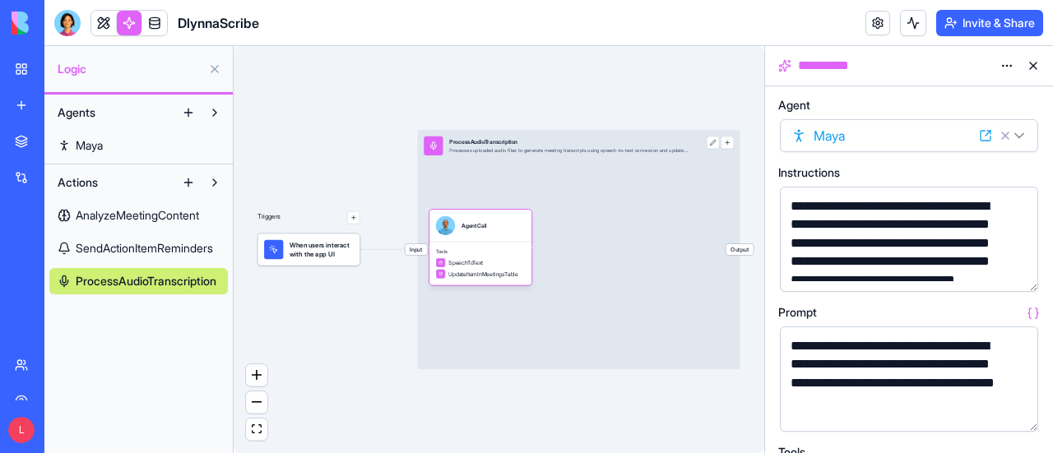
click at [1022, 419] on button "button" at bounding box center [1022, 415] width 26 height 26
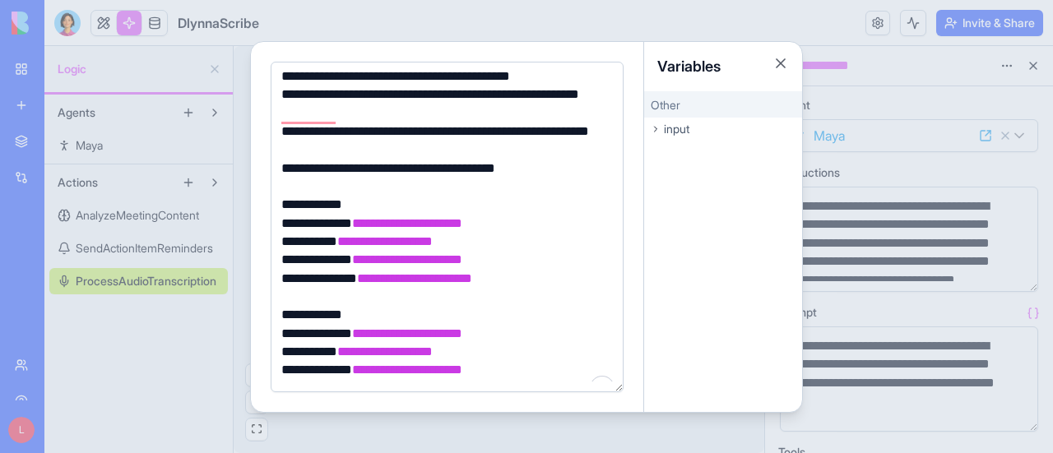
scroll to position [390, 0]
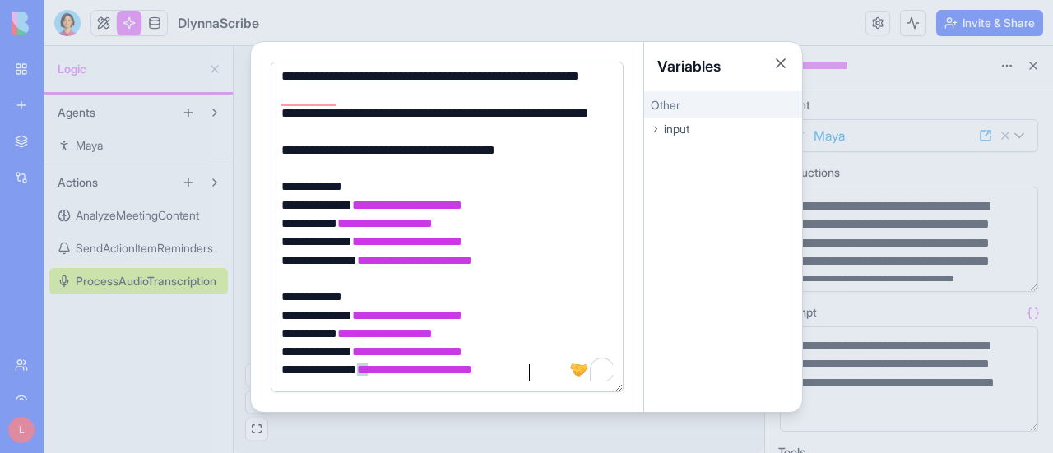
click at [540, 367] on div "**********" at bounding box center [445, 370] width 338 height 18
click at [540, 373] on div "**********" at bounding box center [445, 370] width 338 height 18
click at [782, 59] on button "Close" at bounding box center [780, 63] width 16 height 16
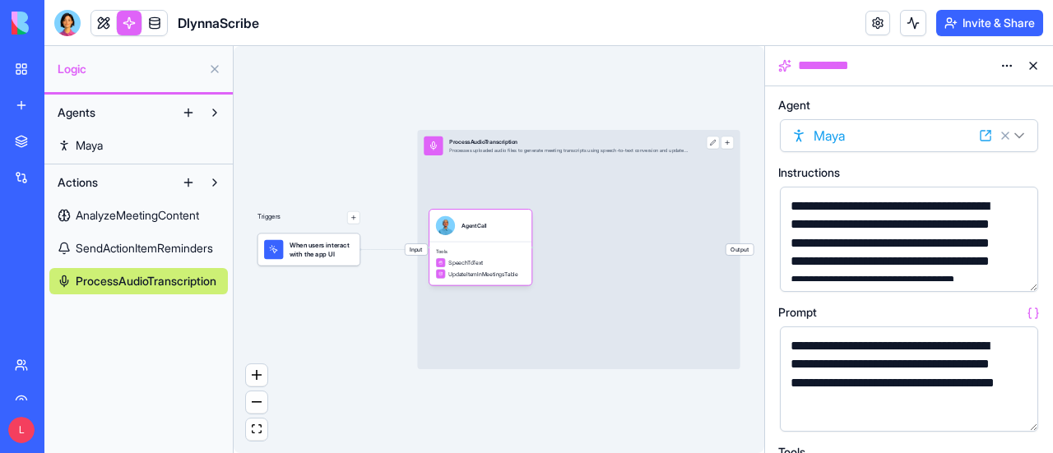
click at [122, 216] on span "AnalyzeMeetingContent" at bounding box center [137, 215] width 123 height 16
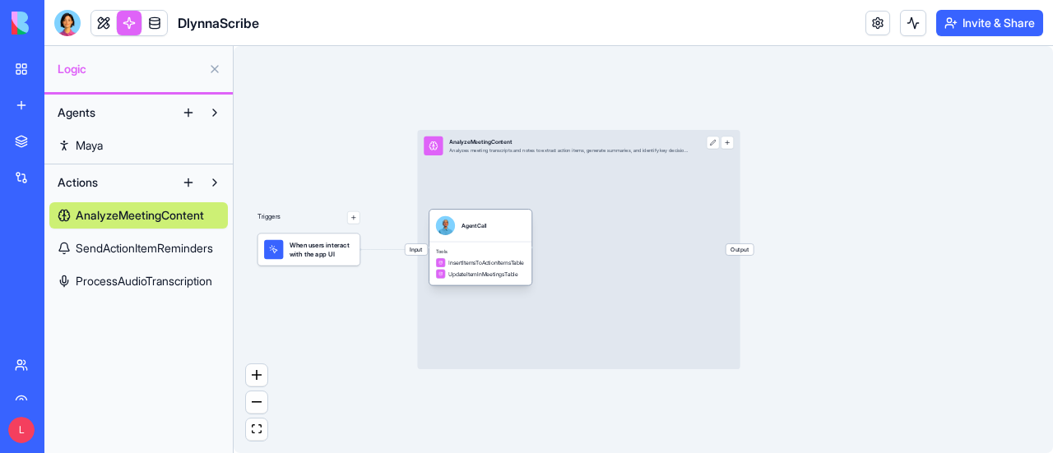
click at [514, 242] on div "Tools InsertItemsToActionItemsTable UpdateItemInMeetingsTable" at bounding box center [480, 264] width 102 height 44
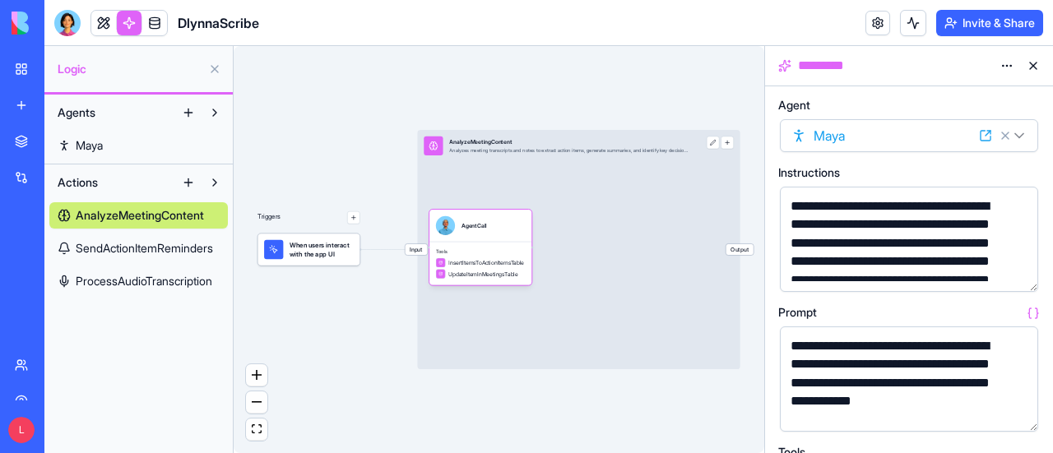
click at [1023, 417] on button "button" at bounding box center [1022, 415] width 26 height 26
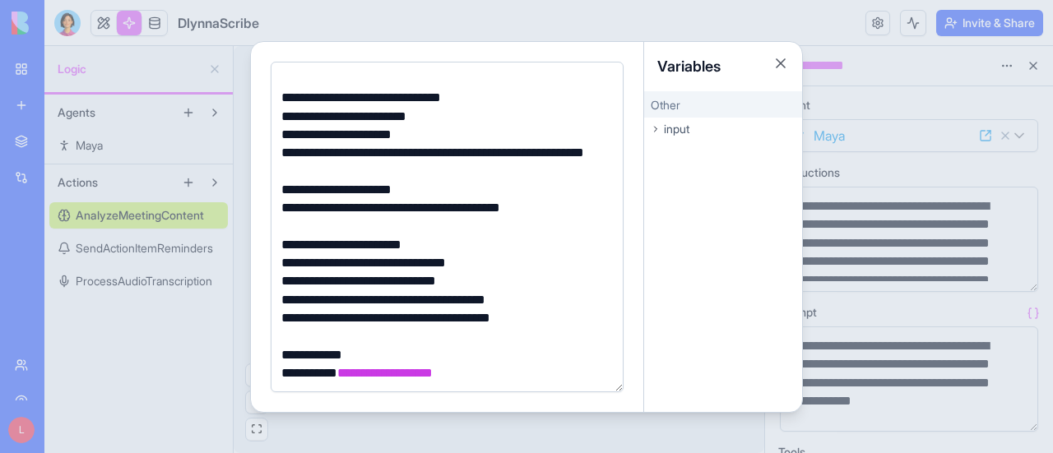
scroll to position [408, 0]
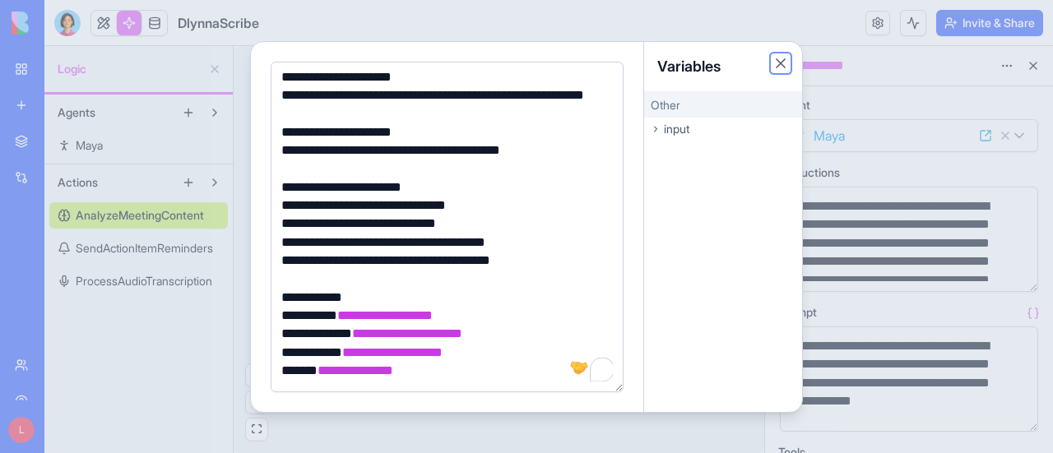
click at [782, 62] on button "Close" at bounding box center [780, 63] width 16 height 16
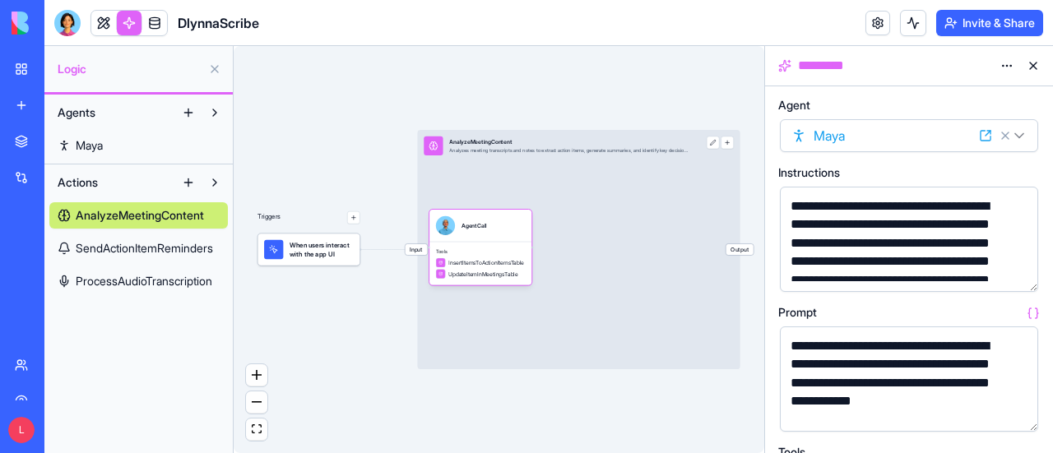
click at [564, 80] on div "Triggers When users interact with the app UI Input AnalyzeMeetingContent Analyz…" at bounding box center [499, 249] width 531 height 407
